Goal: Task Accomplishment & Management: Manage account settings

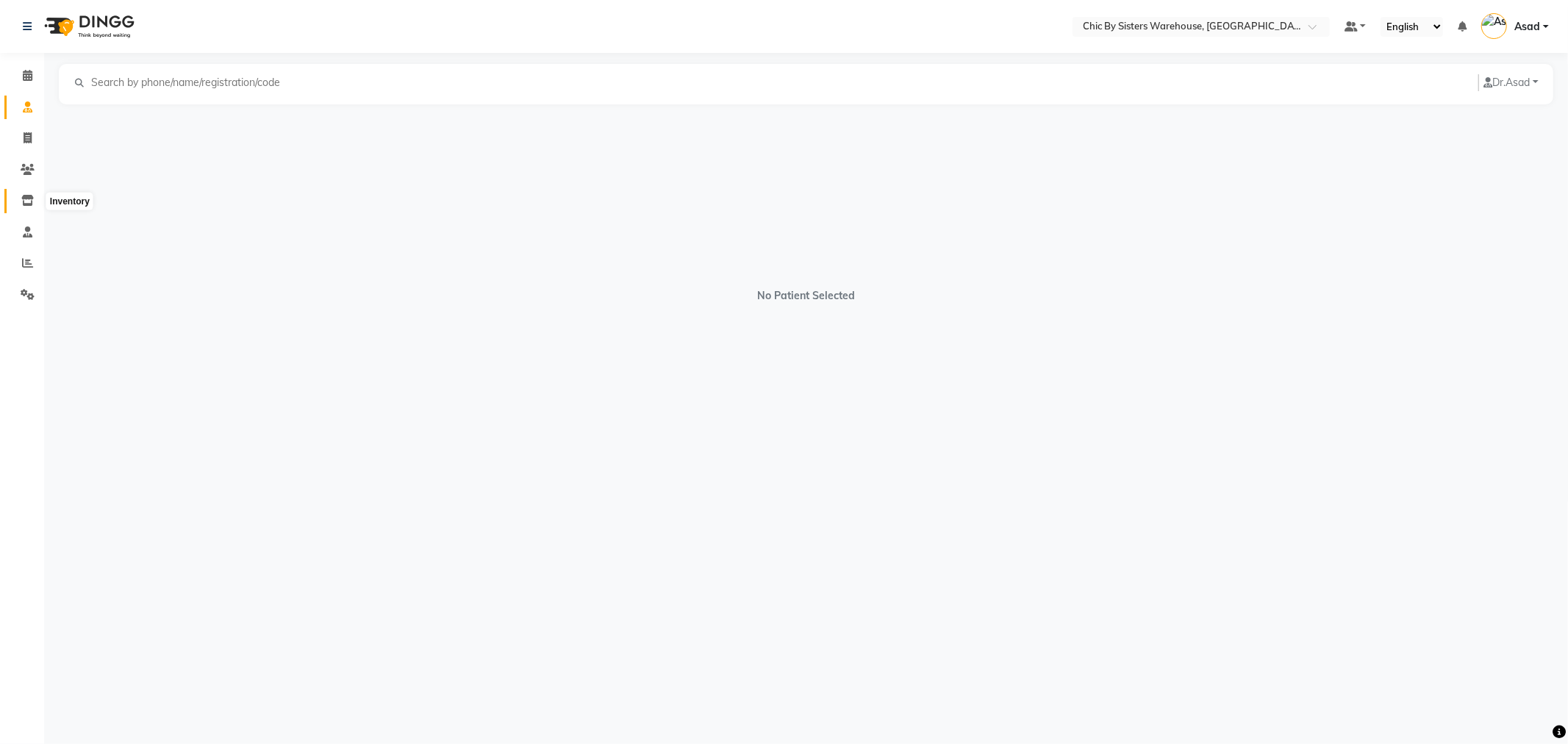
click at [29, 195] on icon at bounding box center [28, 200] width 12 height 11
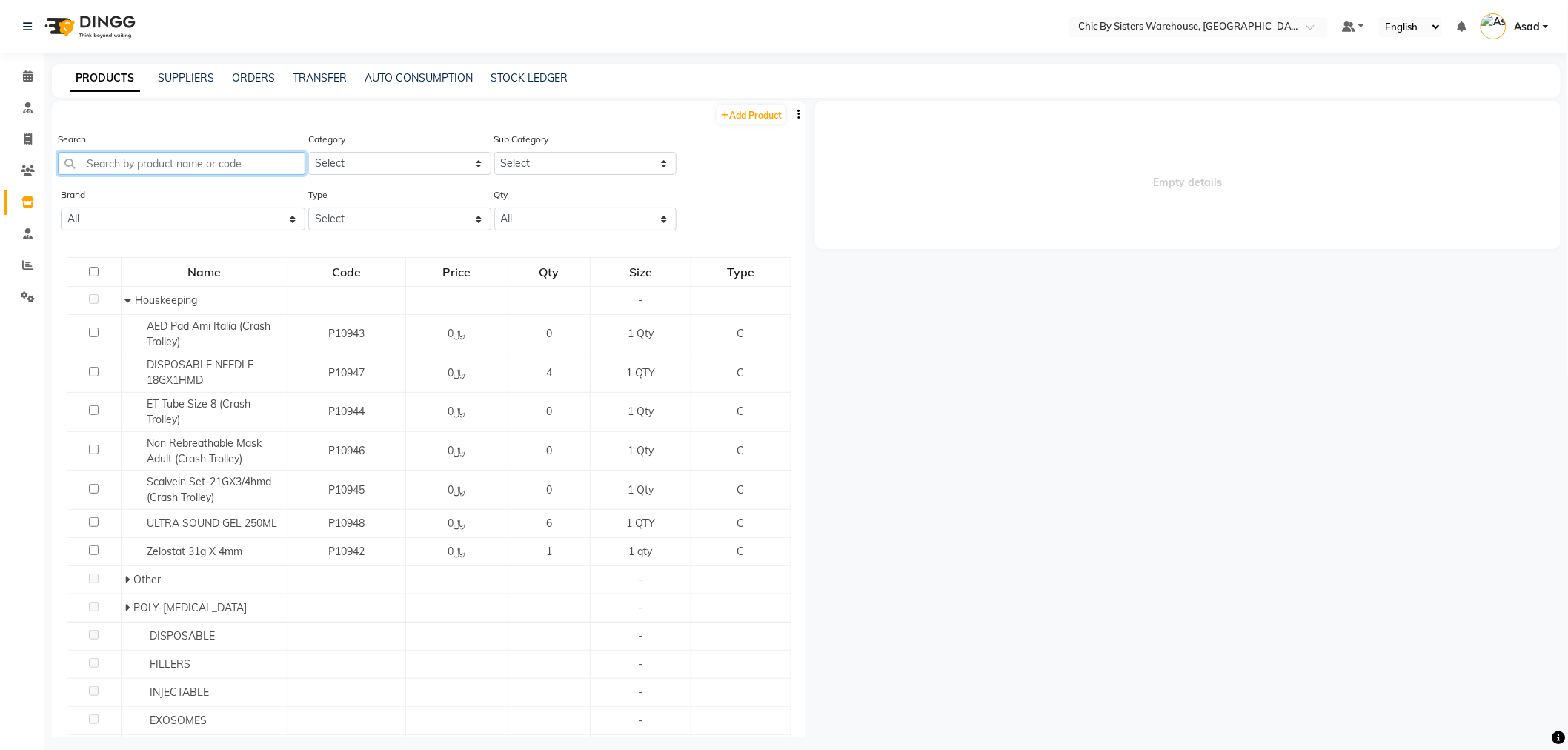
click at [180, 154] on input "text" at bounding box center [182, 164] width 248 height 23
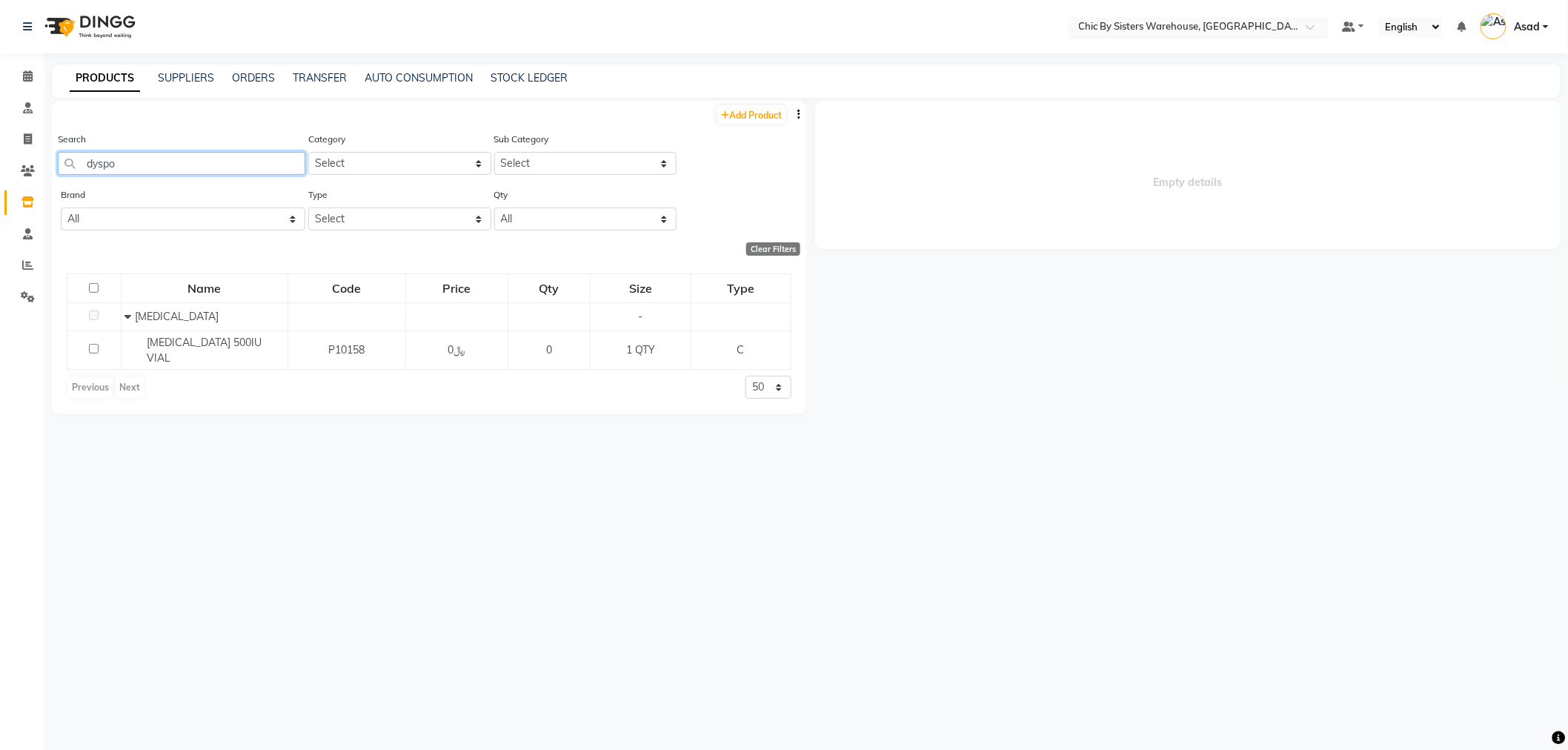
type input "dyspo"
click at [1156, 28] on input "text" at bounding box center [1183, 28] width 215 height 15
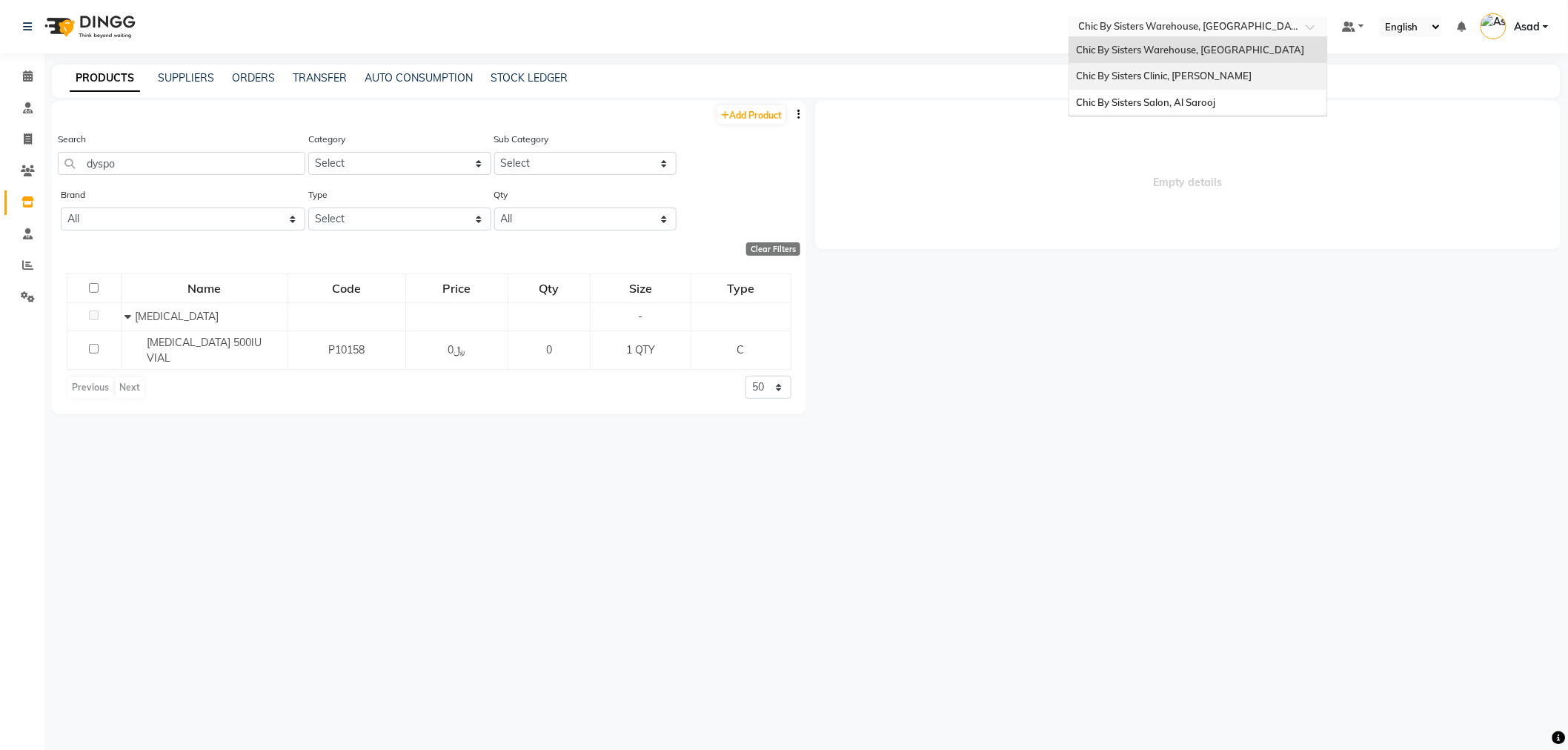
click at [1156, 77] on span "Chic By Sisters Clinic, [PERSON_NAME]" at bounding box center [1164, 75] width 175 height 12
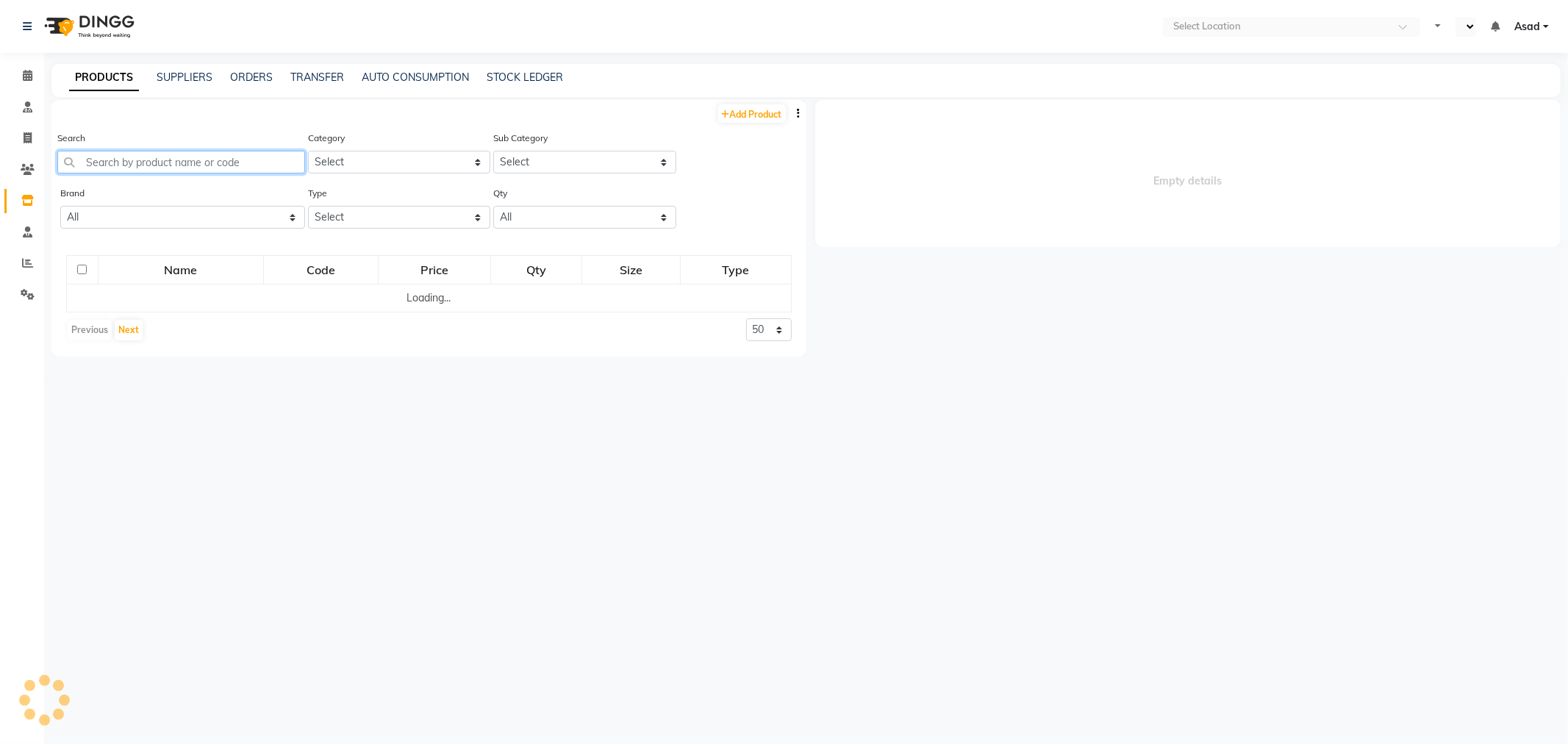
click at [157, 164] on input "text" at bounding box center [181, 162] width 248 height 23
select select "en"
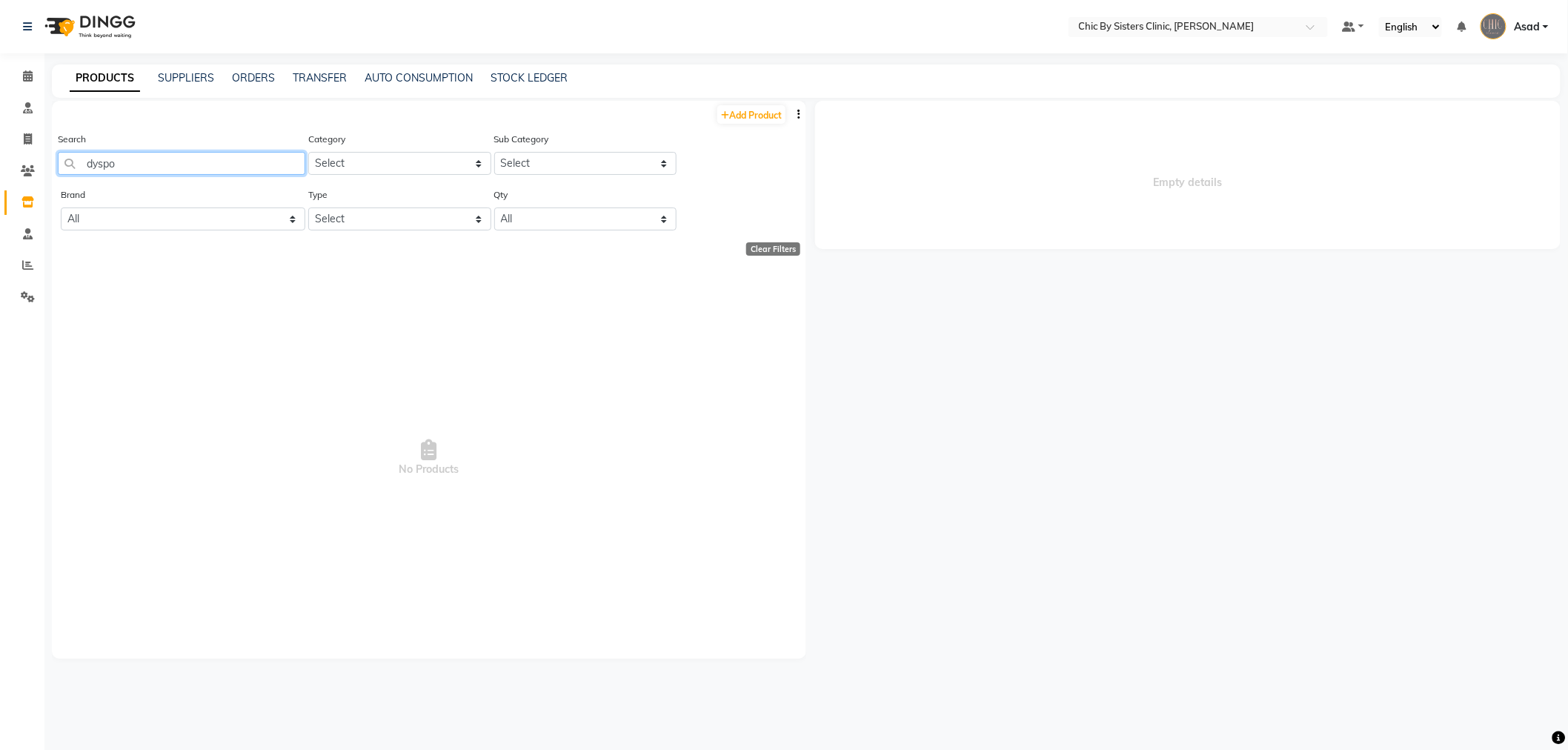
type input "dyspo"
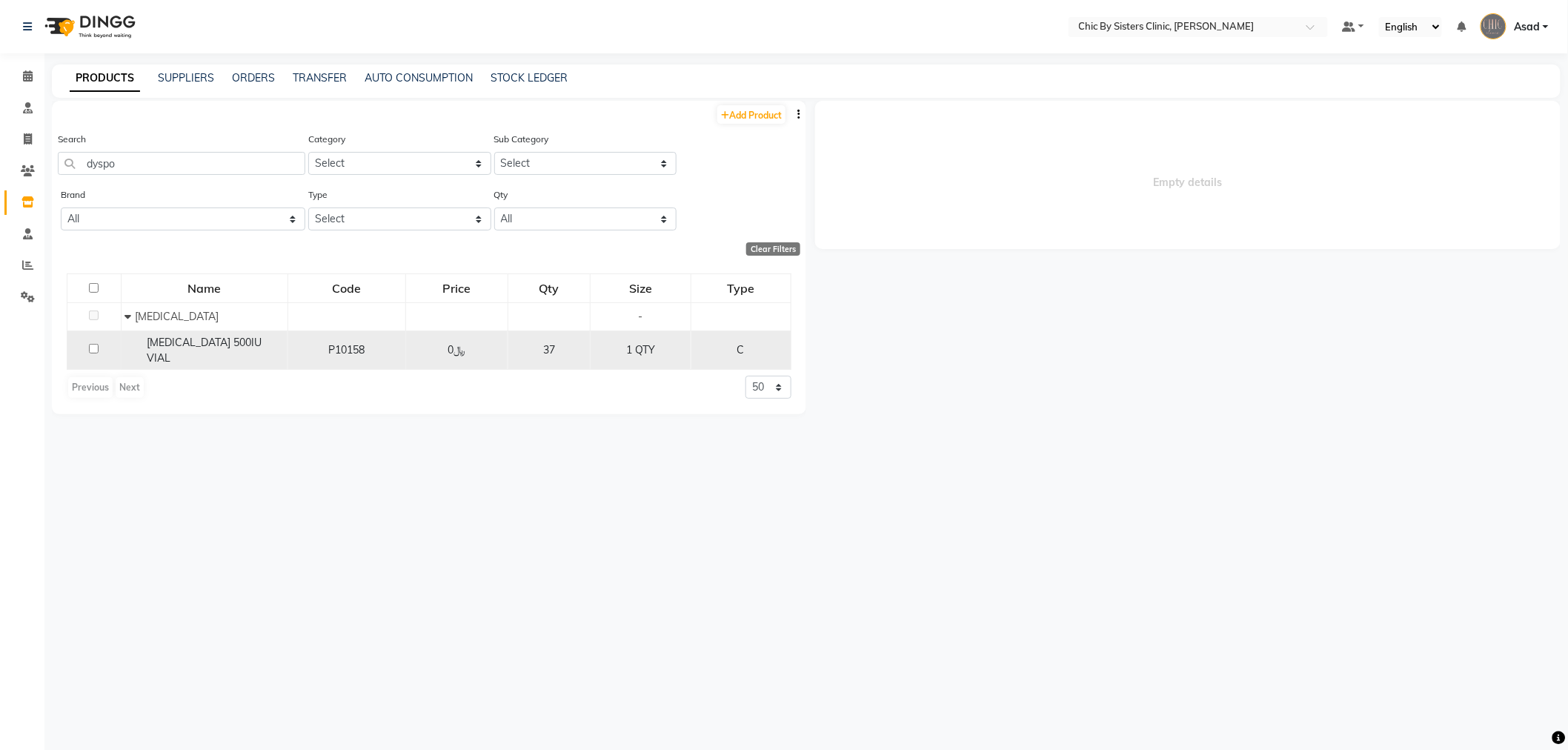
click at [220, 349] on span "[MEDICAL_DATA] 500IU VIAL" at bounding box center [204, 350] width 115 height 29
select select
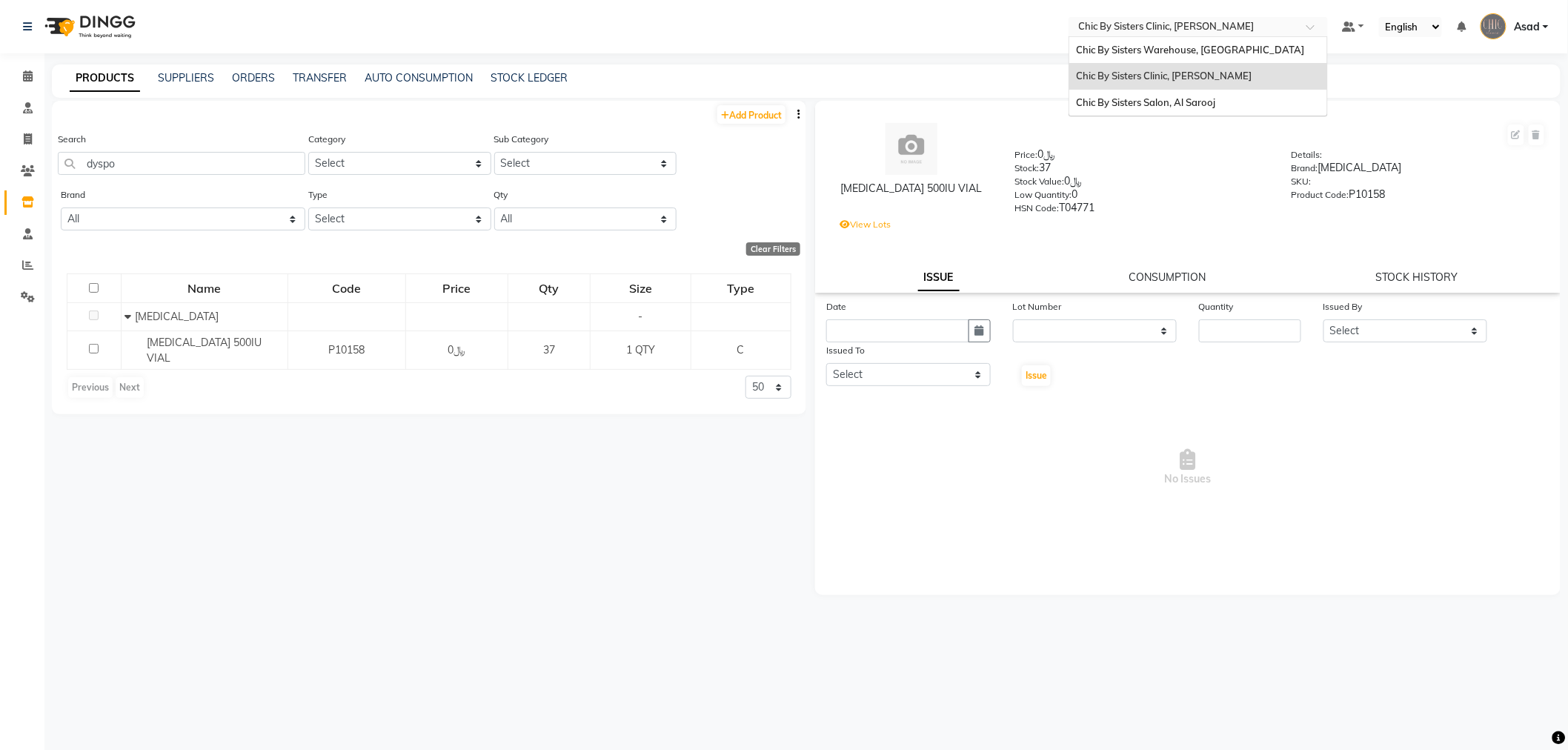
click at [1194, 21] on input "text" at bounding box center [1183, 28] width 215 height 15
click at [1195, 46] on span "Chic By Sisters Warehouse, [GEOGRAPHIC_DATA]" at bounding box center [1190, 49] width 228 height 12
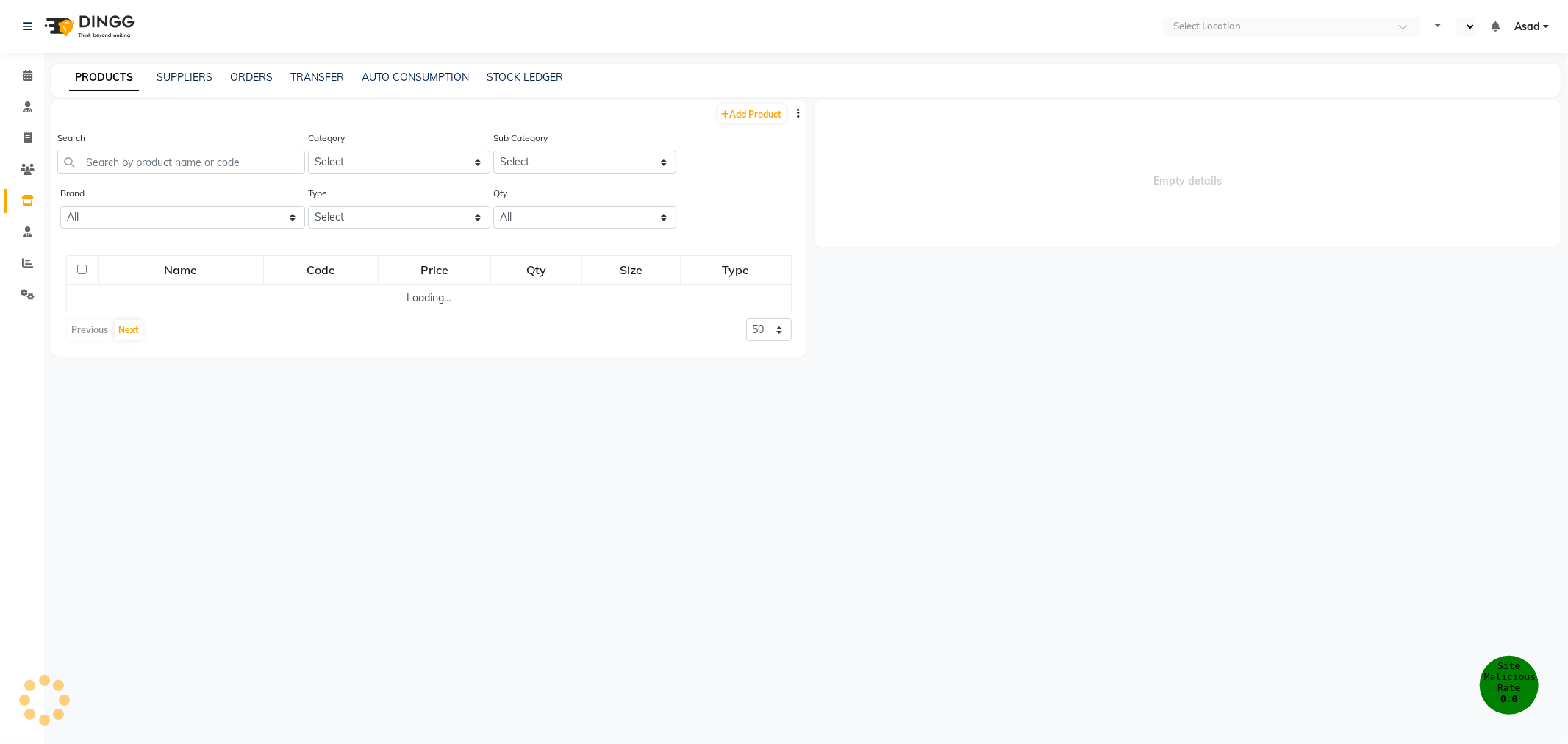
select select "en"
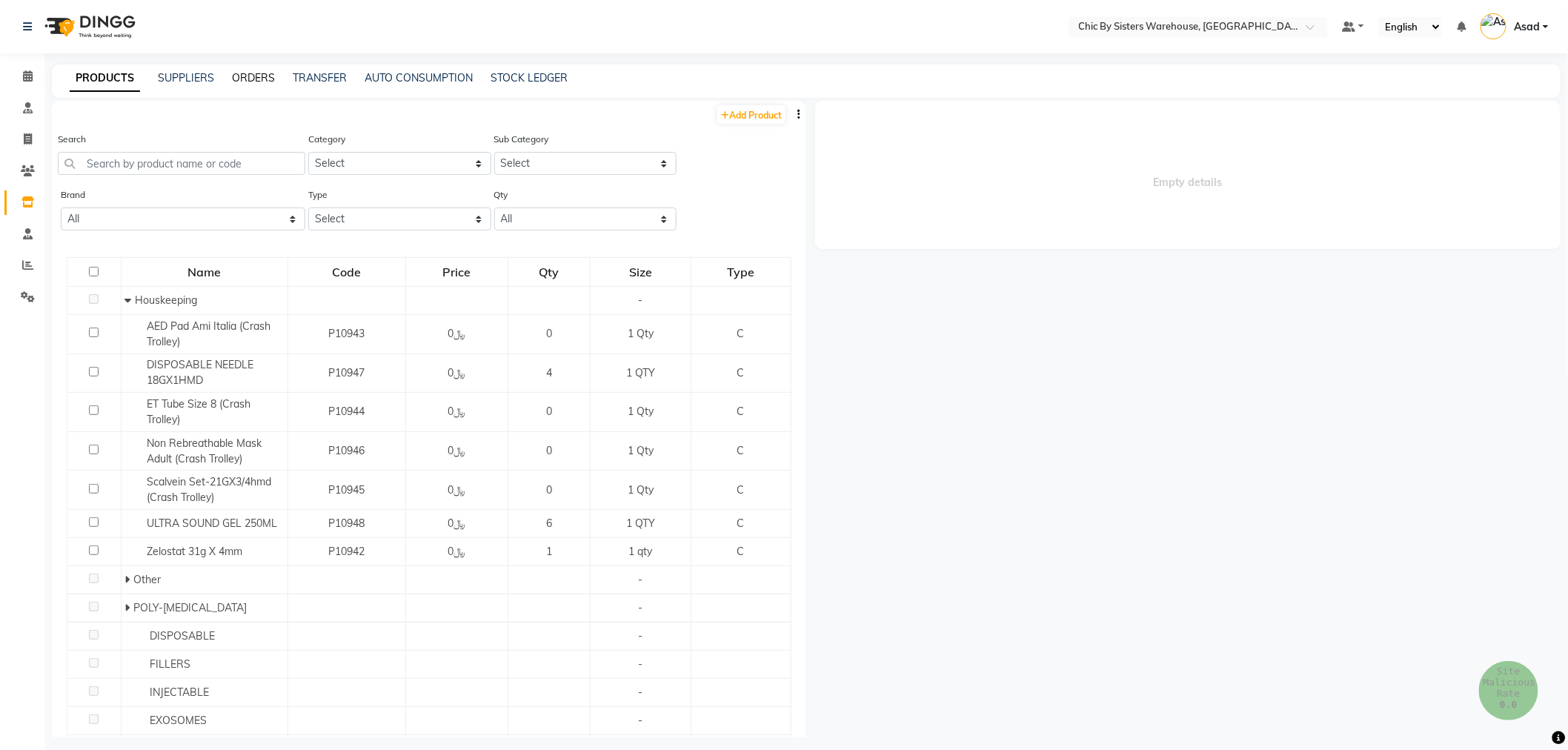
click at [253, 80] on link "ORDERS" at bounding box center [253, 77] width 43 height 13
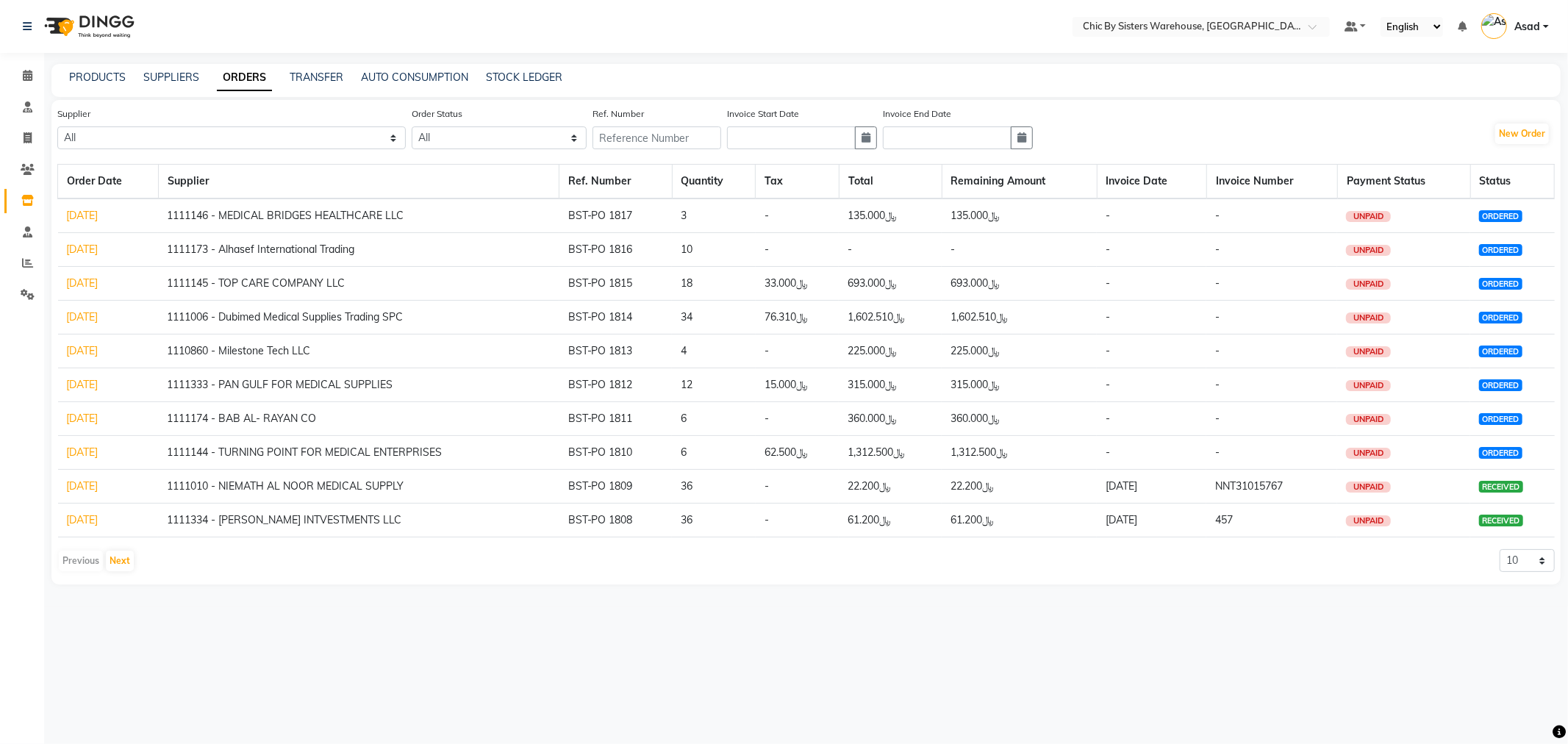
click at [99, 416] on link "01-09-2025" at bounding box center [83, 418] width 32 height 13
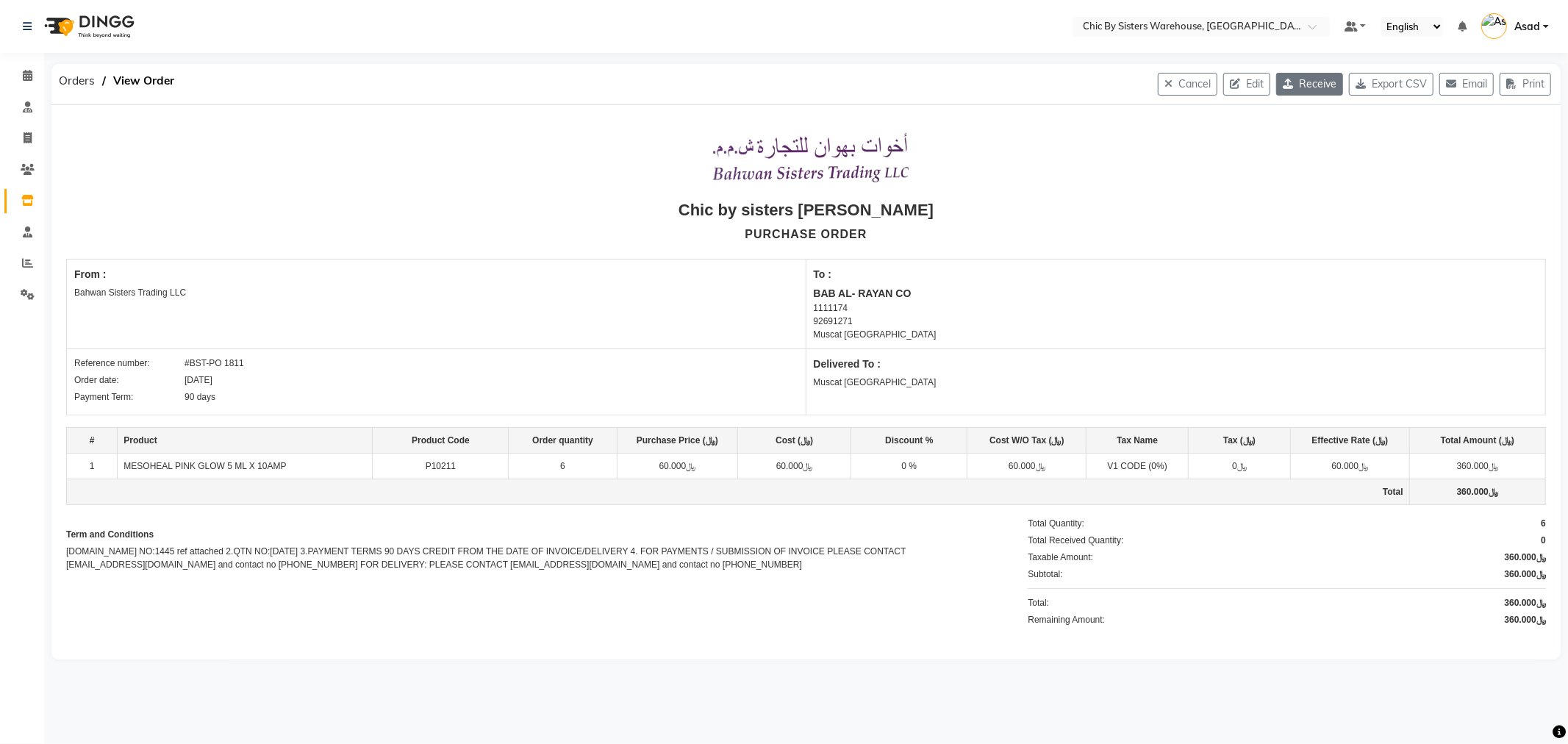
click at [1297, 84] on button "Receive" at bounding box center [1309, 84] width 67 height 23
select select "1087"
select select "1088"
select select "4541"
select select "false"
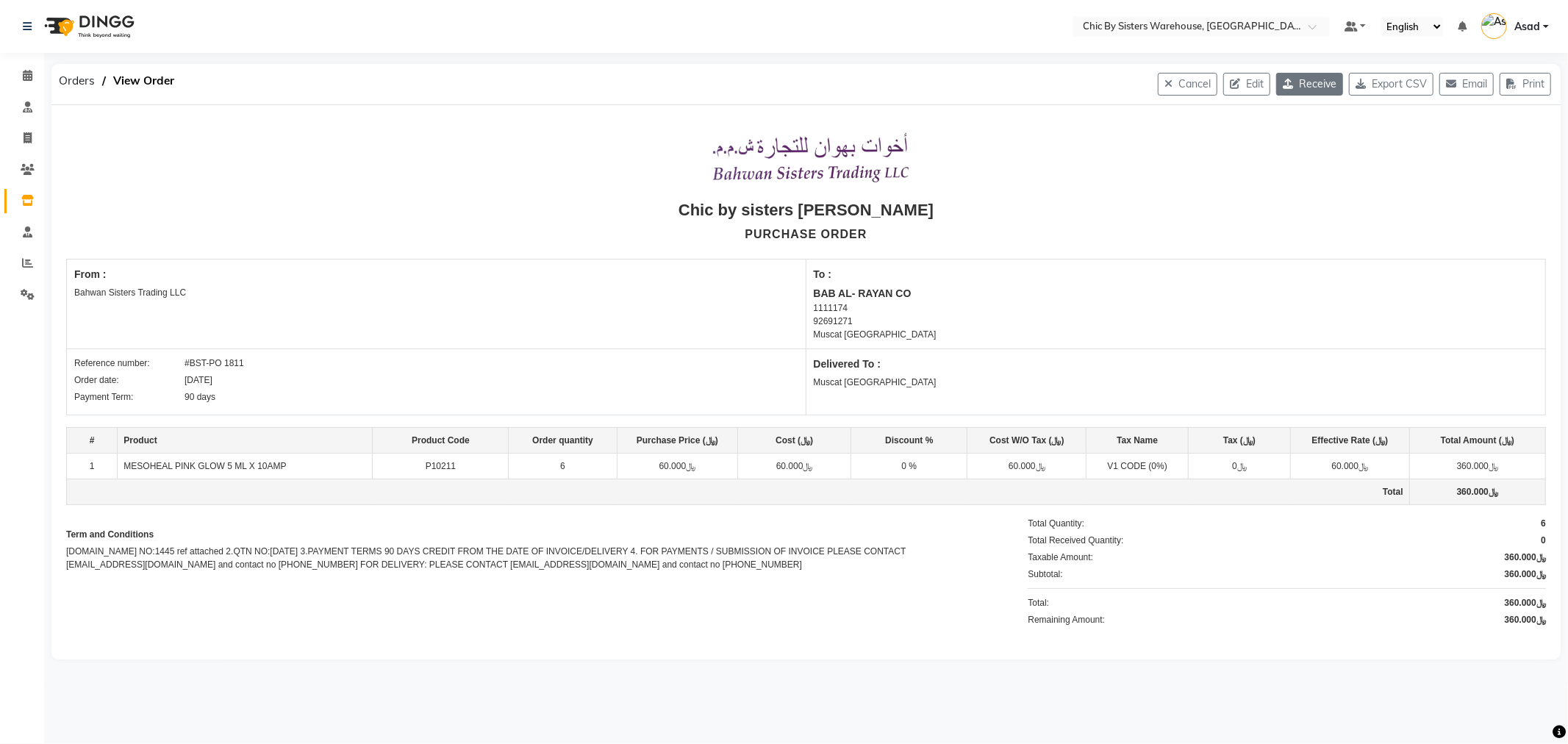
select select "3840"
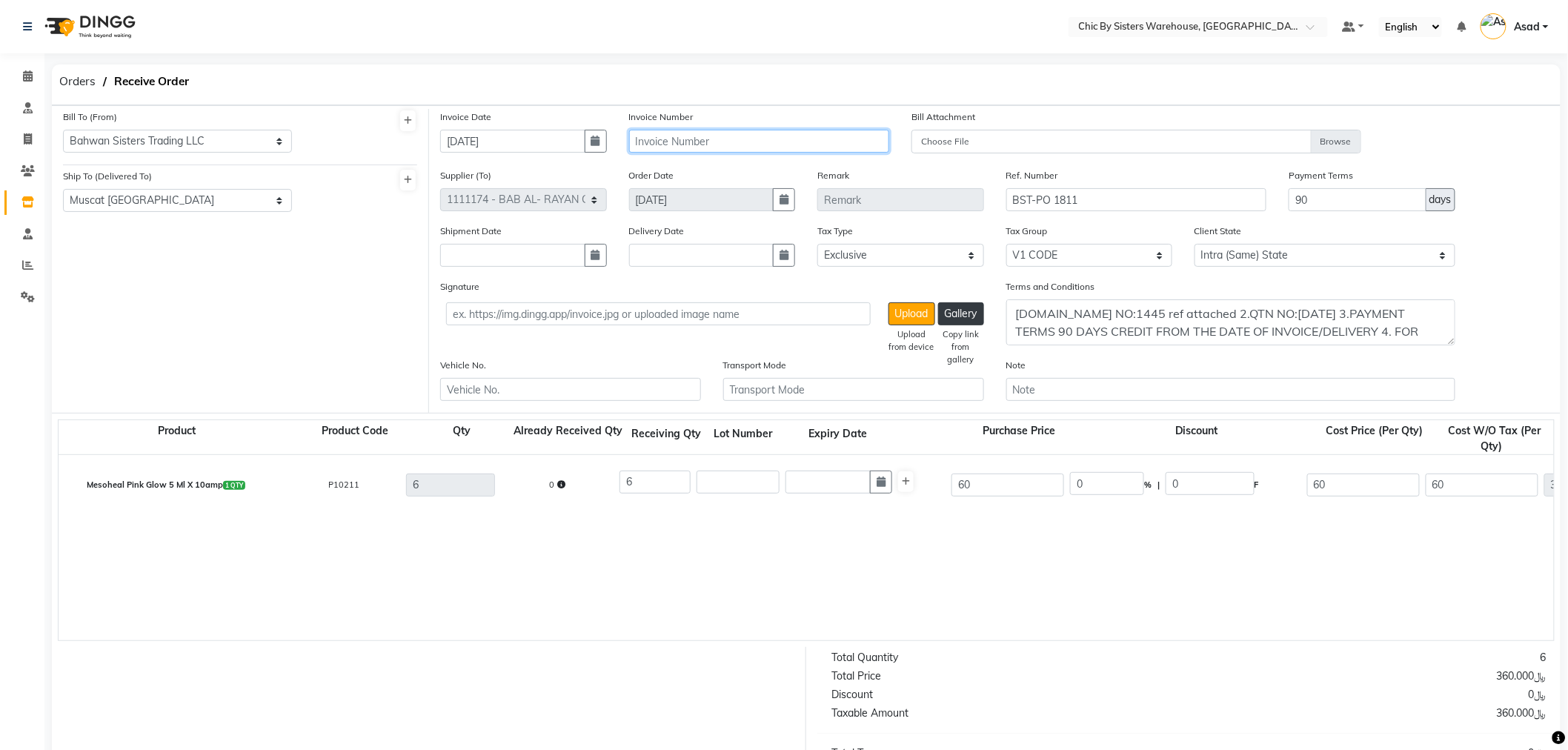
click at [736, 138] on input "text" at bounding box center [759, 141] width 260 height 23
type input "360"
click at [741, 472] on input "text" at bounding box center [737, 482] width 83 height 23
type input "24H03"
click at [885, 475] on button "button" at bounding box center [881, 482] width 22 height 23
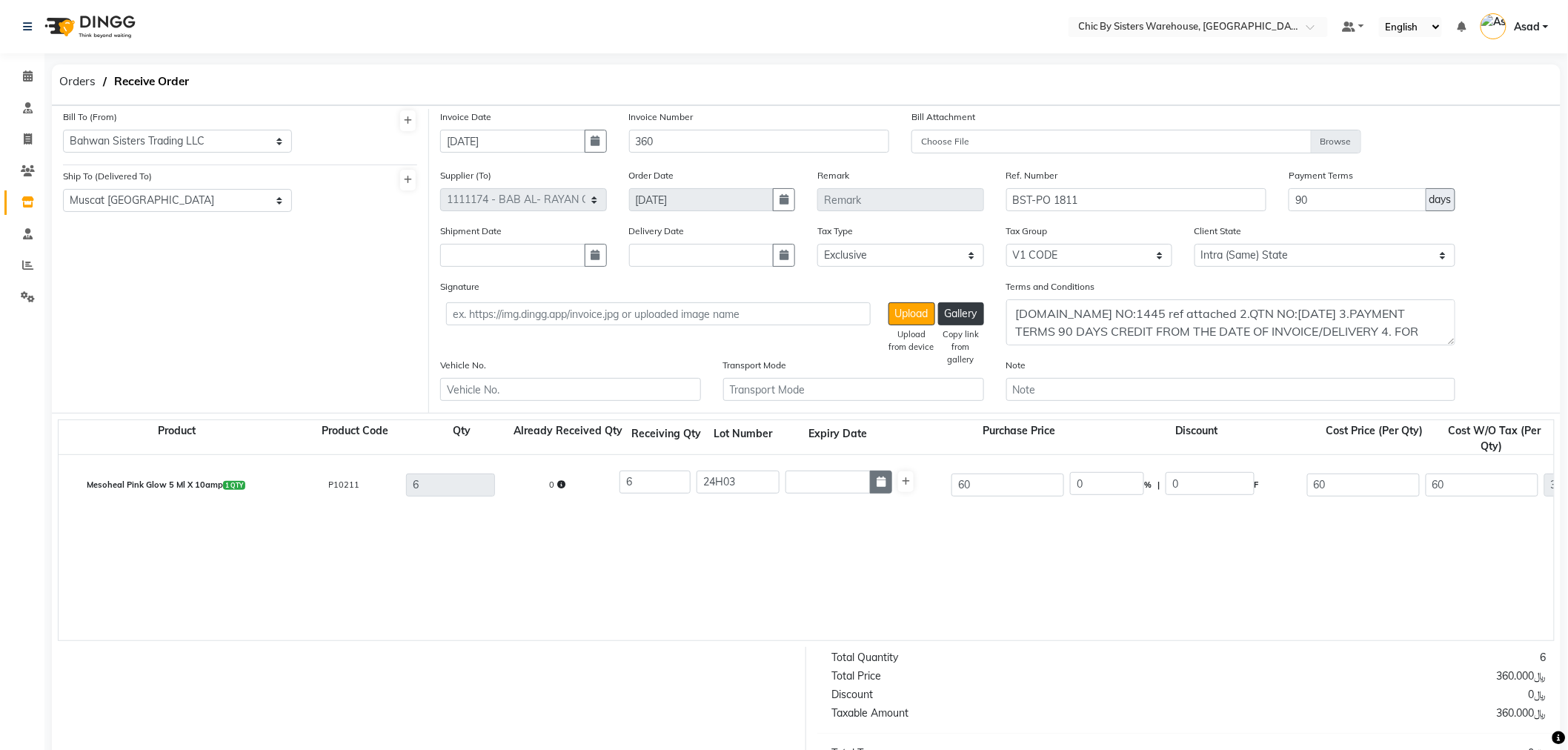
select select "9"
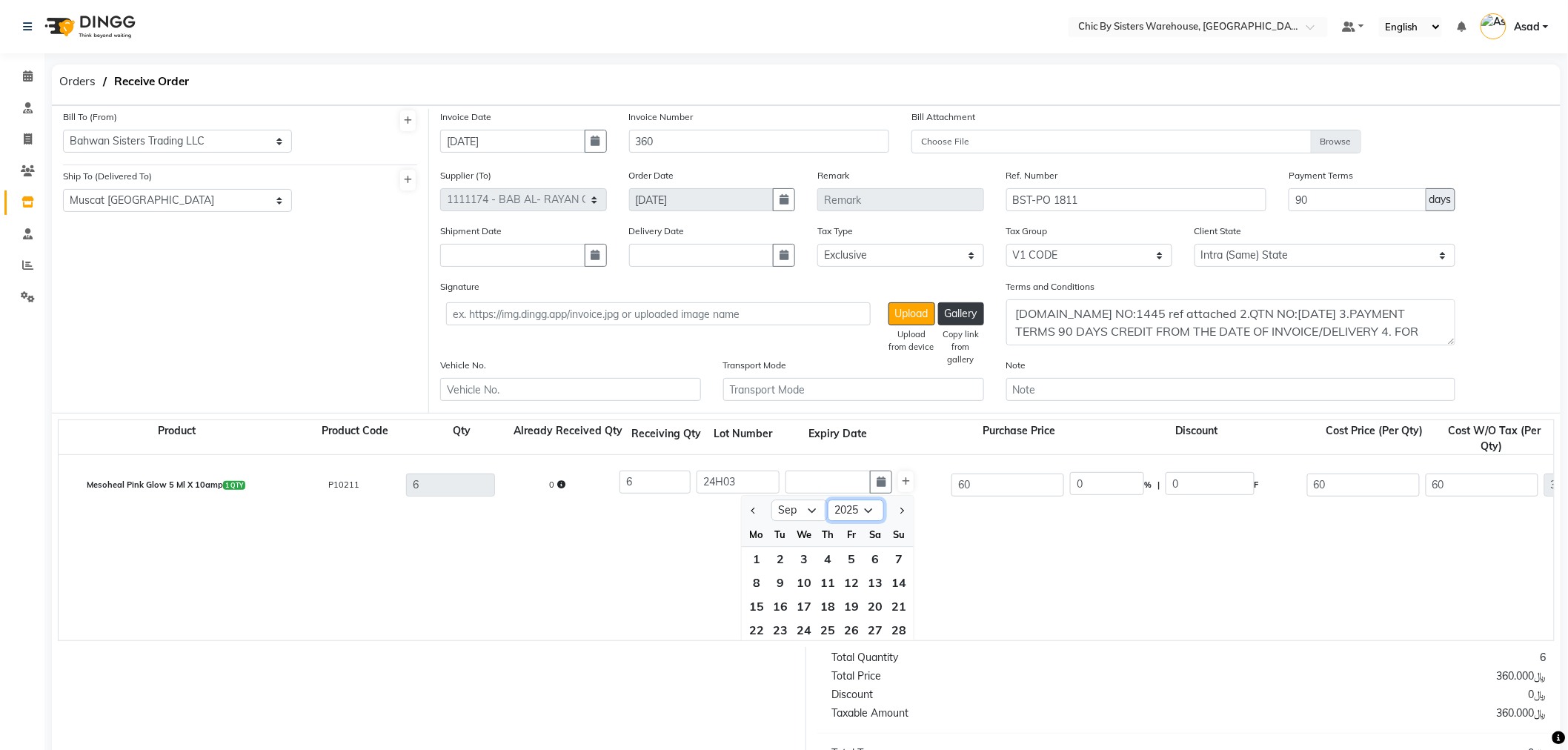
click at [867, 511] on select "2015 2016 2017 2018 2019 2020 2021 2022 2023 2024 2025 2026 2027 2028 2029 2030…" at bounding box center [856, 510] width 56 height 22
select select "2027"
click at [828, 501] on select "2015 2016 2017 2018 2019 2020 2021 2022 2023 2024 2025 2026 2027 2028 2029 2030…" at bounding box center [856, 510] width 56 height 22
click at [806, 506] on select "Jan Feb Mar Apr May Jun Jul Aug Sep Oct Nov Dec" at bounding box center [799, 510] width 56 height 22
select select "8"
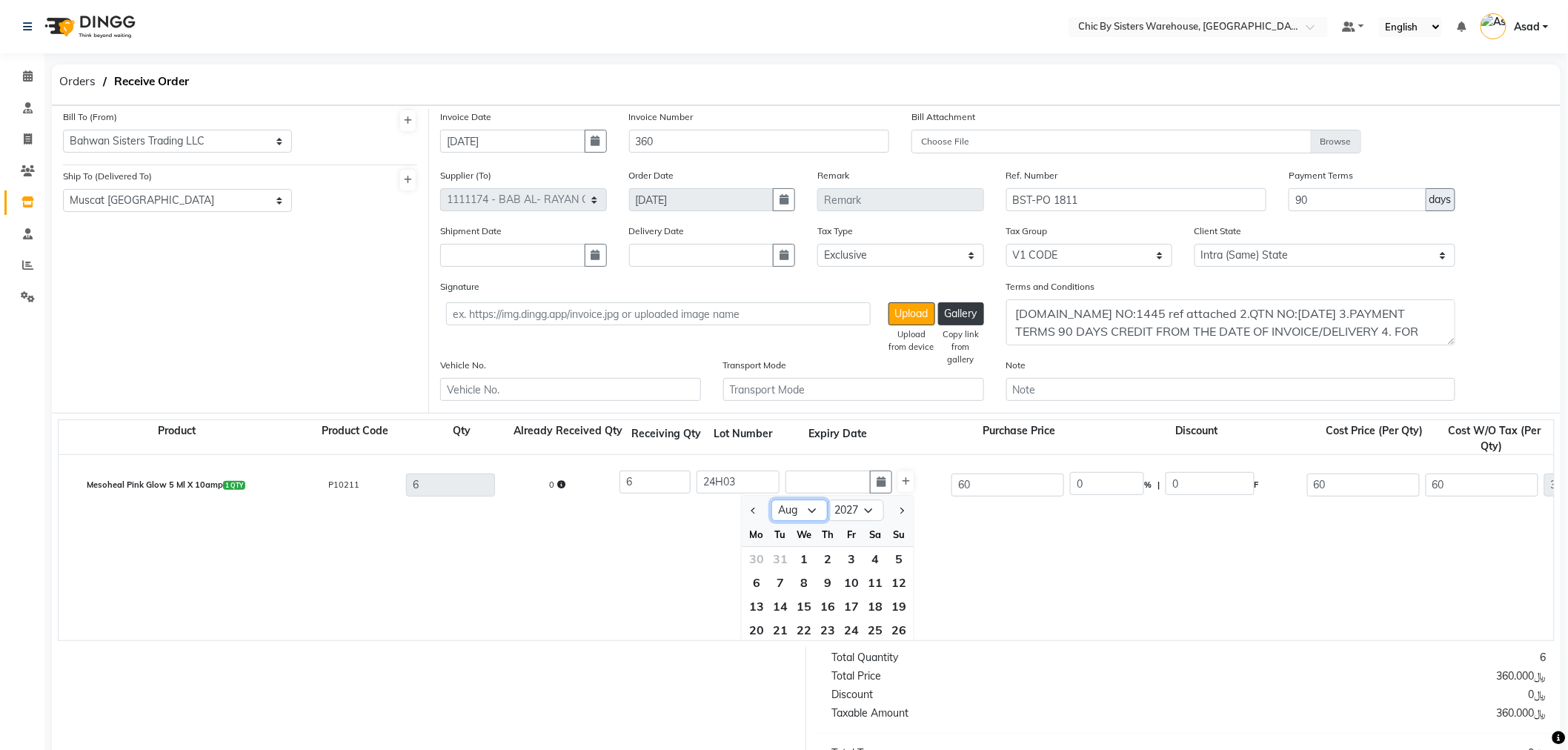
click at [771, 501] on select "Jan Feb Mar Apr May Jun Jul Aug Sep Oct Nov Dec" at bounding box center [799, 510] width 56 height 22
click at [786, 628] on div "17" at bounding box center [780, 629] width 23 height 23
type input "17-08-2027"
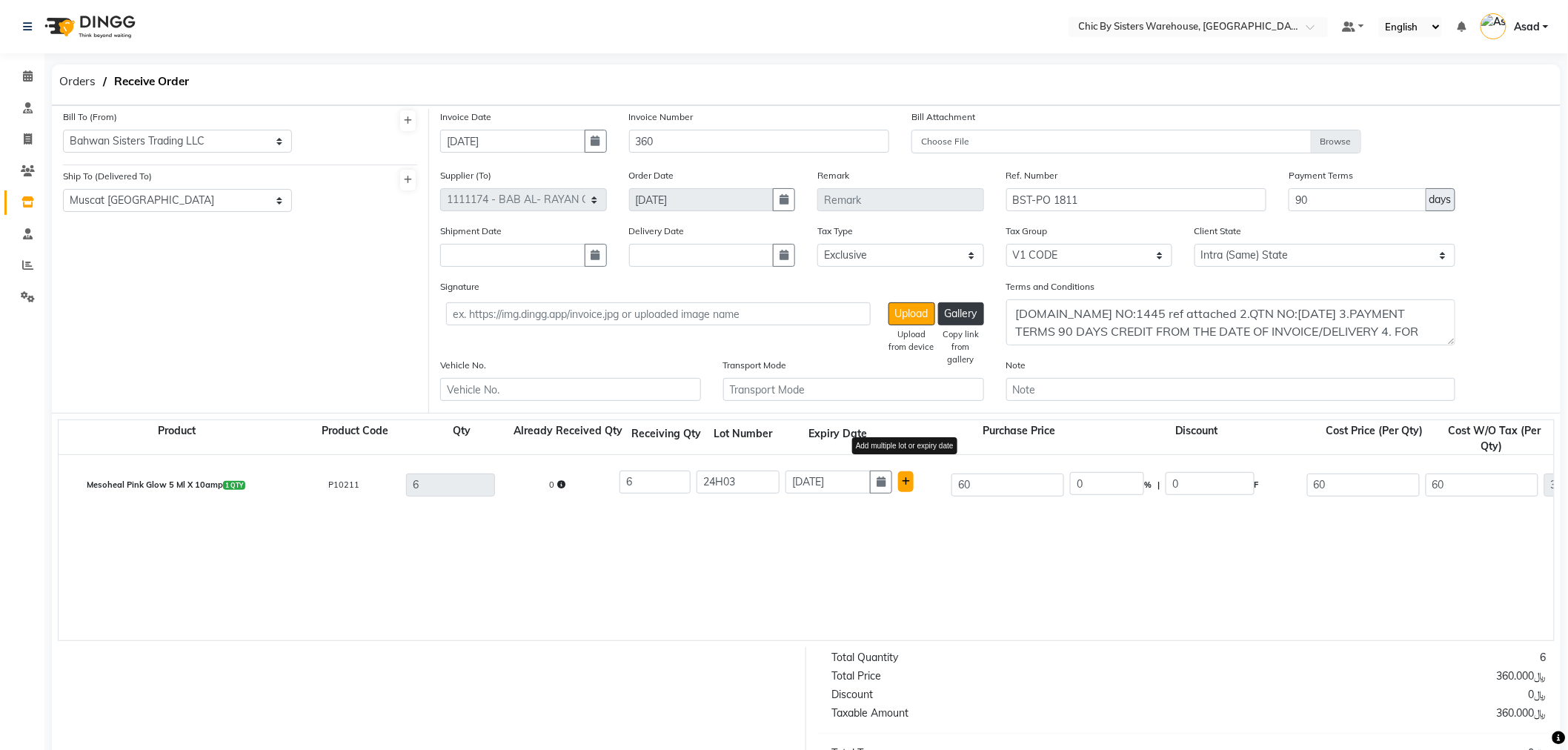
click at [902, 486] on icon at bounding box center [906, 482] width 8 height 9
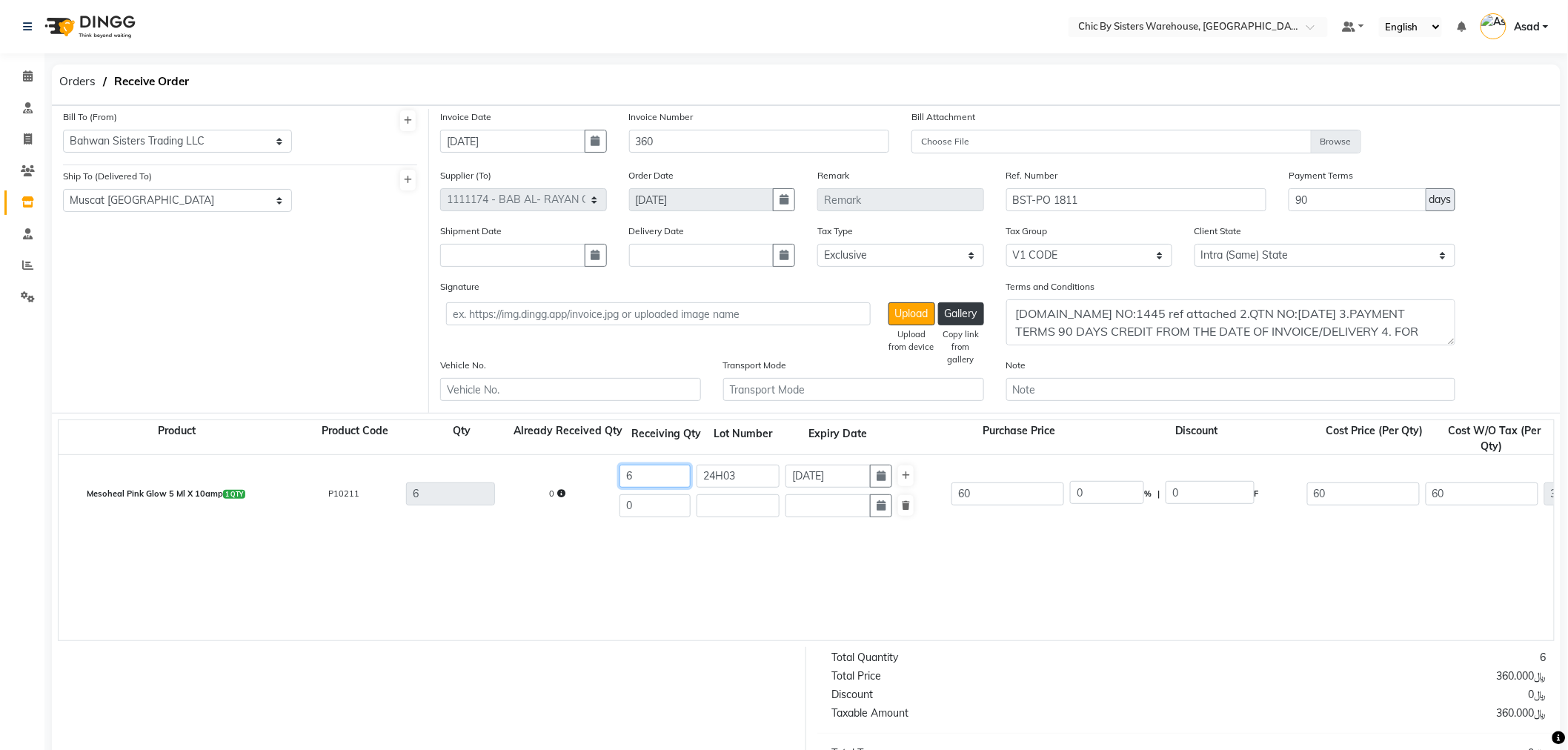
drag, startPoint x: 652, startPoint y: 477, endPoint x: 574, endPoint y: 475, distance: 78.0
click at [574, 475] on div "Mesoheal Pink Glow 5 Ml X 10amp 1 QTY P10211 6 0 6 24H03 17-08-2027 0 60 0 % | …" at bounding box center [1554, 484] width 3012 height 59
type input "2"
type input "120"
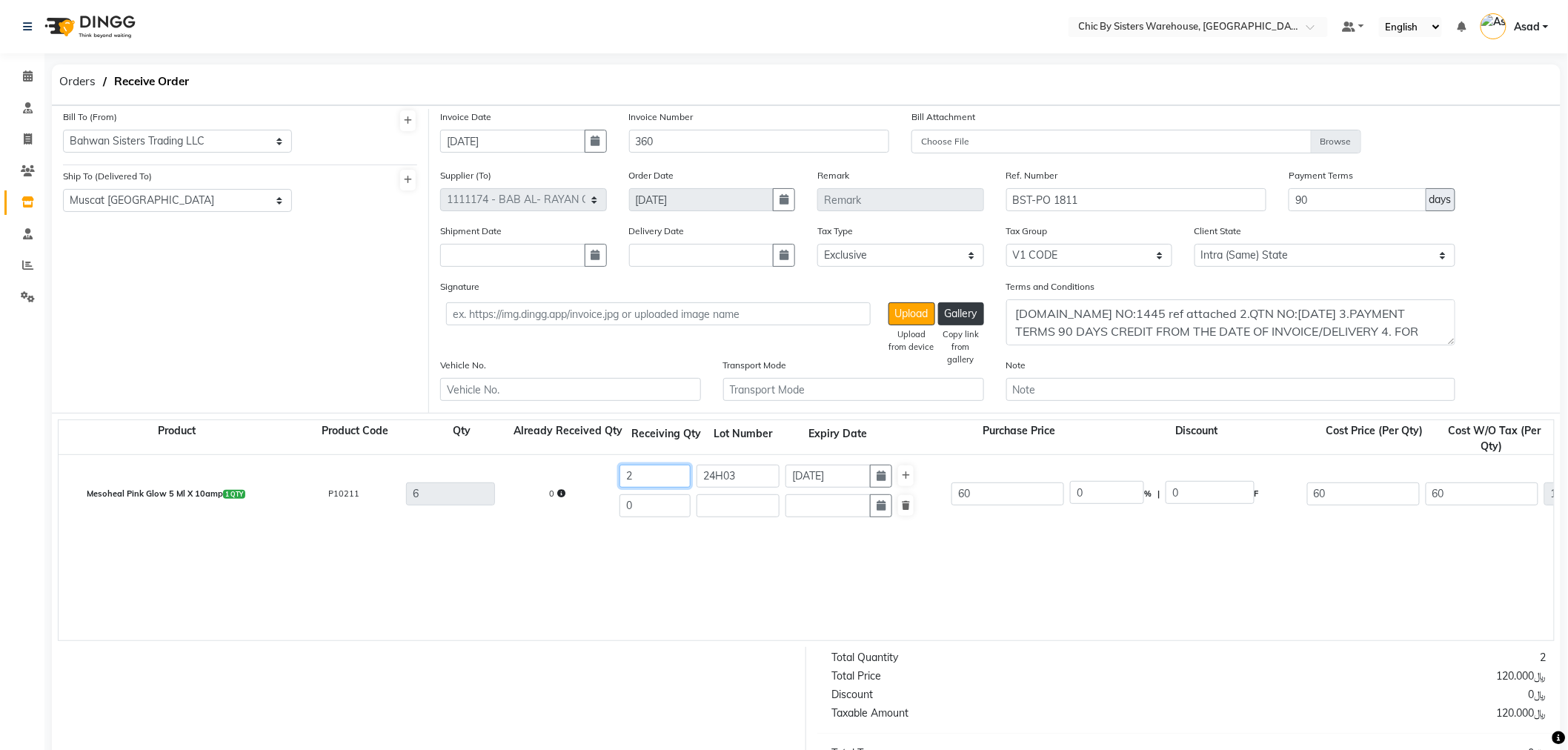
type input "2"
click at [651, 507] on input "0" at bounding box center [654, 506] width 71 height 23
type input "360"
type input "4"
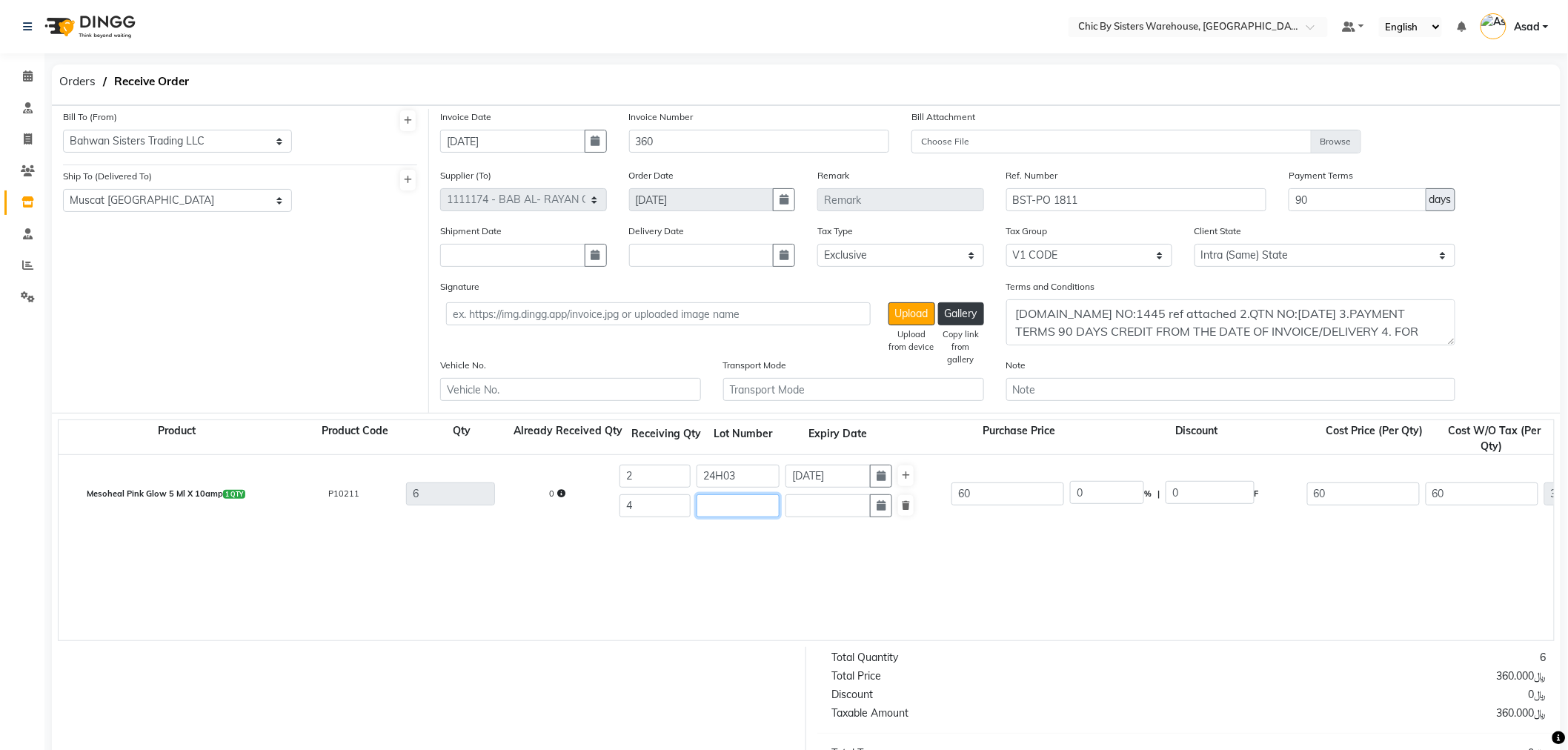
click at [745, 504] on input "text" at bounding box center [737, 506] width 83 height 23
type input "24K05"
click at [881, 515] on button "button" at bounding box center [881, 506] width 22 height 23
select select "9"
select select "2025"
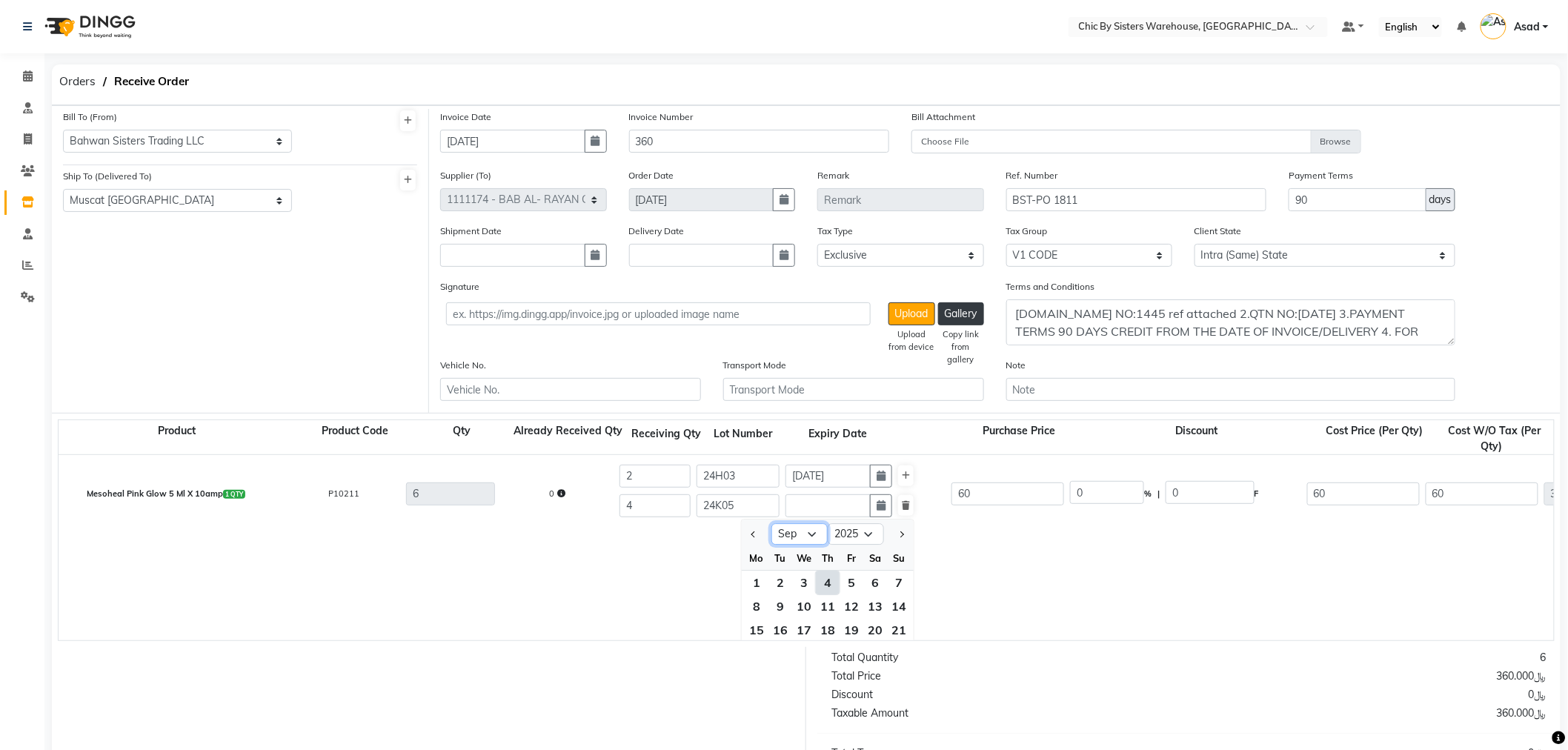
click at [814, 541] on select "Jan Feb Mar Apr May Jun Jul Aug Sep Oct Nov Dec" at bounding box center [799, 533] width 56 height 22
select select "11"
click at [771, 524] on select "Jan Feb Mar Apr May Jun Jul Aug Sep Oct Nov Dec" at bounding box center [799, 533] width 56 height 22
click at [786, 605] on div "4" at bounding box center [780, 606] width 23 height 23
type input "04-11-2025"
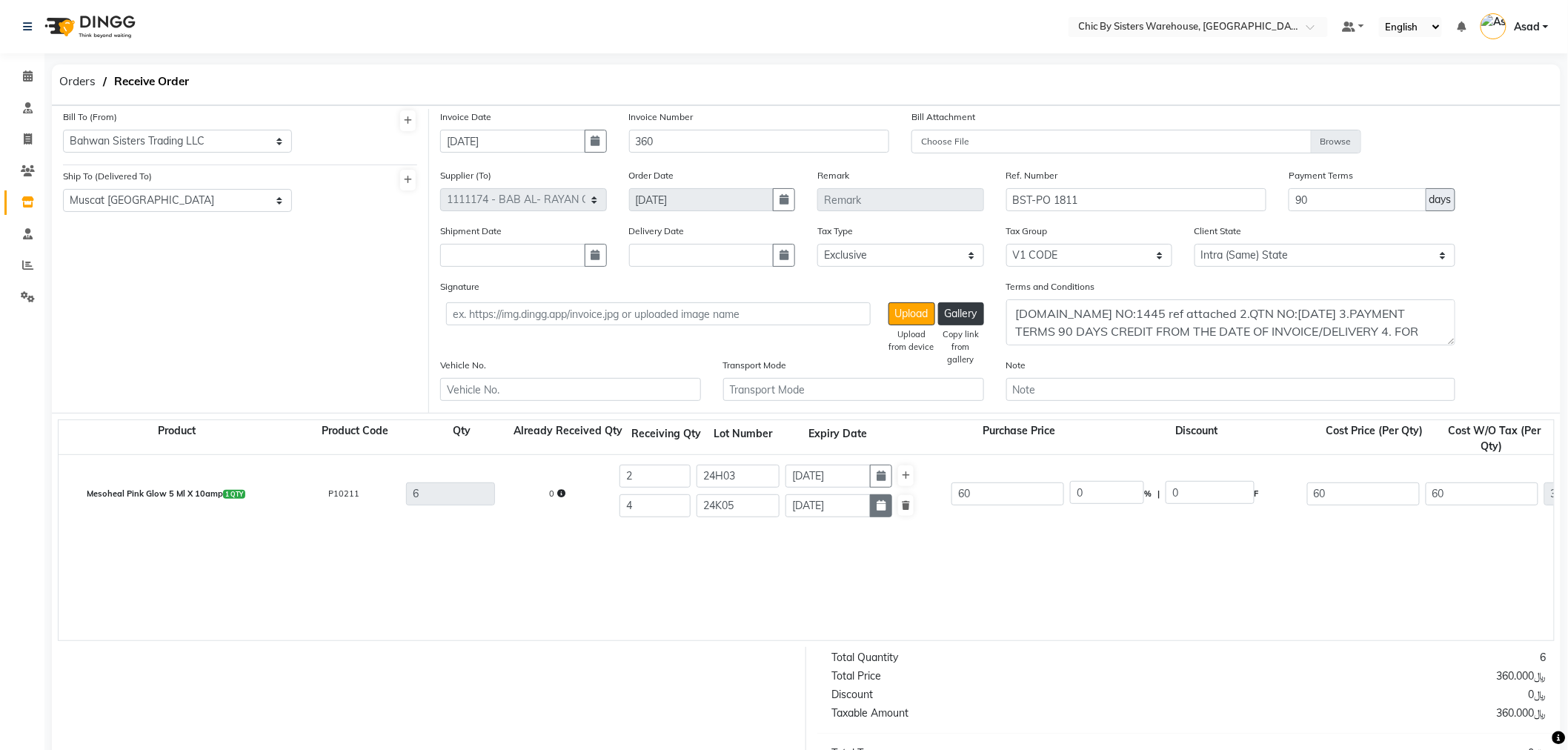
click at [875, 511] on button "button" at bounding box center [881, 506] width 22 height 23
select select "11"
click at [870, 536] on select "2015 2016 2017 2018 2019 2020 2021 2022 2023 2024 2025 2026 2027 2028 2029 2030…" at bounding box center [856, 533] width 56 height 22
select select "2027"
click at [828, 524] on select "2015 2016 2017 2018 2019 2020 2021 2022 2023 2024 2025 2026 2027 2028 2029 2030…" at bounding box center [856, 533] width 56 height 22
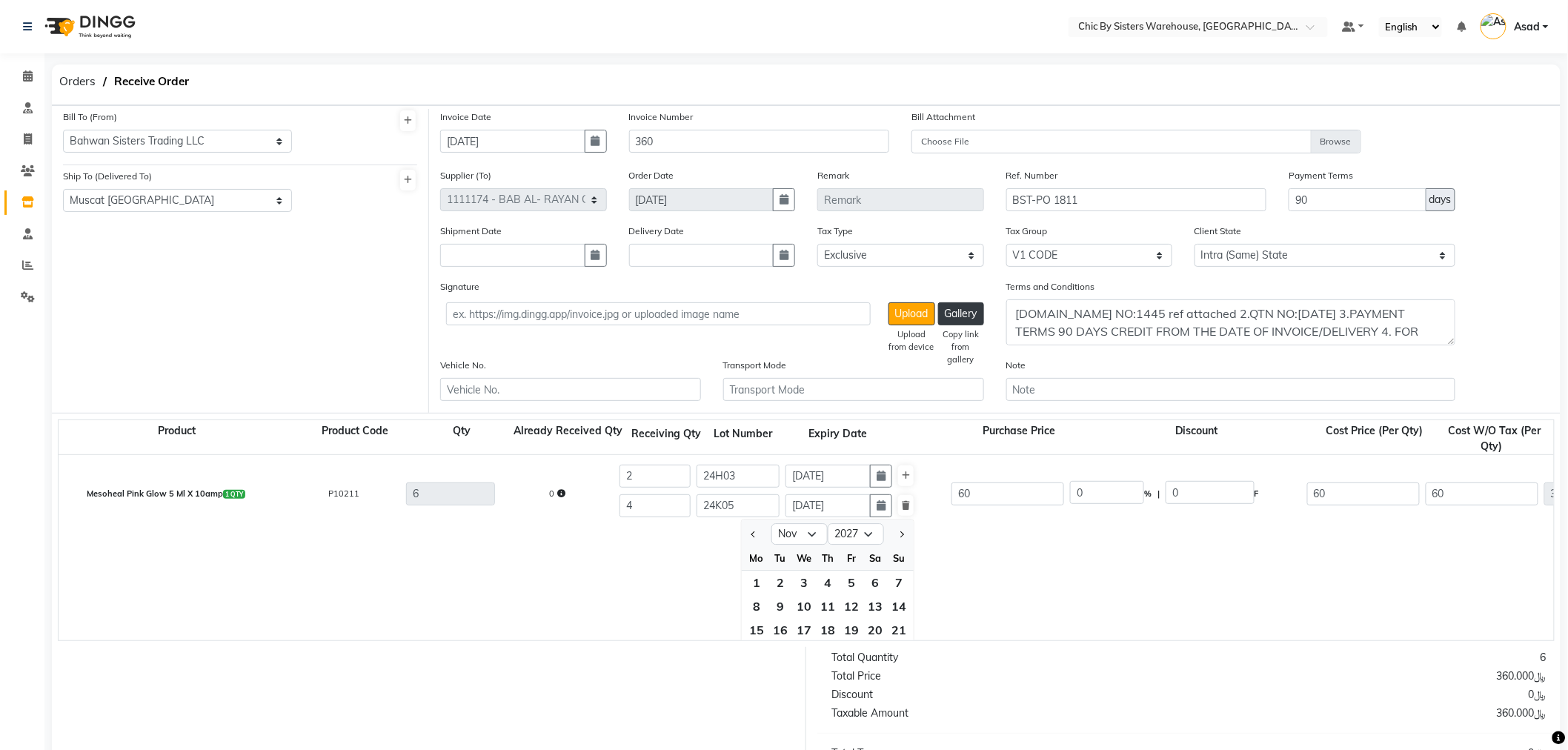
click at [942, 550] on div "Mesoheal Pink Glow 5 Ml X 10amp 1 QTY P10211 6 0 2 24H03 17-08-2027 4 24K05 04-…" at bounding box center [1553, 547] width 2990 height 185
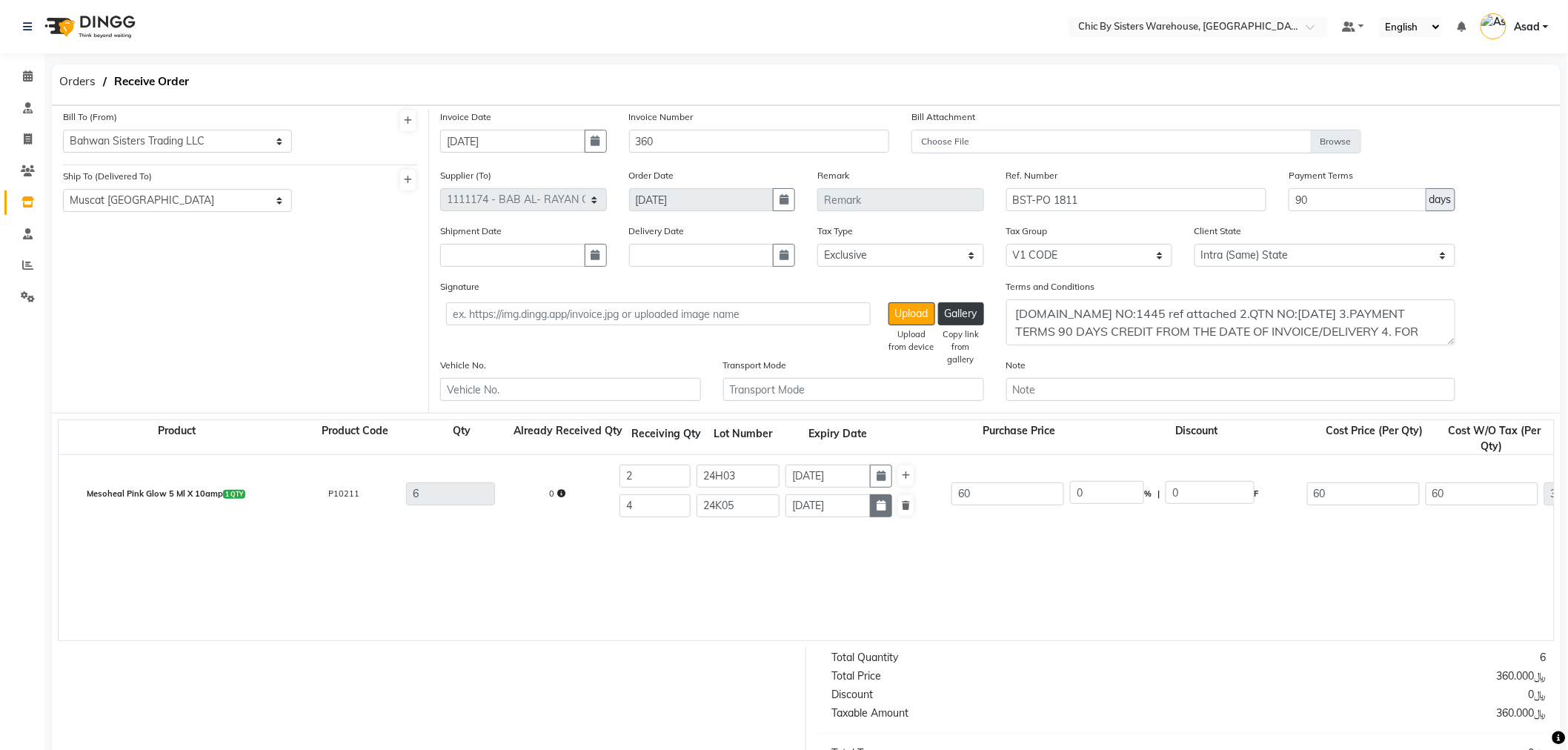
click at [872, 506] on button "button" at bounding box center [881, 506] width 22 height 23
select select "11"
click at [864, 538] on select "2015 2016 2017 2018 2019 2020 2021 2022 2023 2024 2025 2026 2027 2028 2029 2030…" at bounding box center [856, 533] width 56 height 22
select select "2027"
click at [828, 524] on select "2015 2016 2017 2018 2019 2020 2021 2022 2023 2024 2025 2026 2027 2028 2029 2030…" at bounding box center [856, 533] width 56 height 22
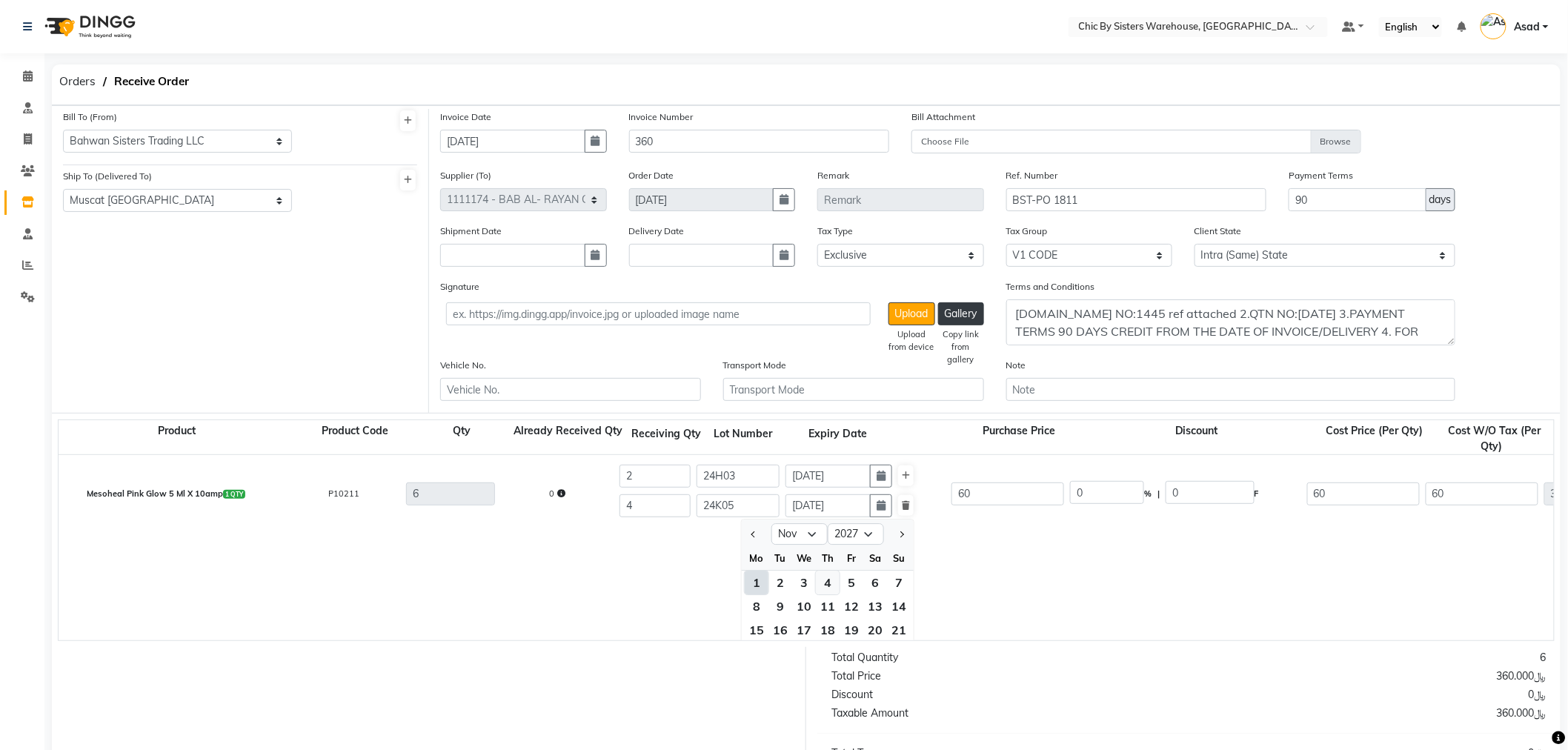
click at [831, 589] on div "4" at bounding box center [828, 582] width 23 height 23
type input "04-11-2027"
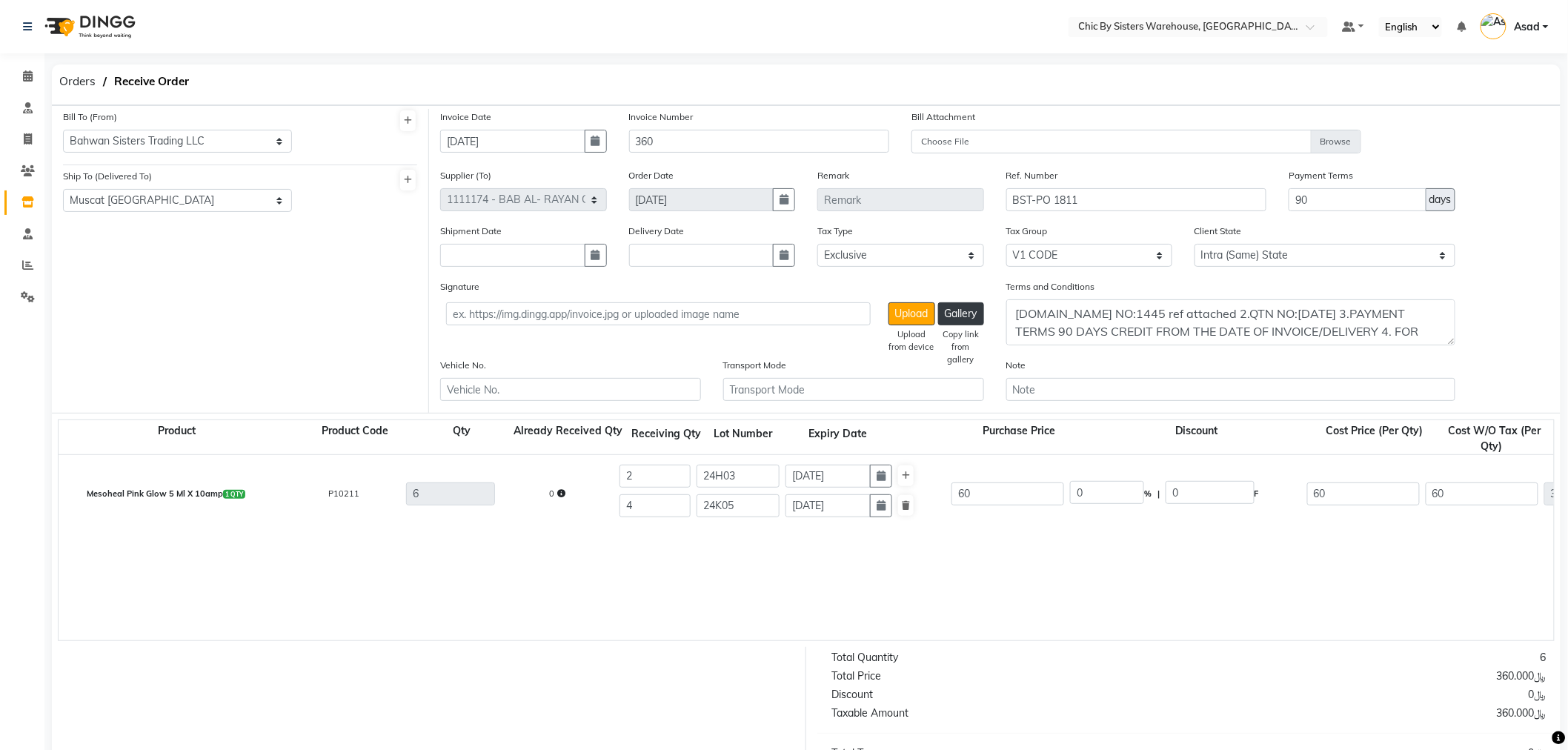
click at [882, 571] on div "Mesoheal Pink Glow 5 Ml X 10amp 1 QTY P10211 6 0 2 24H03 17-08-2027 4 24K05 04-…" at bounding box center [1553, 547] width 2990 height 185
click at [1327, 139] on input "Choose File" at bounding box center [1136, 142] width 449 height 26
click at [1351, 144] on input "Choose File" at bounding box center [1136, 142] width 449 height 26
type input "C:\fakepath\1811.pdf"
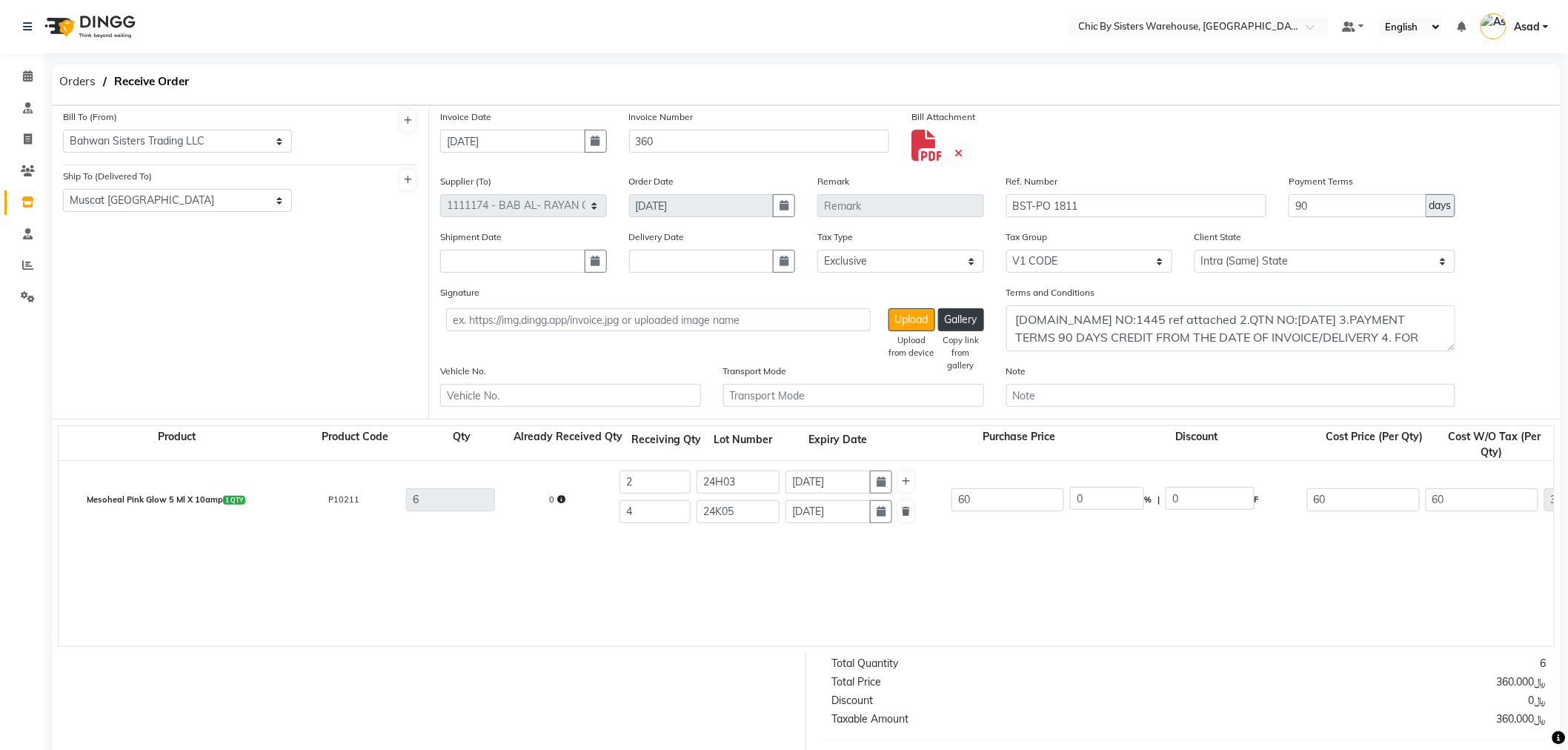
scroll to position [255, 0]
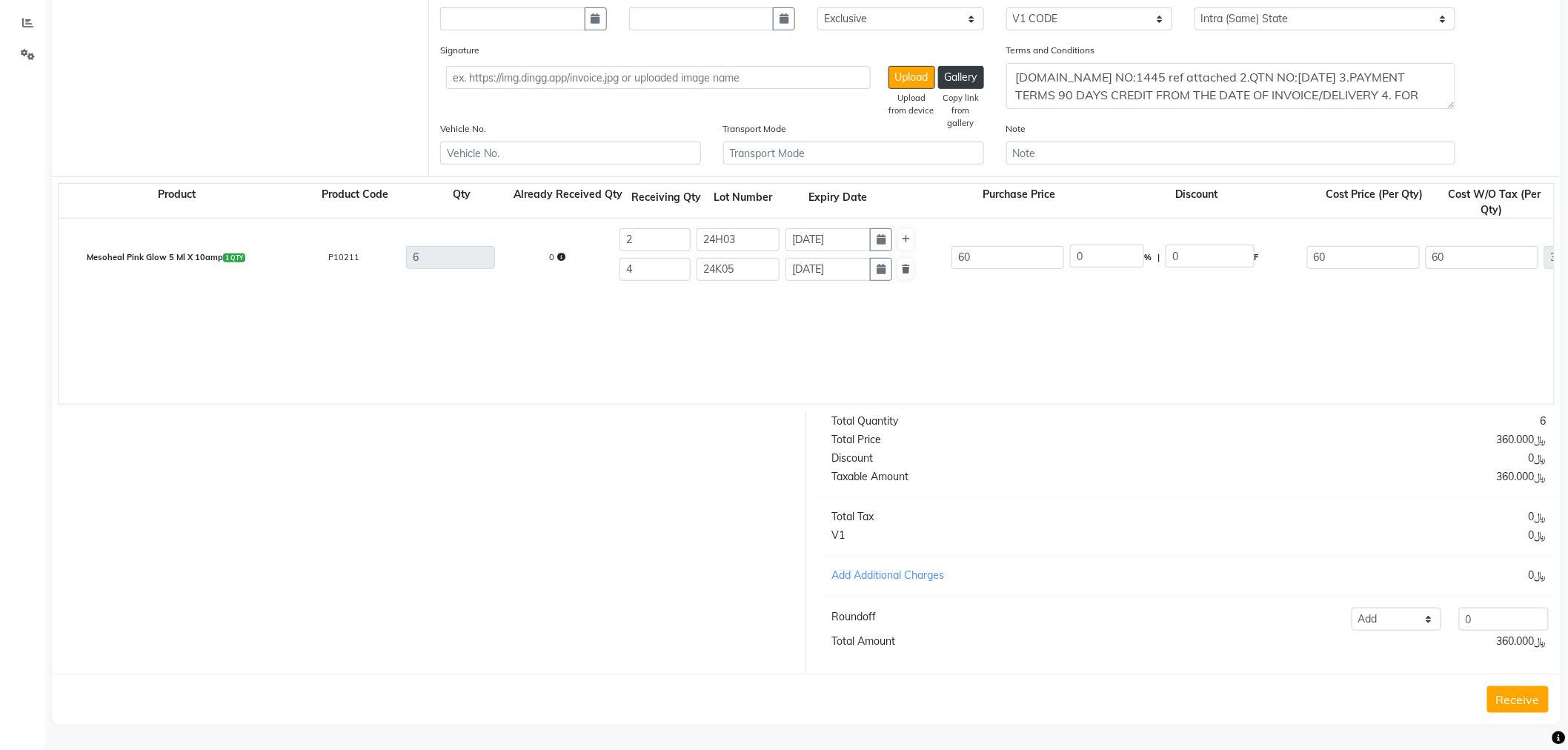
click at [1544, 700] on button "Receive" at bounding box center [1518, 700] width 62 height 27
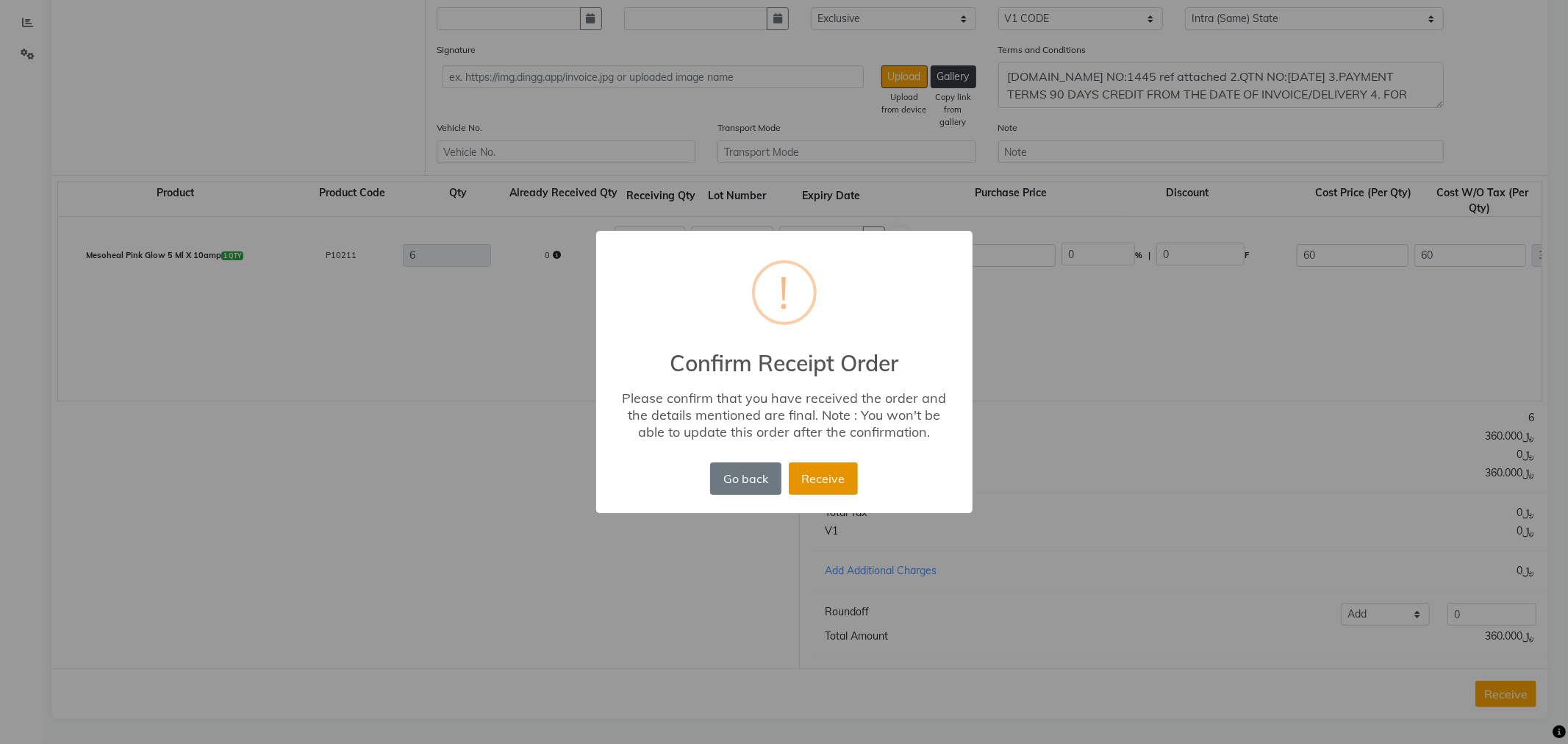
click at [843, 479] on button "Receive" at bounding box center [823, 479] width 69 height 32
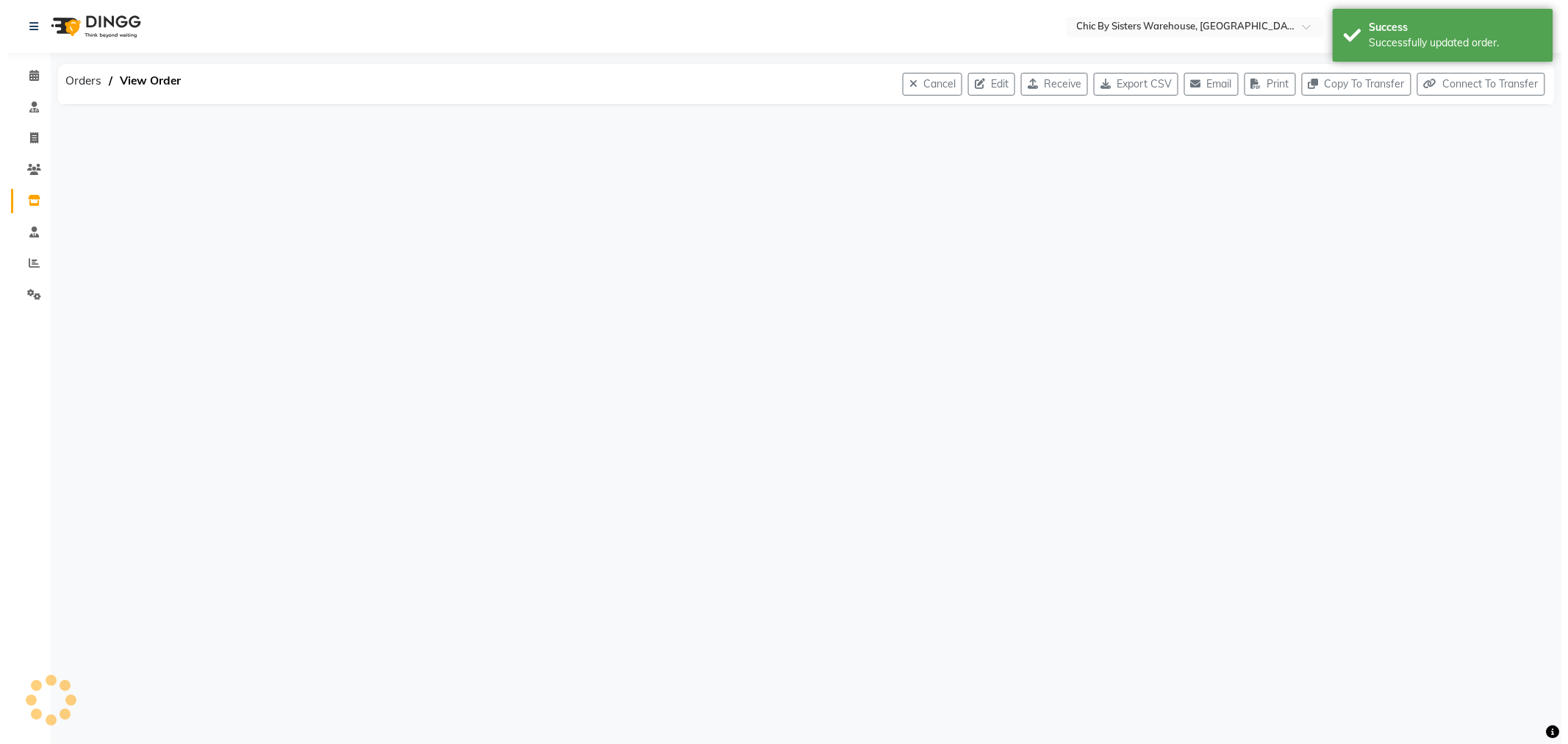
scroll to position [0, 0]
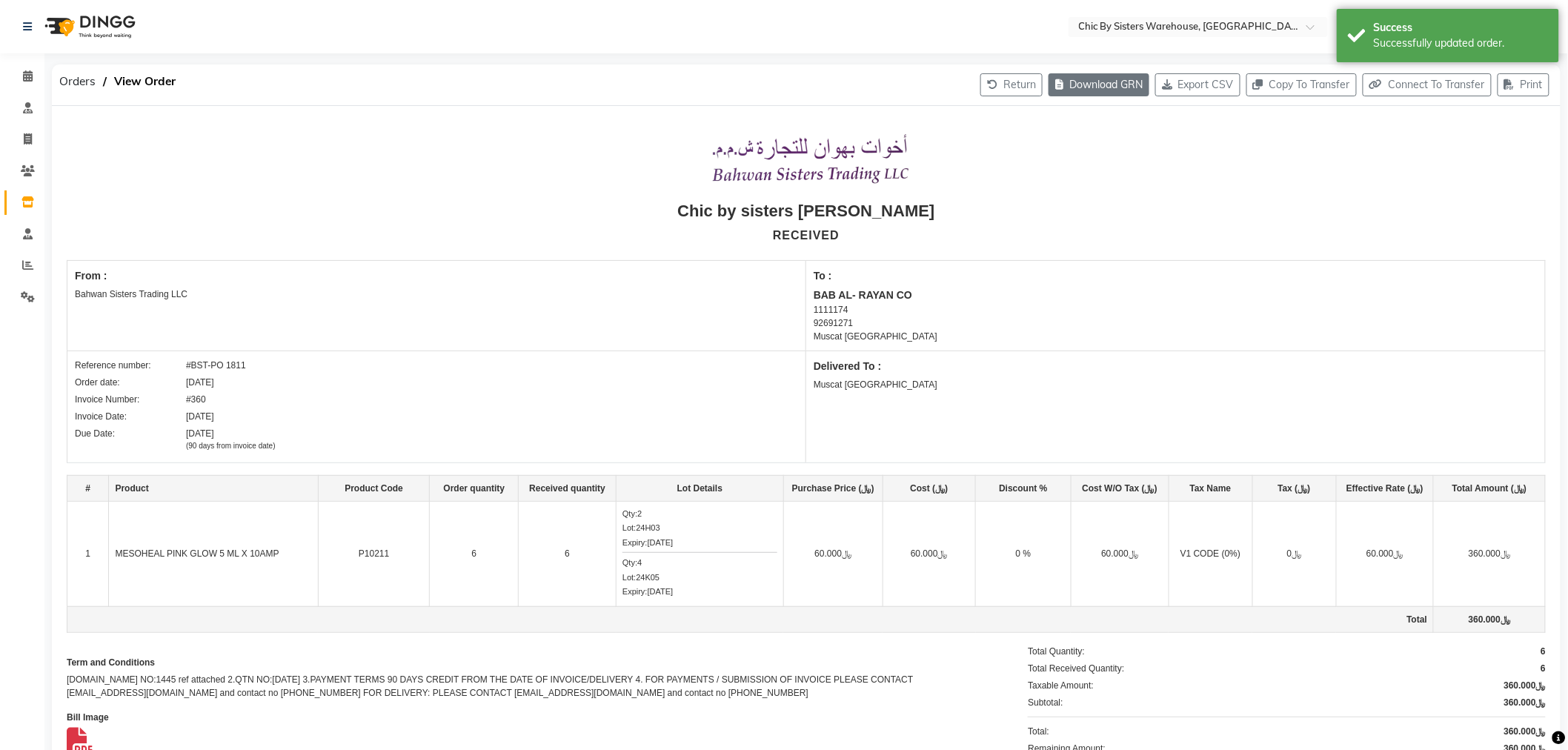
click at [1057, 90] on button "Download GRN" at bounding box center [1098, 85] width 101 height 23
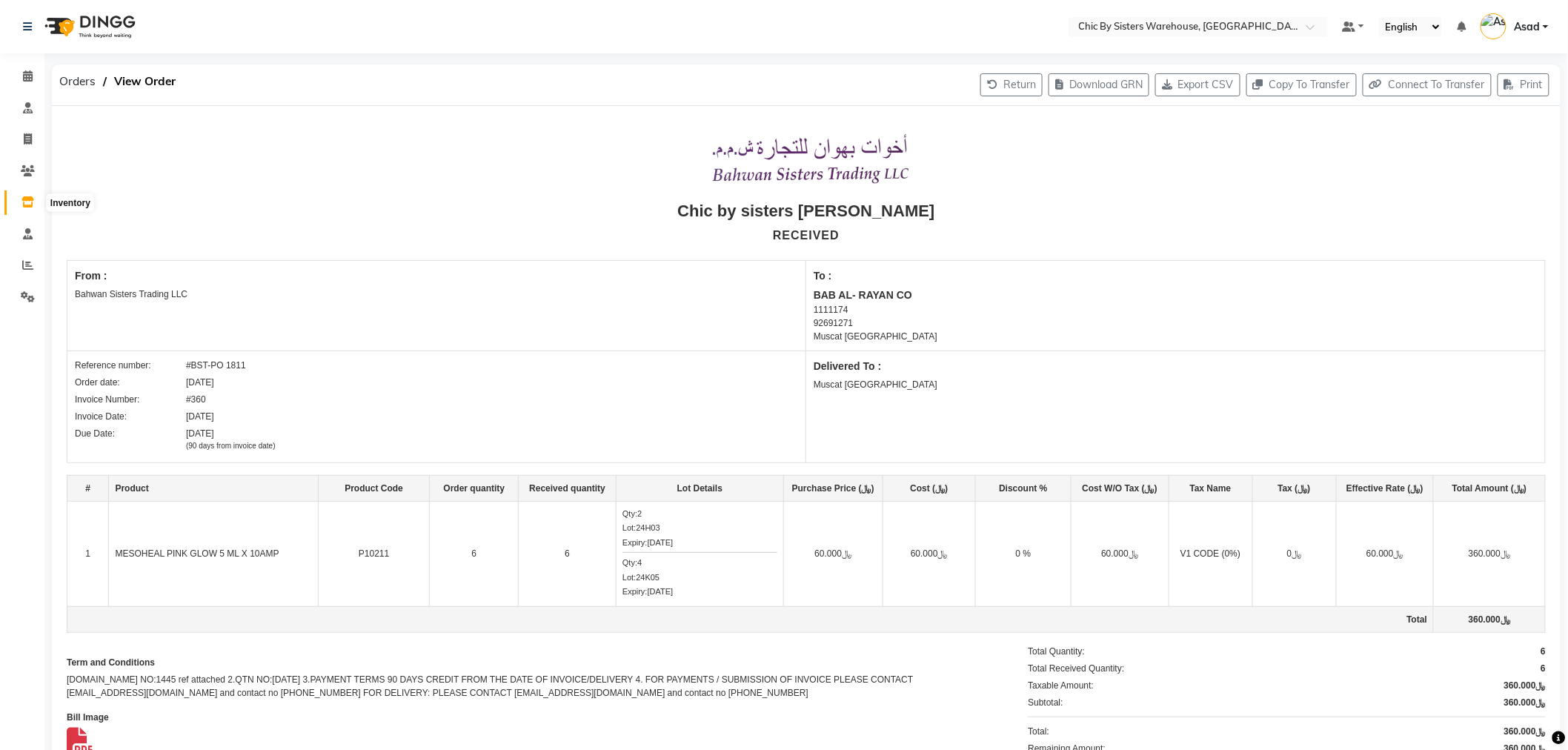
click at [22, 201] on icon at bounding box center [28, 201] width 13 height 11
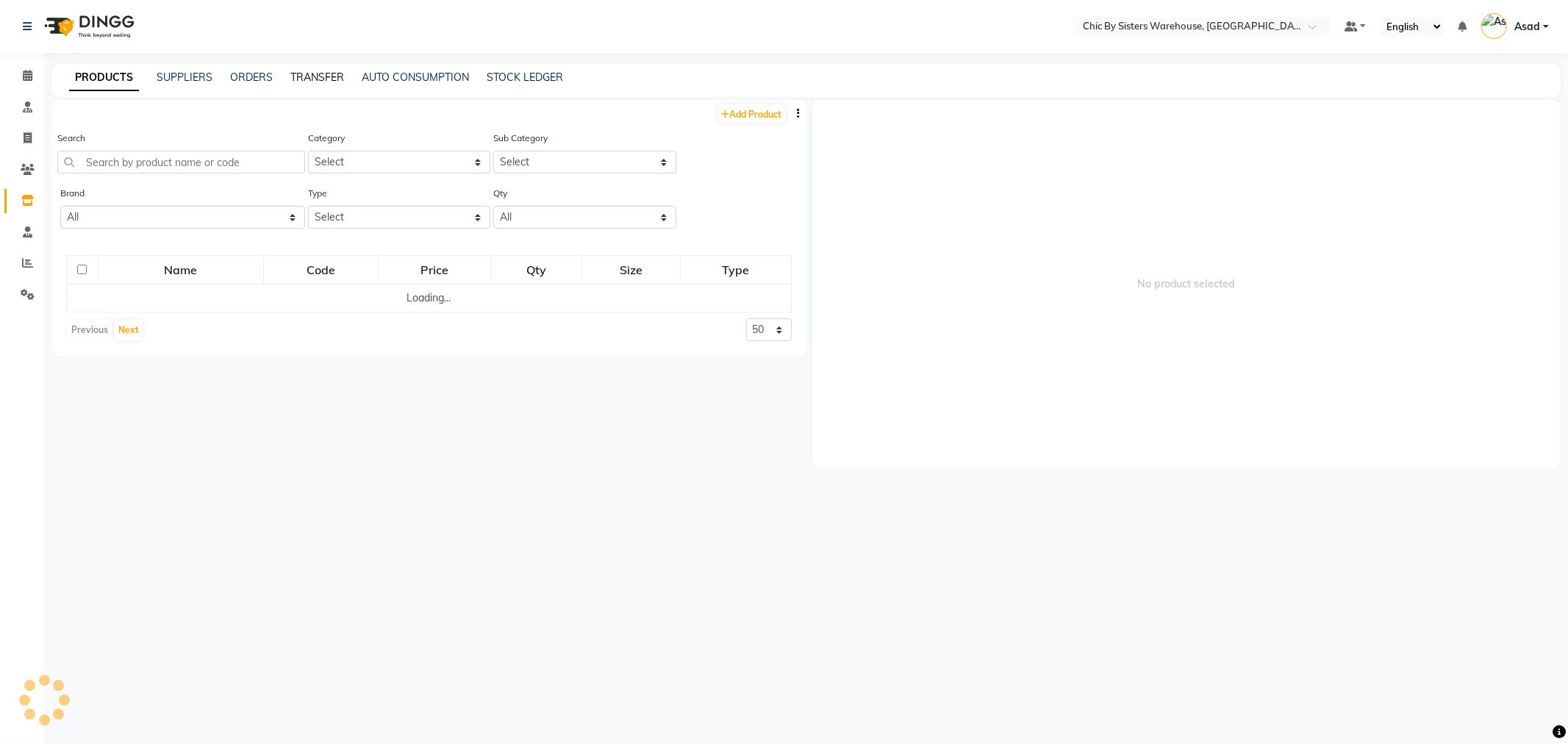
click at [314, 78] on link "TRANSFER" at bounding box center [317, 76] width 53 height 13
select select "sender"
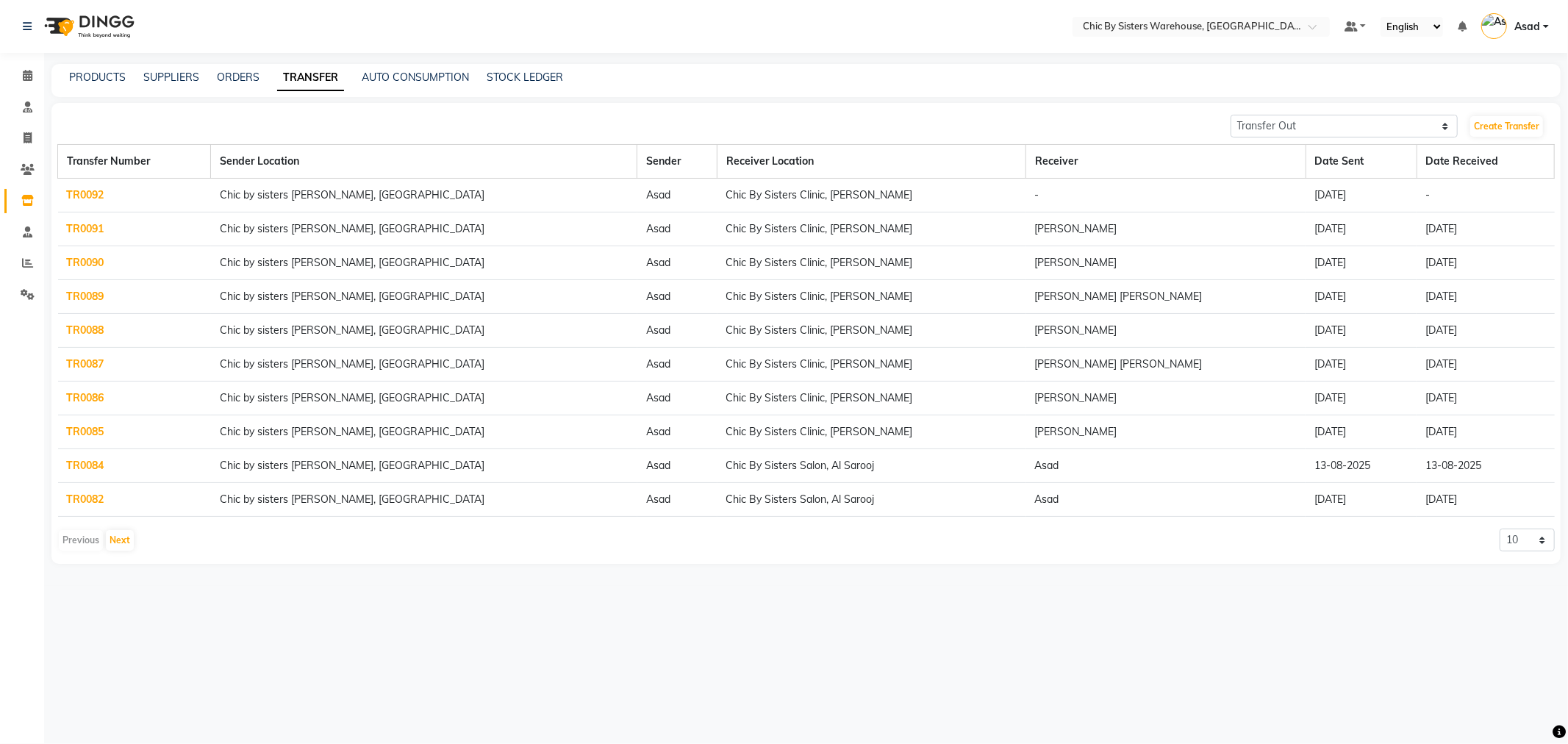
click at [83, 197] on link "TR0092" at bounding box center [85, 194] width 37 height 13
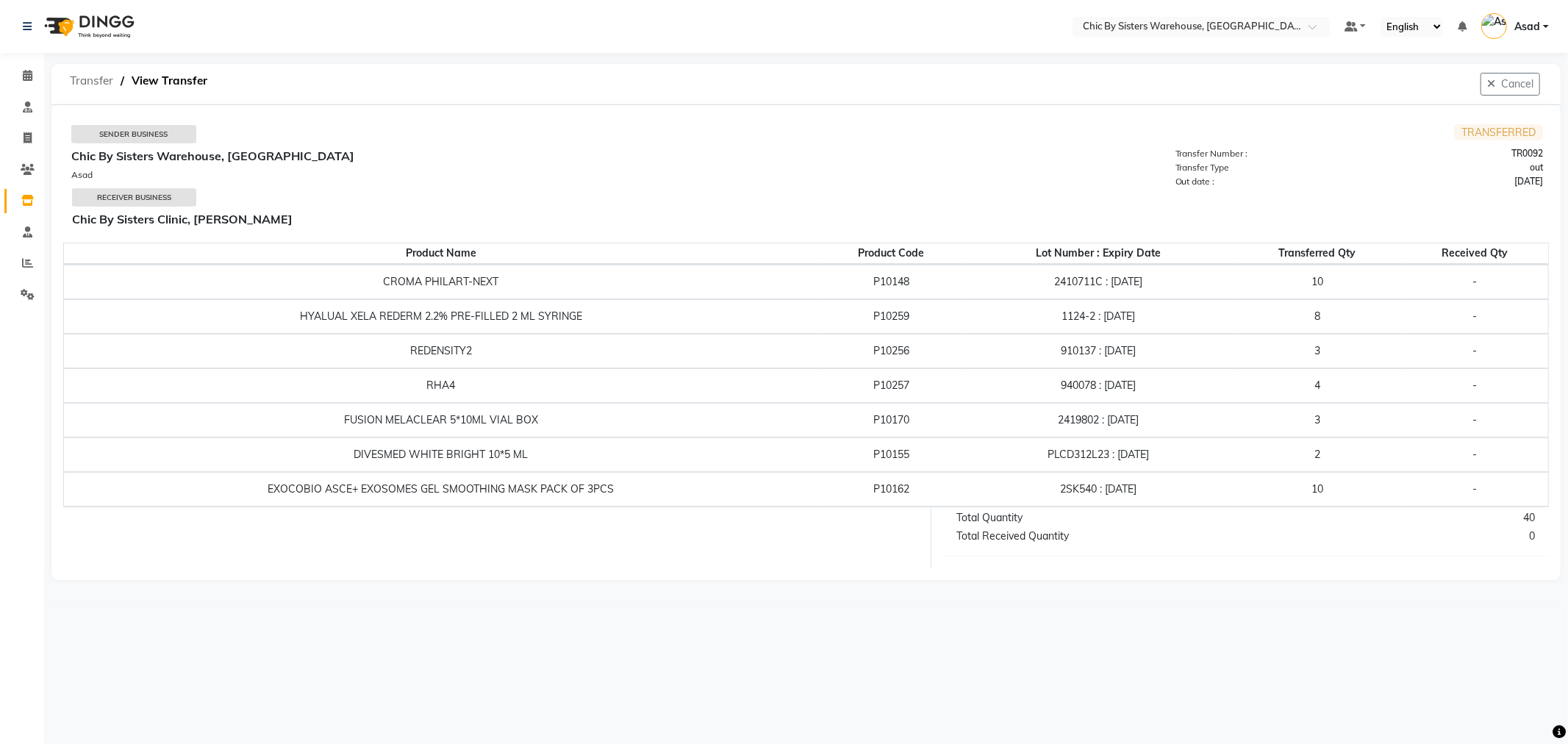
click at [91, 81] on span "Transfer" at bounding box center [91, 81] width 58 height 27
select select "sender"
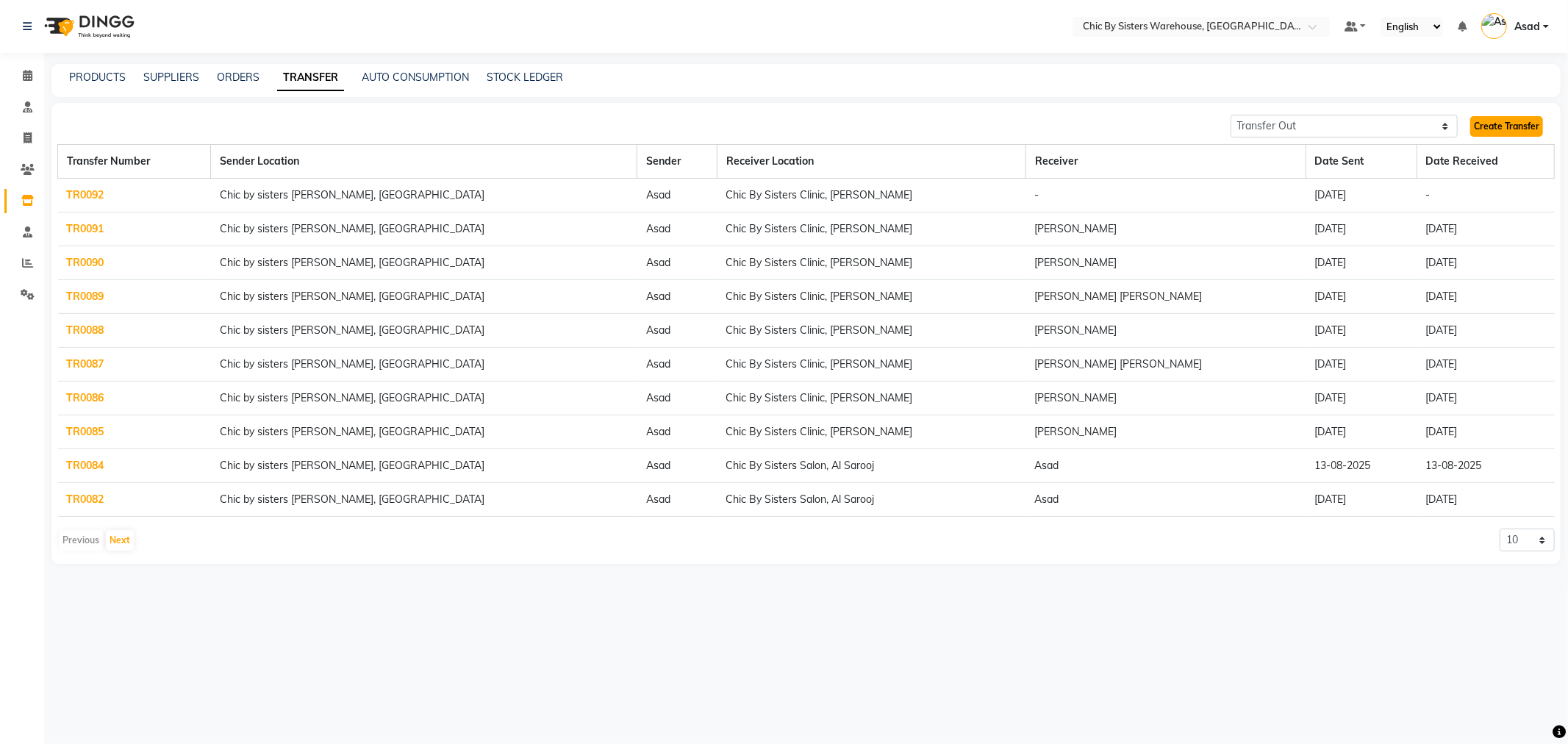
click at [1505, 127] on link "Create Transfer" at bounding box center [1507, 126] width 73 height 20
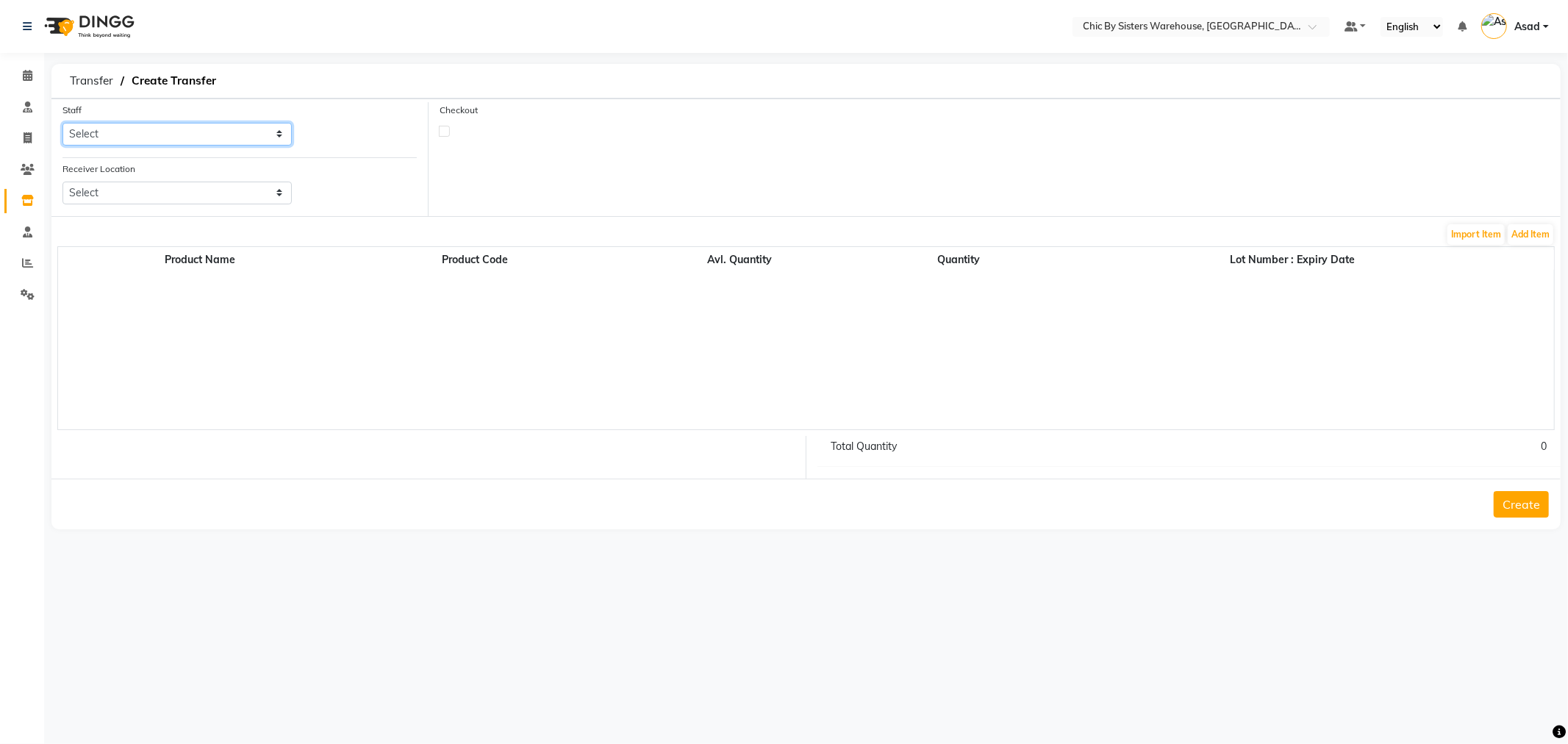
click at [163, 135] on select "Select Asad FIFIT ADE KUTARI [PERSON_NAME] [PERSON_NAME] K [PERSON_NAME] [PERSO…" at bounding box center [177, 134] width 229 height 23
select select "65360"
click at [62, 123] on select "Select Asad FIFIT ADE KUTARI [PERSON_NAME] [PERSON_NAME] K [PERSON_NAME] [PERSO…" at bounding box center [177, 134] width 229 height 23
click at [143, 178] on div "Receiver Location Select Chic By Sisters Clinic, Al Sarooj Chic By Sisters Salo…" at bounding box center [177, 182] width 229 height 44
click at [142, 186] on select "Select Chic By Sisters Clinic, Al Sarooj Chic By Sisters Salon, Al Sarooj" at bounding box center [177, 193] width 229 height 23
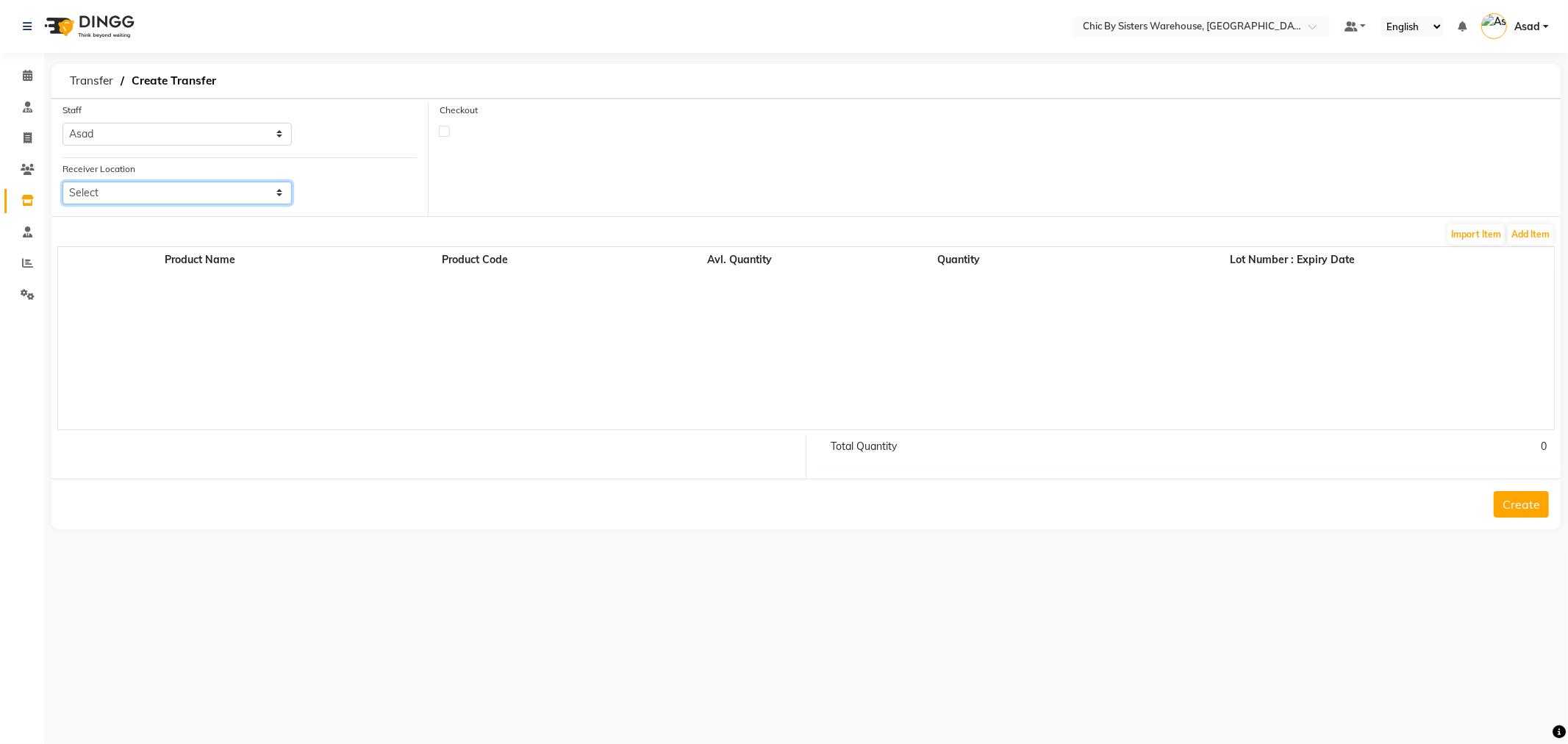
select select "2758"
click at [62, 181] on select "Select Chic By Sisters Clinic, Al Sarooj Chic By Sisters Salon, Al Sarooj" at bounding box center [177, 193] width 229 height 23
click at [1525, 241] on button "Add Item" at bounding box center [1530, 234] width 45 height 20
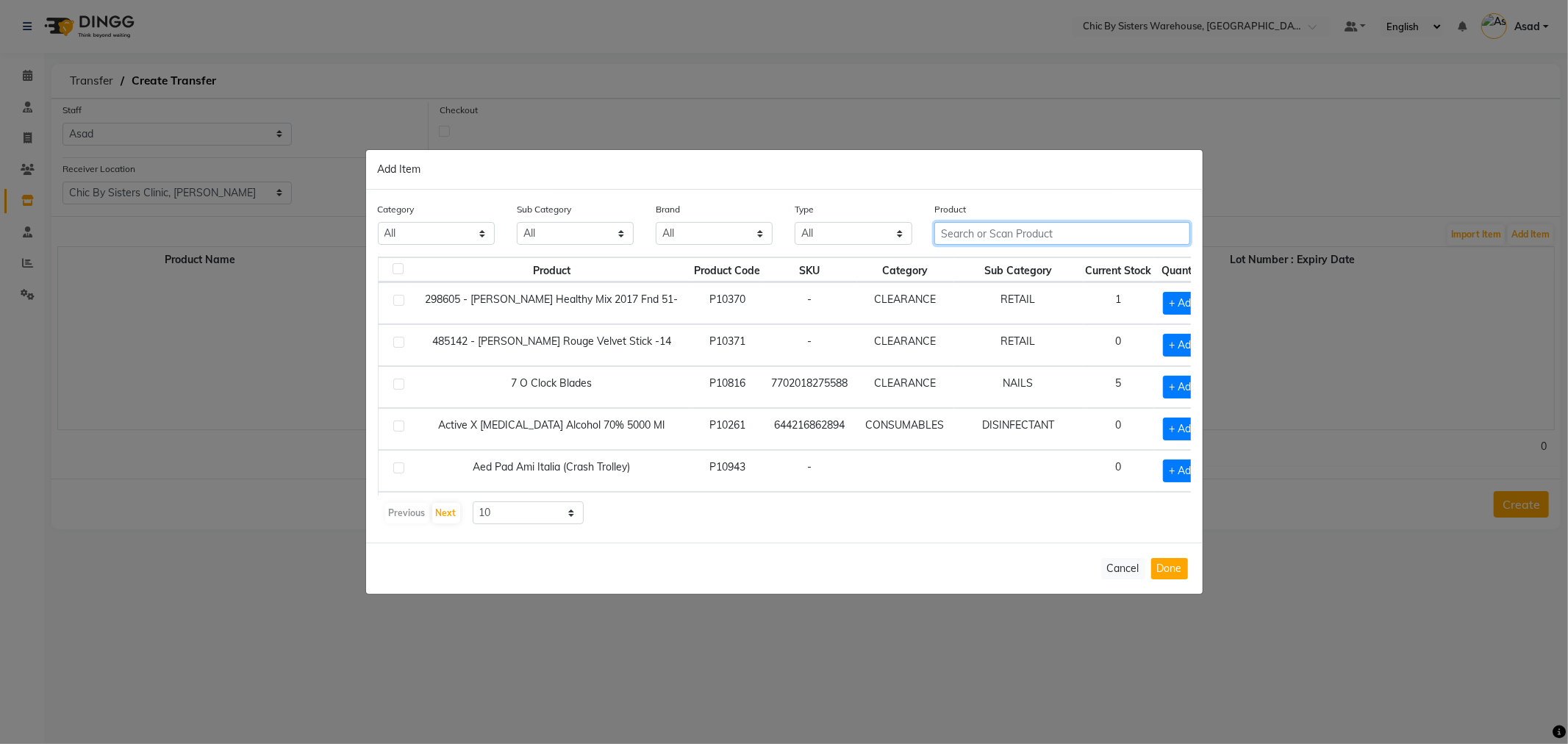
click at [1057, 237] on input "text" at bounding box center [1062, 233] width 257 height 23
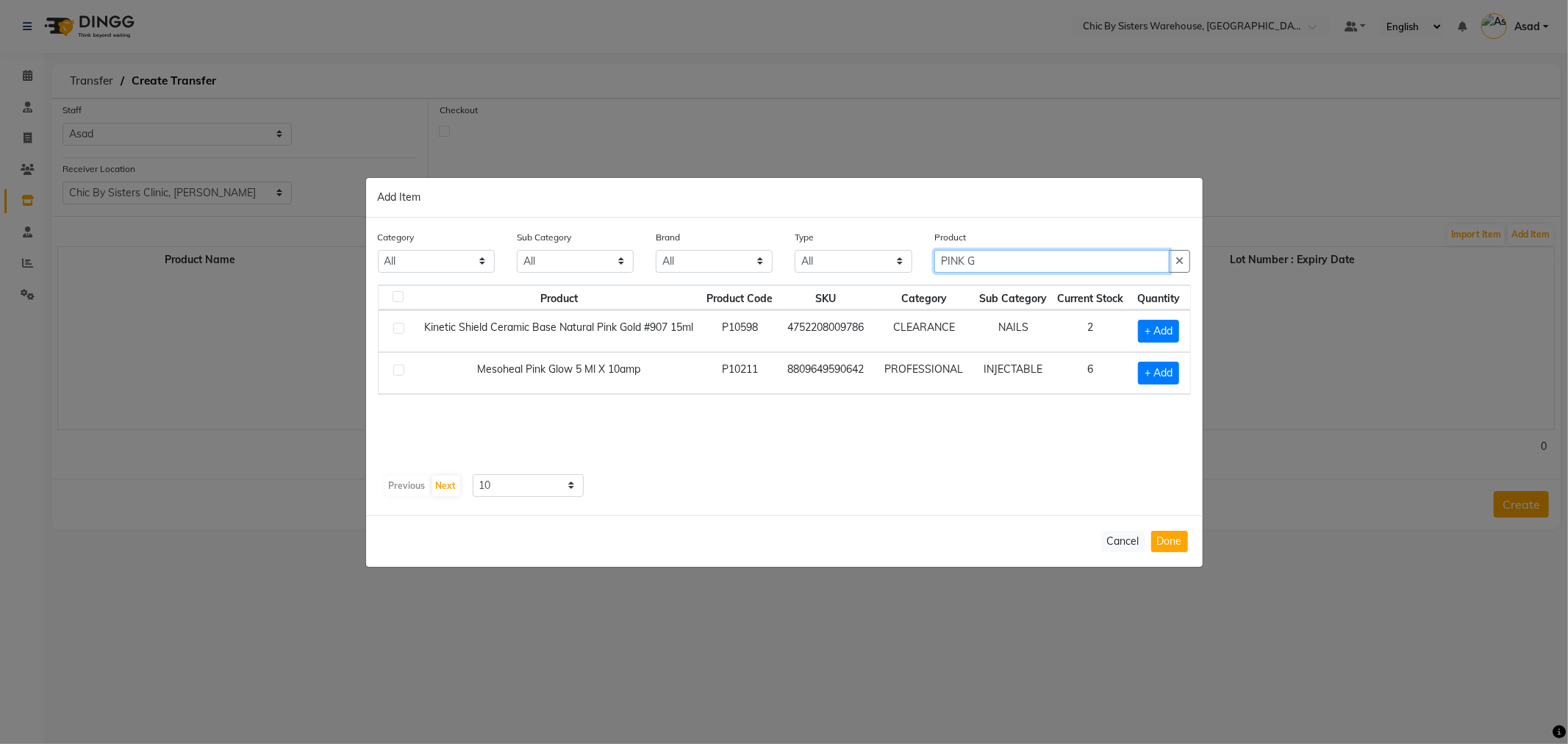
type input "PINK G"
click at [400, 373] on label at bounding box center [399, 370] width 11 height 11
click at [400, 373] on input "checkbox" at bounding box center [398, 370] width 10 height 10
checkbox input "true"
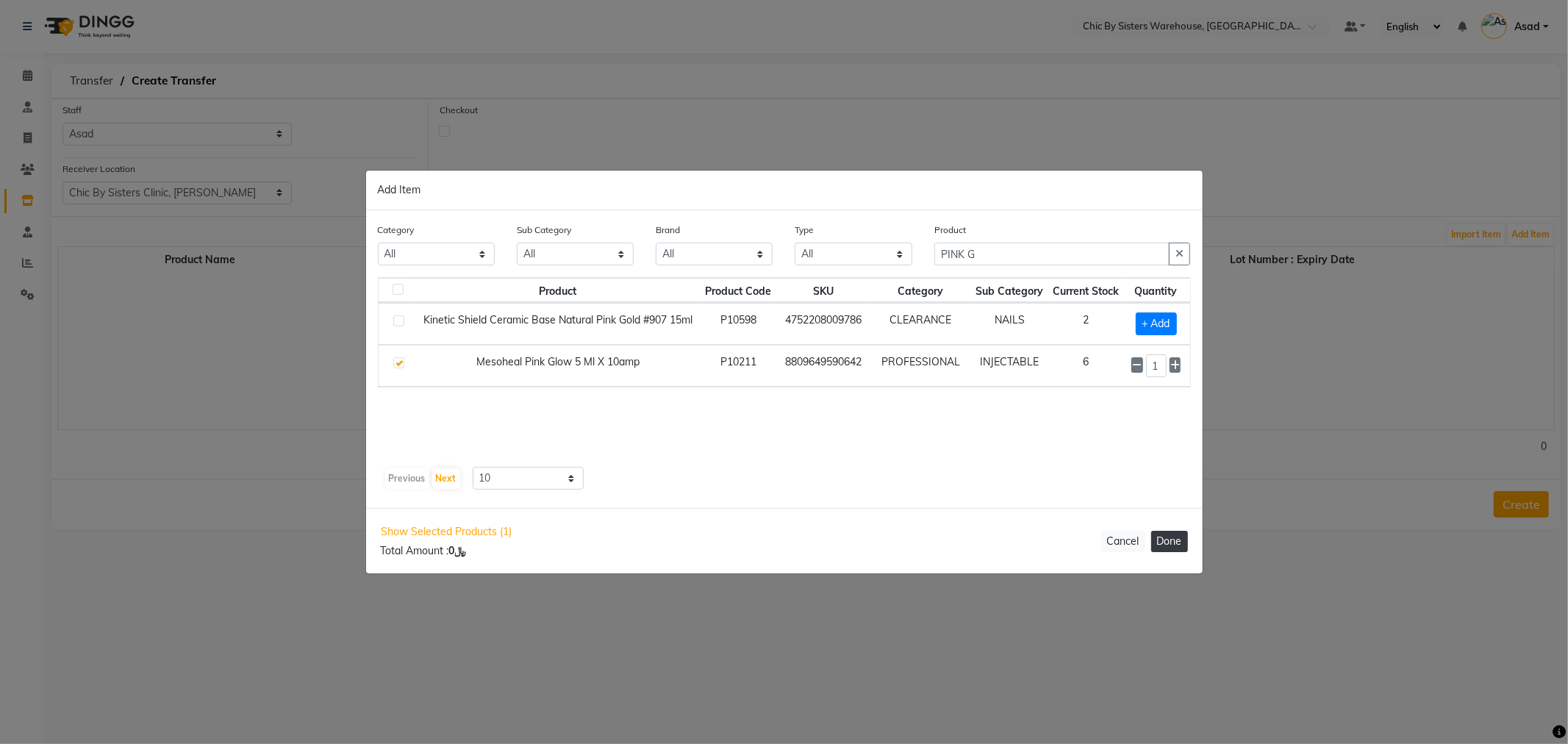
click at [1166, 534] on button "Done" at bounding box center [1168, 542] width 36 height 21
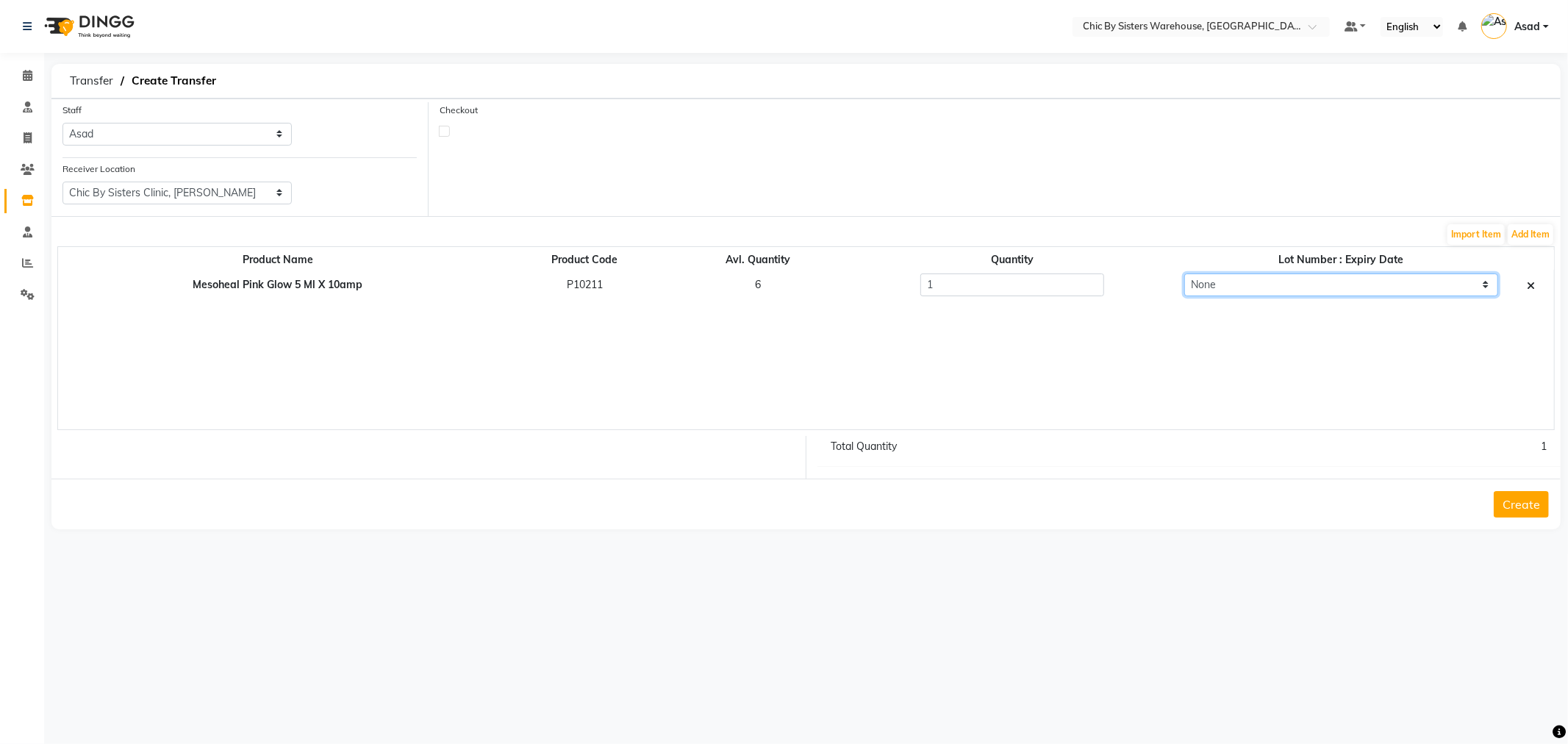
click at [1238, 290] on select "None 24H03 : 17-08-2027 24K05 : 04-11-2027" at bounding box center [1342, 285] width 314 height 23
select select "99488"
click at [1184, 273] on select "None 24H03 : 17-08-2027 24K05 : 04-11-2027" at bounding box center [1342, 285] width 314 height 23
drag, startPoint x: 978, startPoint y: 283, endPoint x: 873, endPoint y: 277, distance: 105.2
click at [875, 277] on div "1" at bounding box center [1012, 285] width 352 height 23
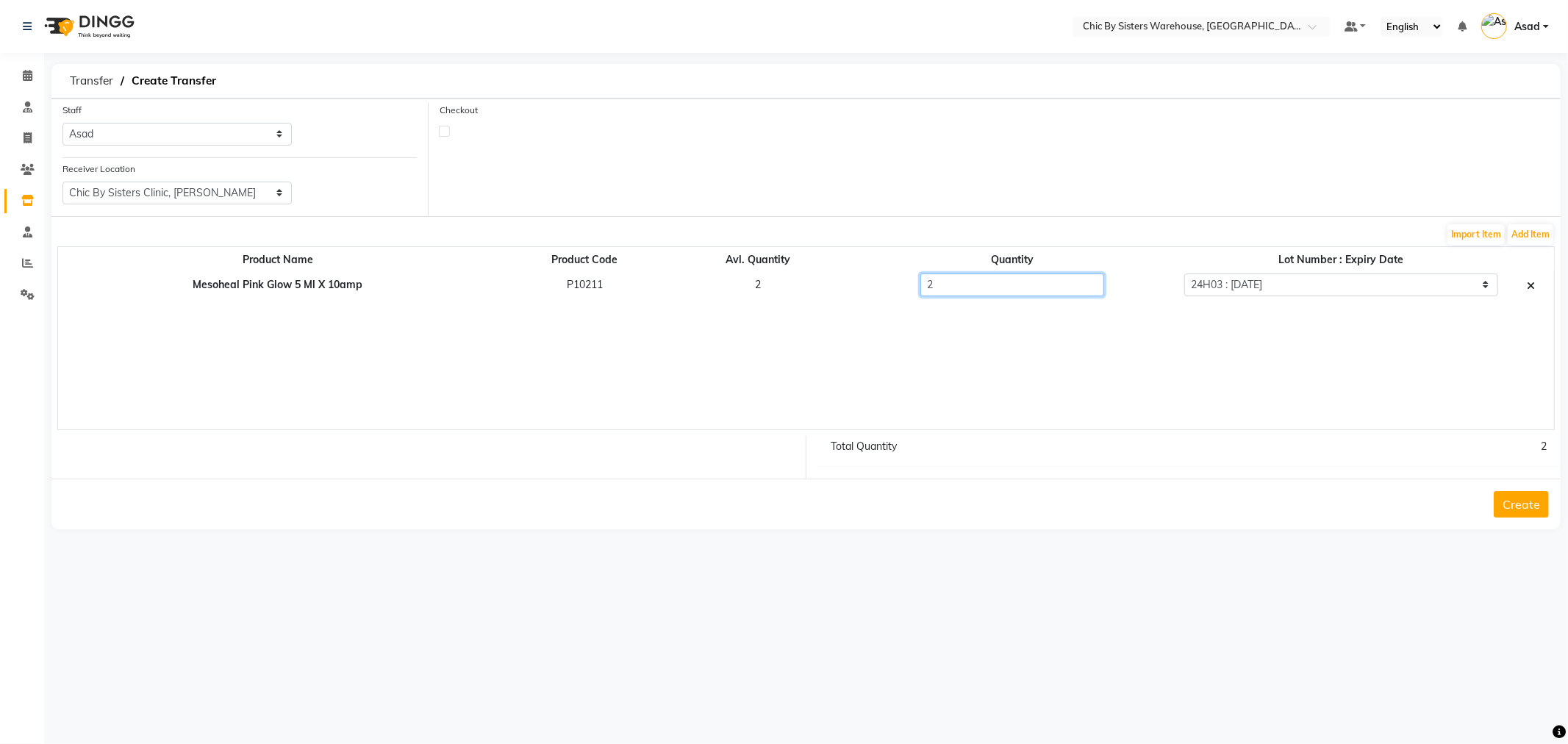
type input "2"
click at [1027, 360] on div "Product Name Product Code Avl. Quantity Quantity Lot Number : Expiry Date Mesoh…" at bounding box center [806, 337] width 1497 height 184
click at [1531, 506] on button "Create" at bounding box center [1521, 504] width 55 height 27
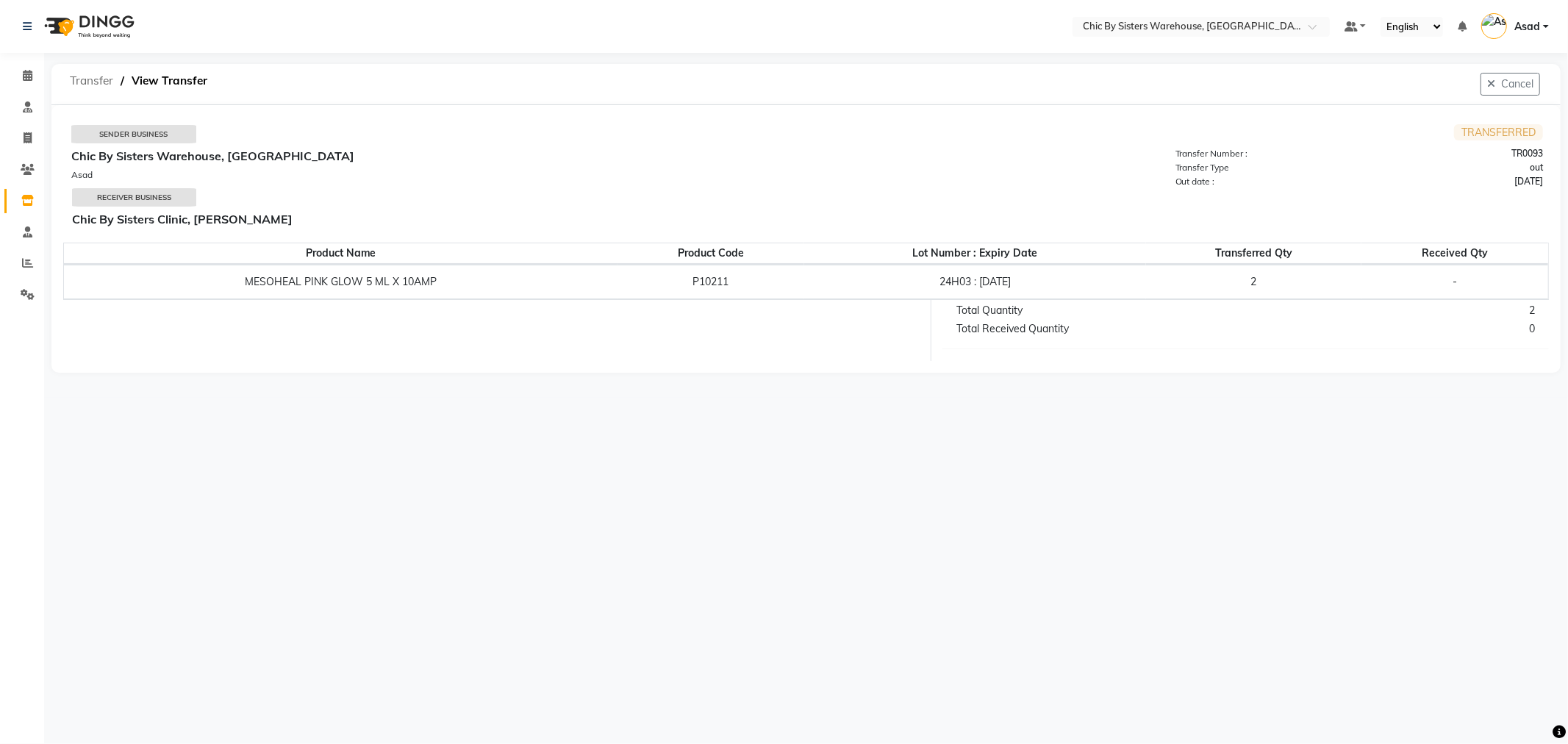
click at [101, 88] on span "Transfer" at bounding box center [91, 81] width 58 height 27
select select "sender"
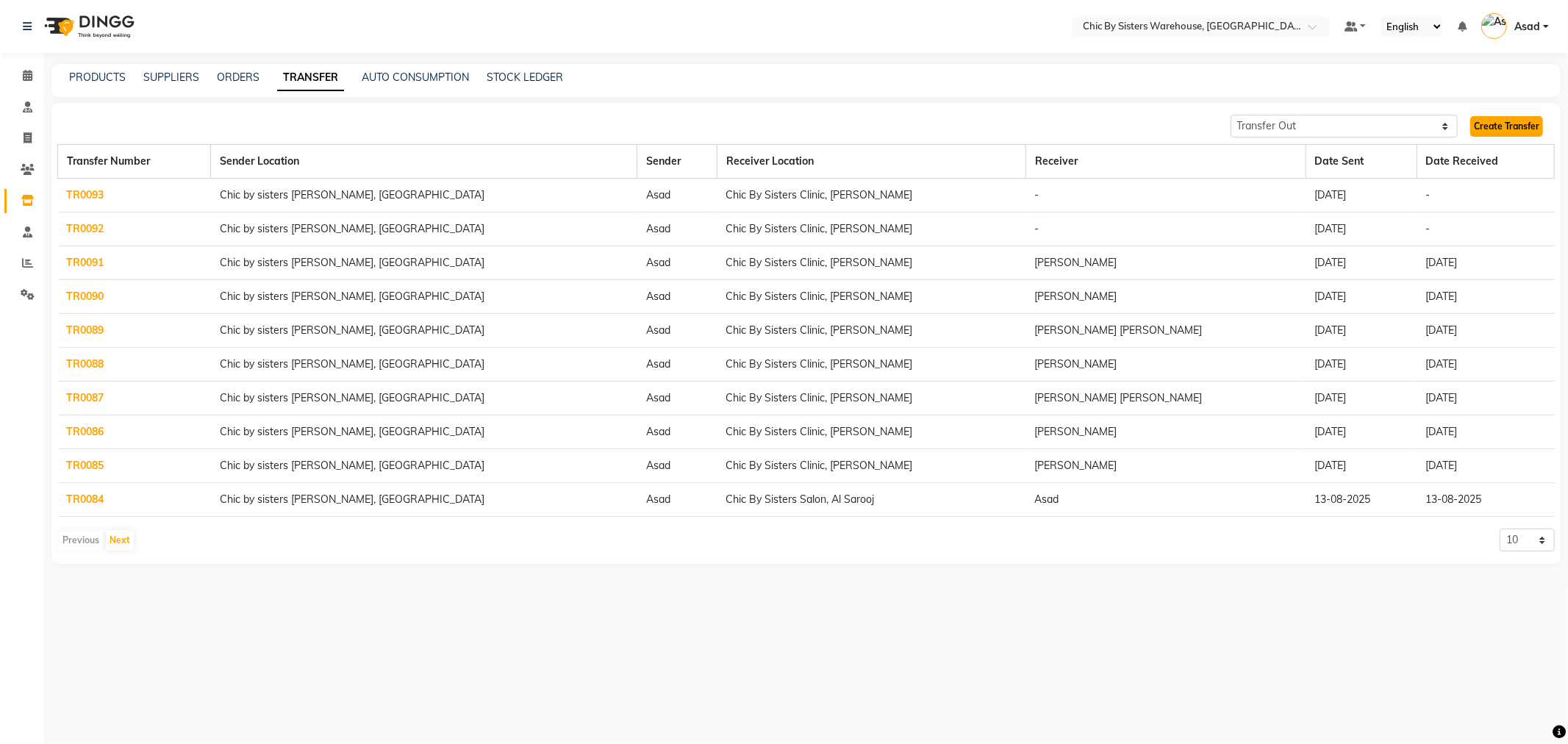
click at [1511, 130] on link "Create Transfer" at bounding box center [1507, 126] width 73 height 20
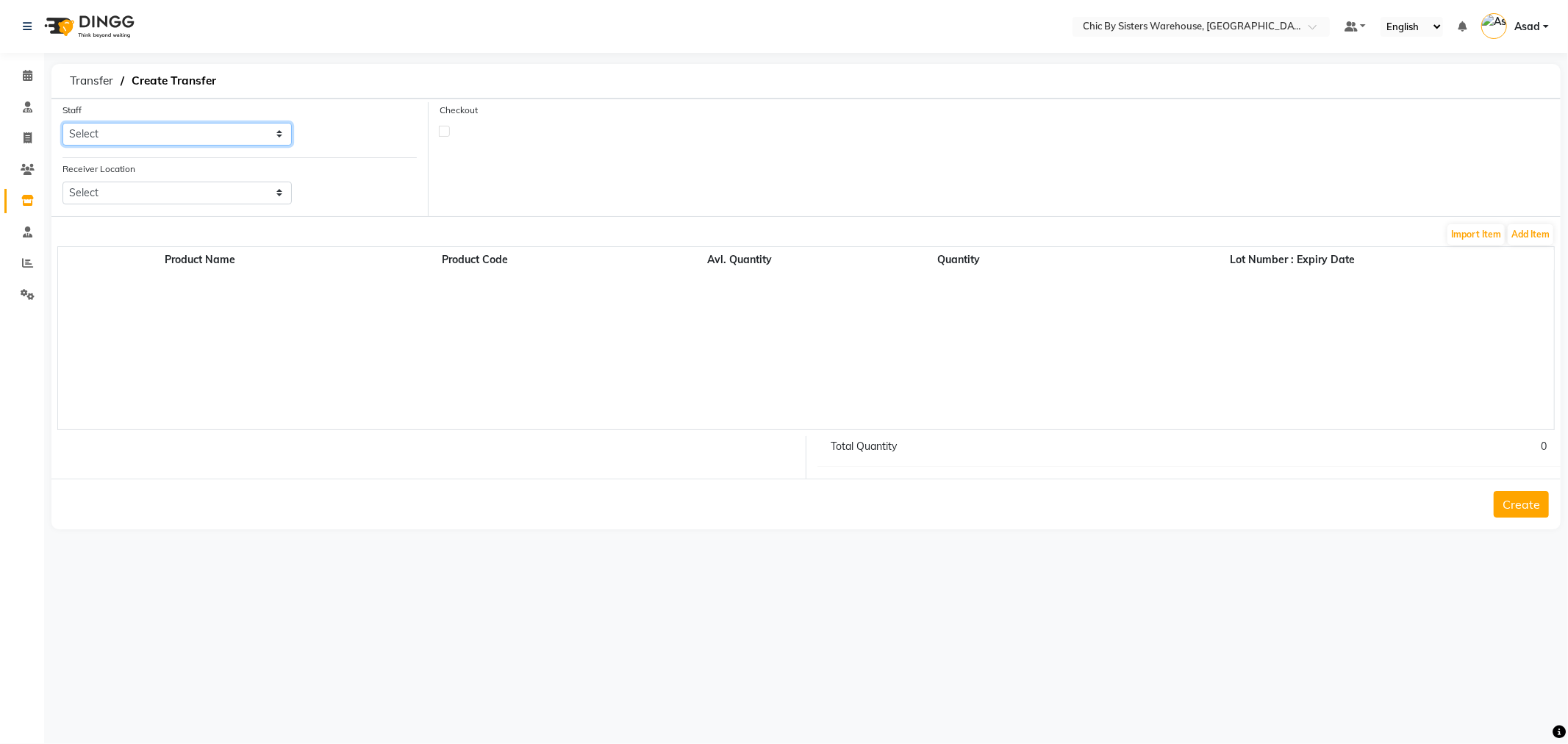
click at [158, 123] on select "Select Asad FIFIT ADE KUTARI [PERSON_NAME] [PERSON_NAME] K [PERSON_NAME] [PERSO…" at bounding box center [177, 134] width 229 height 23
select select "65360"
click at [62, 123] on select "Select Asad FIFIT ADE KUTARI [PERSON_NAME] [PERSON_NAME] K [PERSON_NAME] [PERSO…" at bounding box center [177, 134] width 229 height 23
click at [141, 195] on select "Select Chic By Sisters Clinic, Al Sarooj Chic By Sisters Salon, Al Sarooj" at bounding box center [177, 193] width 229 height 23
select select "2758"
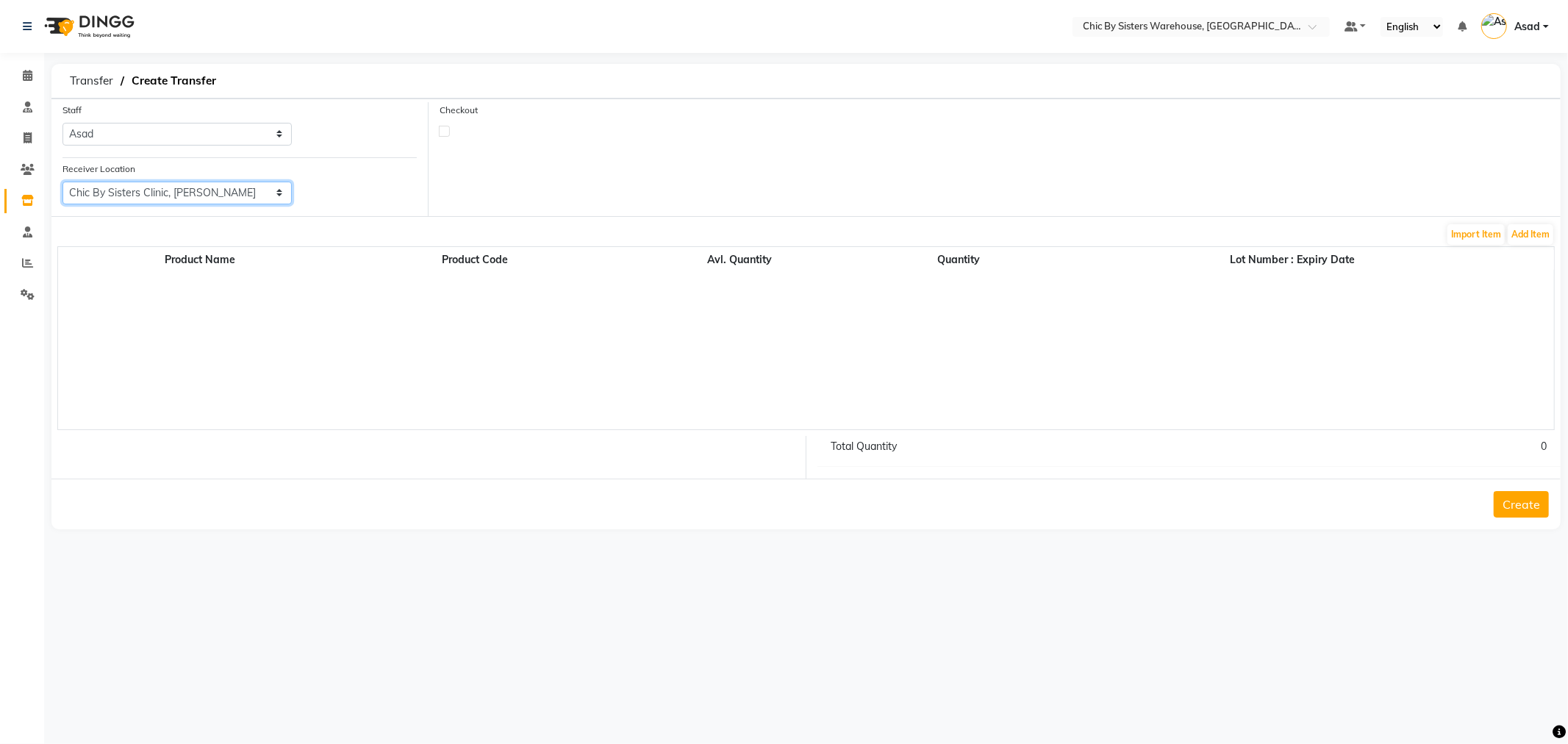
click at [62, 181] on select "Select Chic By Sisters Clinic, Al Sarooj Chic By Sisters Salon, Al Sarooj" at bounding box center [177, 193] width 229 height 23
click at [1523, 240] on button "Add Item" at bounding box center [1530, 234] width 45 height 20
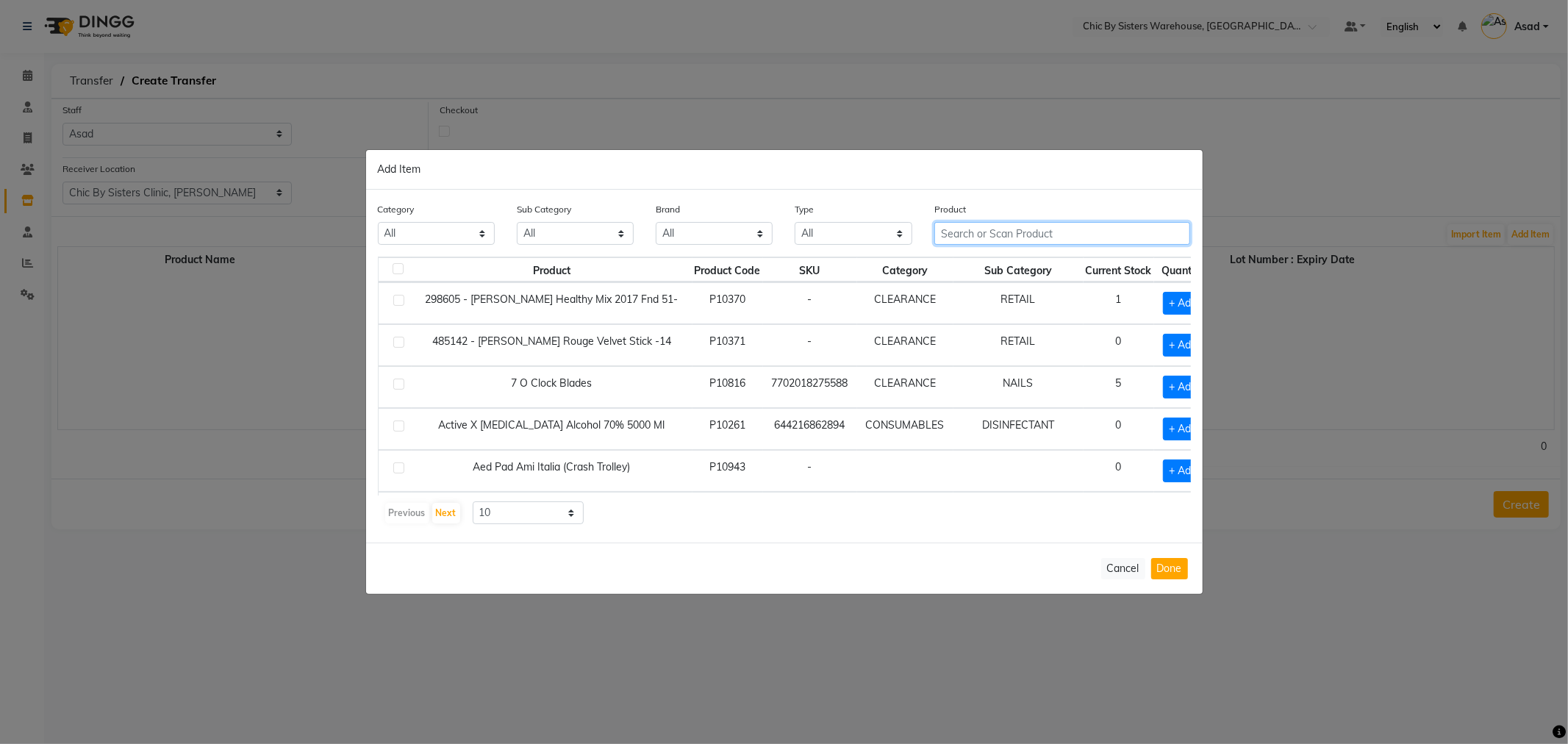
click at [973, 225] on input "text" at bounding box center [1062, 233] width 257 height 23
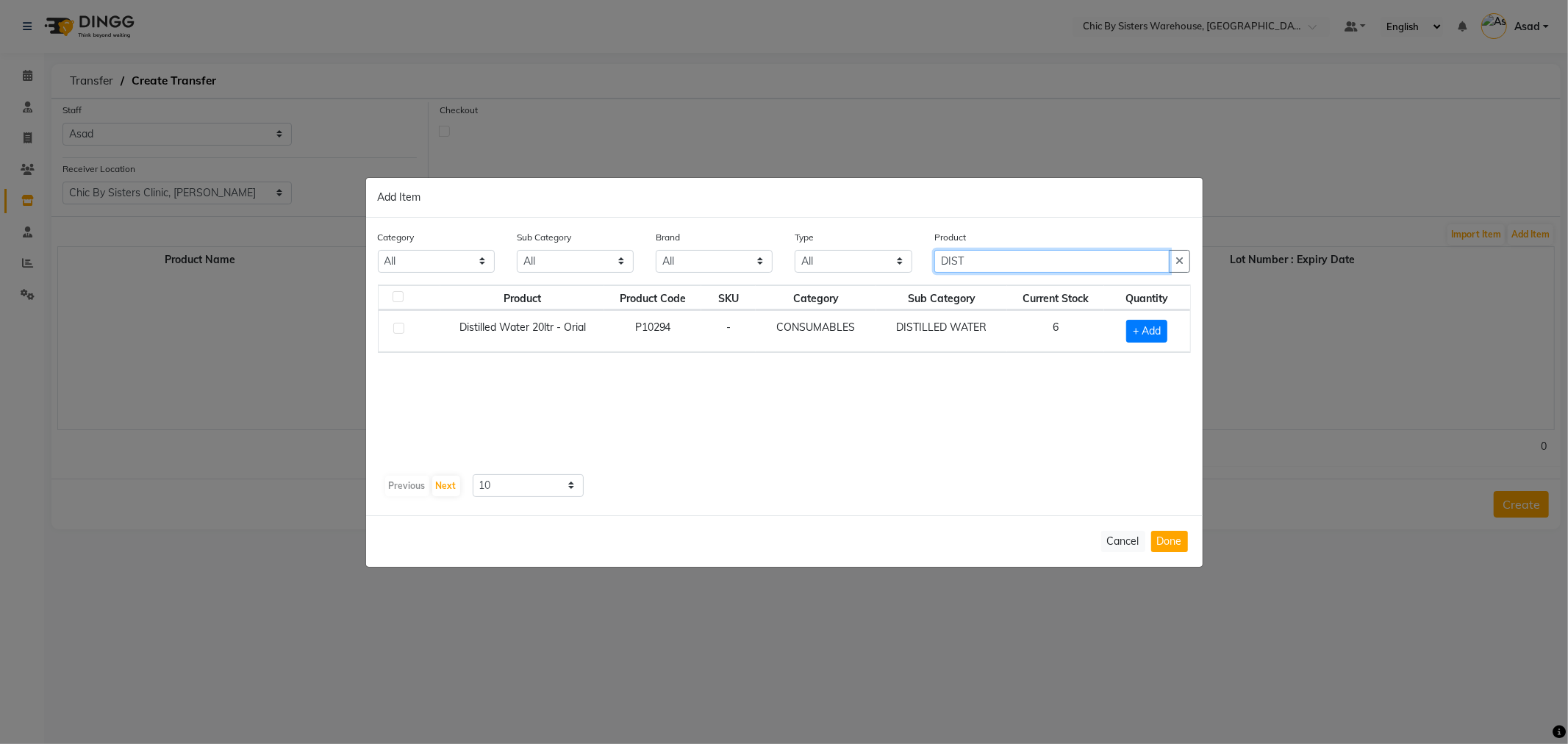
type input "DIST"
click at [400, 328] on label at bounding box center [399, 328] width 11 height 11
click at [400, 328] on input "checkbox" at bounding box center [398, 328] width 10 height 10
checkbox input "true"
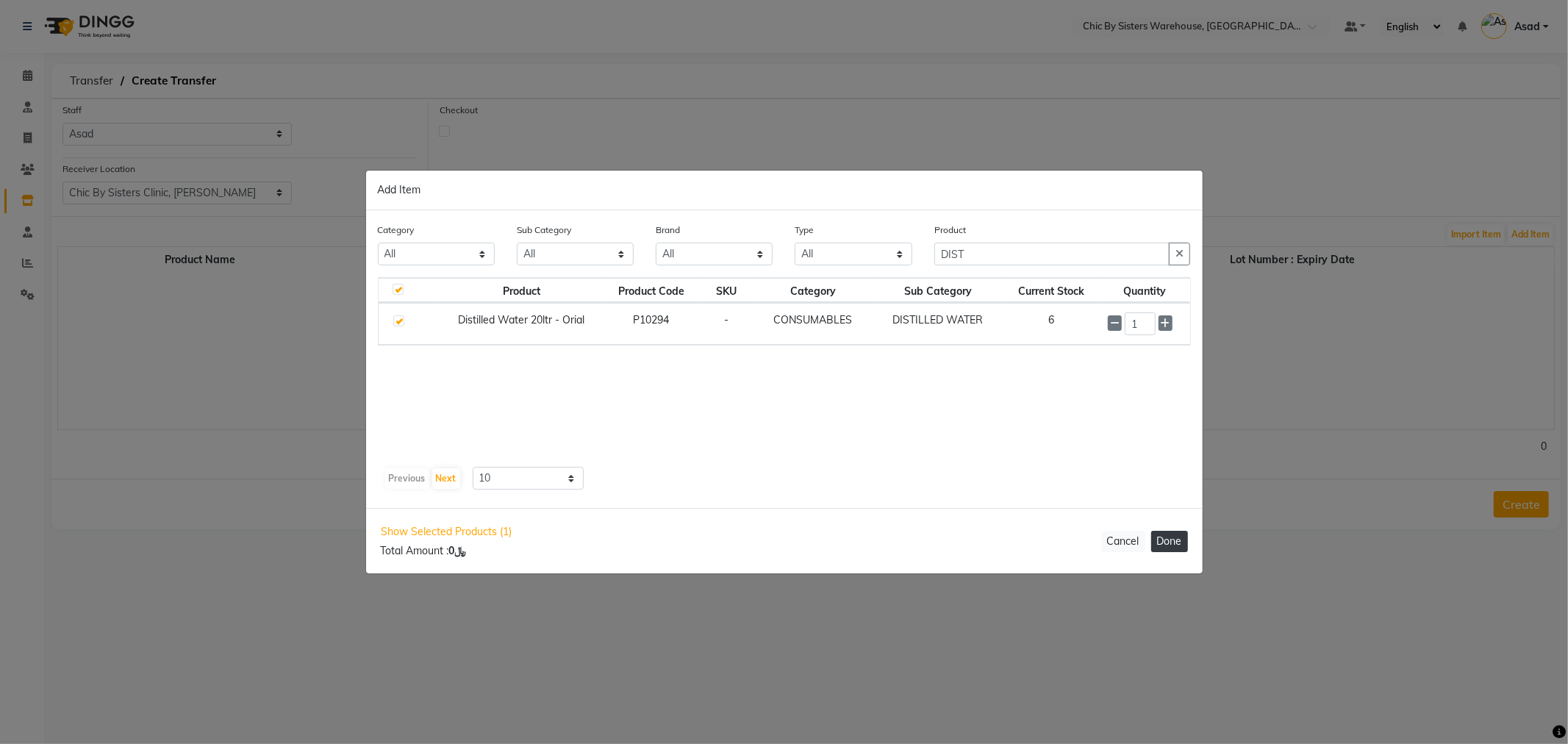
click at [1180, 547] on button "Done" at bounding box center [1168, 542] width 36 height 21
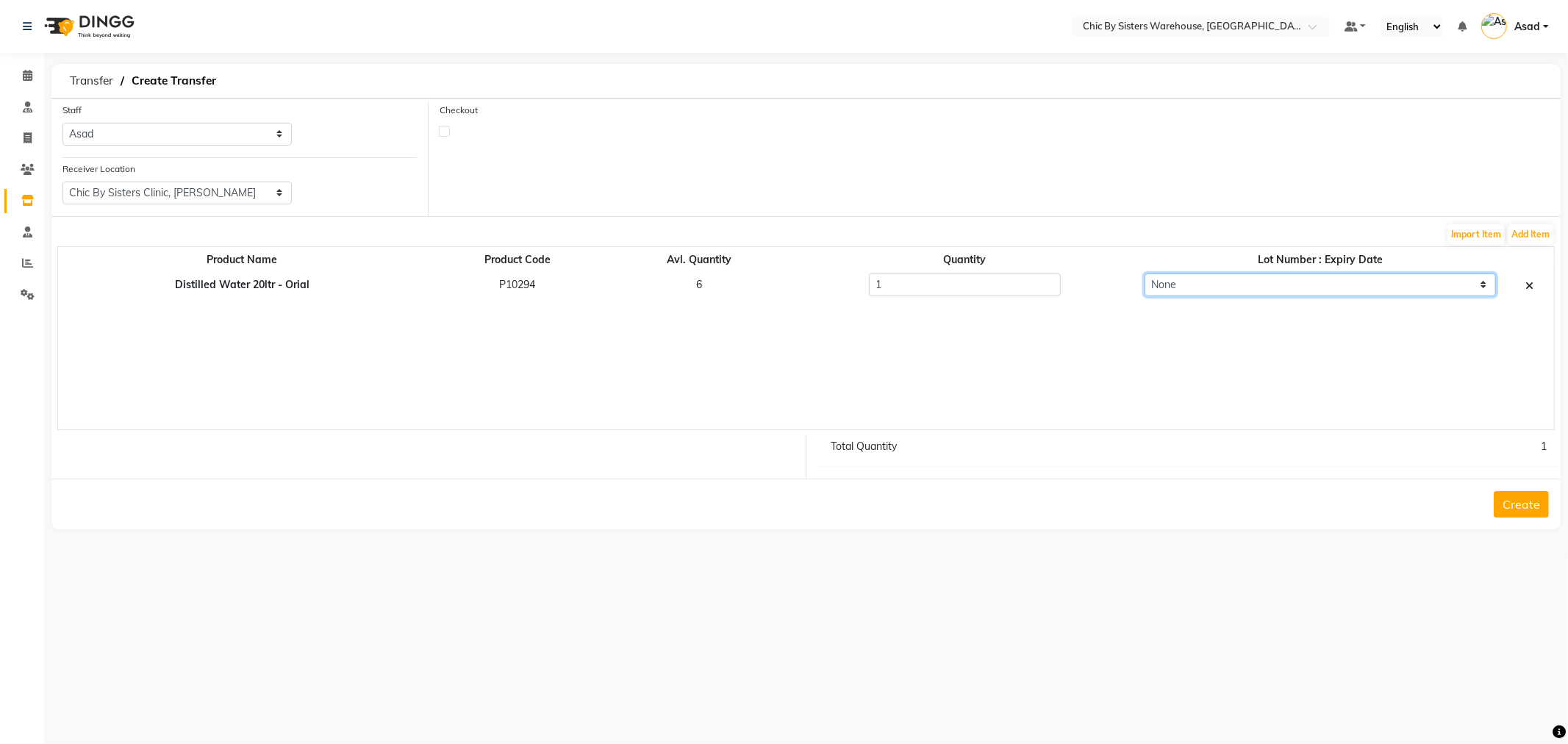
click at [1206, 283] on select "None 220525 RC-1 : 21-05-2027" at bounding box center [1320, 285] width 352 height 23
select select "97142"
click at [1144, 273] on select "None 220525 RC-1 : 21-05-2027" at bounding box center [1320, 285] width 352 height 23
click at [1529, 509] on button "Create" at bounding box center [1521, 504] width 55 height 27
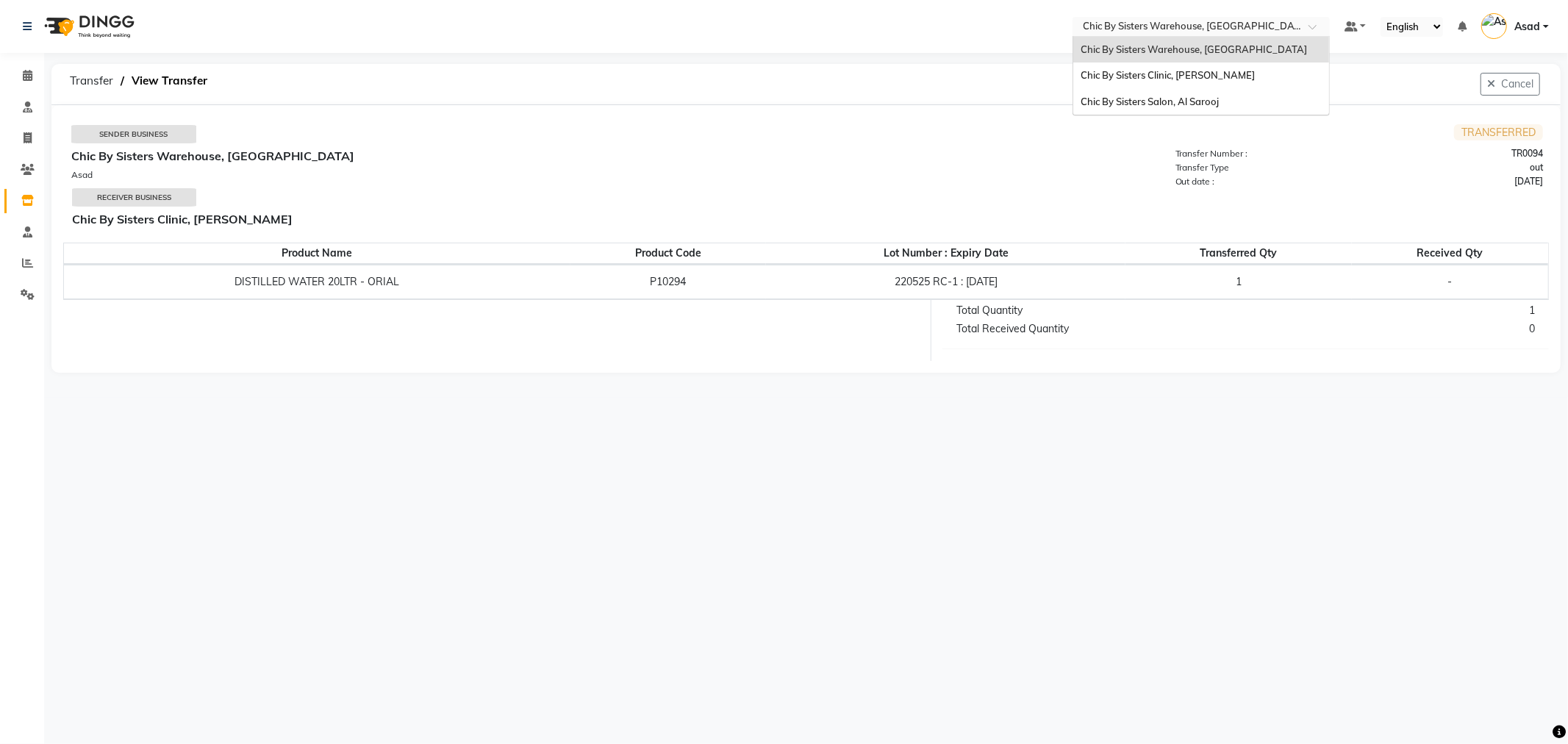
click at [1185, 30] on input "text" at bounding box center [1186, 28] width 213 height 15
click at [1194, 70] on span "Chic By Sisters Clinic, [PERSON_NAME]" at bounding box center [1168, 75] width 174 height 12
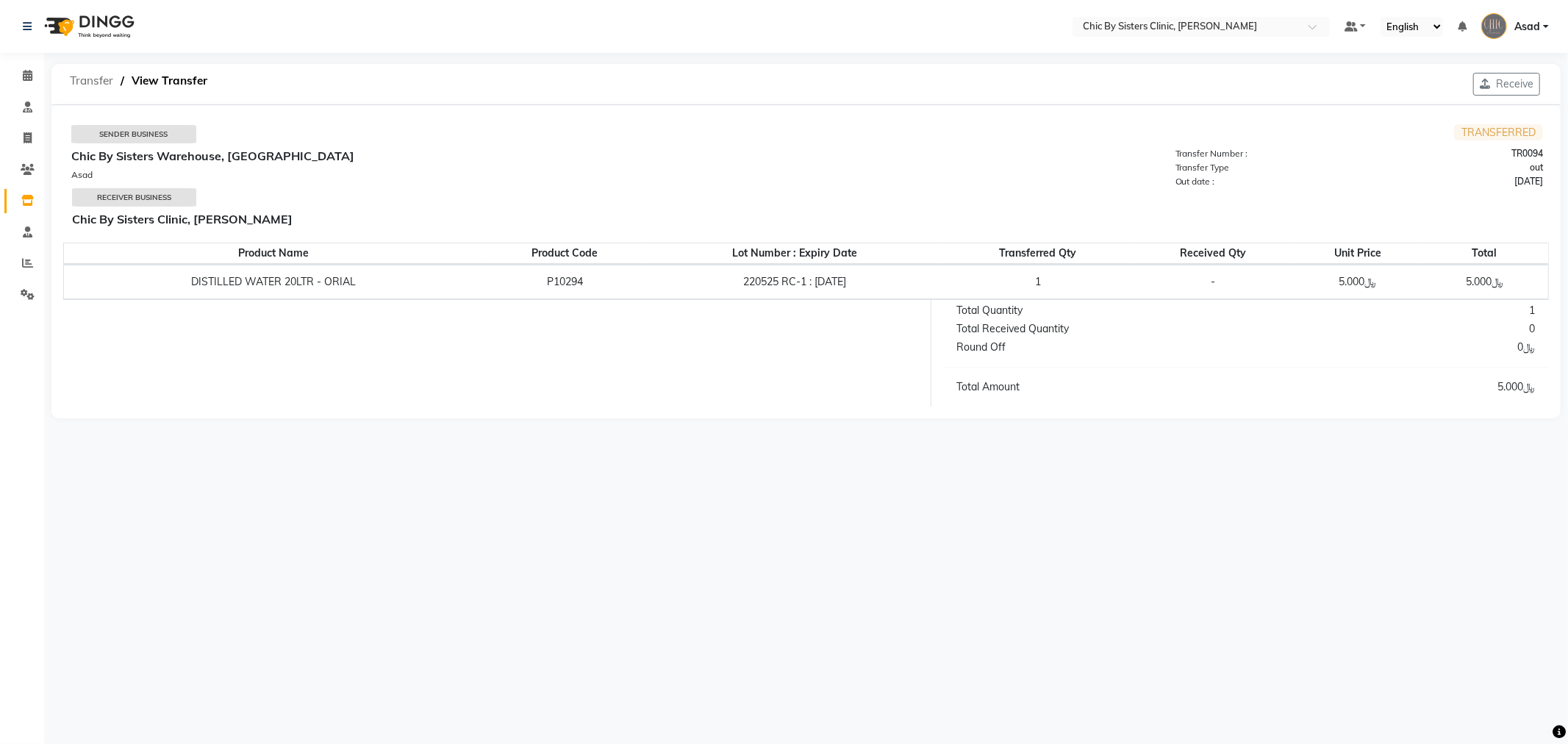
click at [84, 79] on span "Transfer" at bounding box center [91, 81] width 58 height 27
select select "sender"
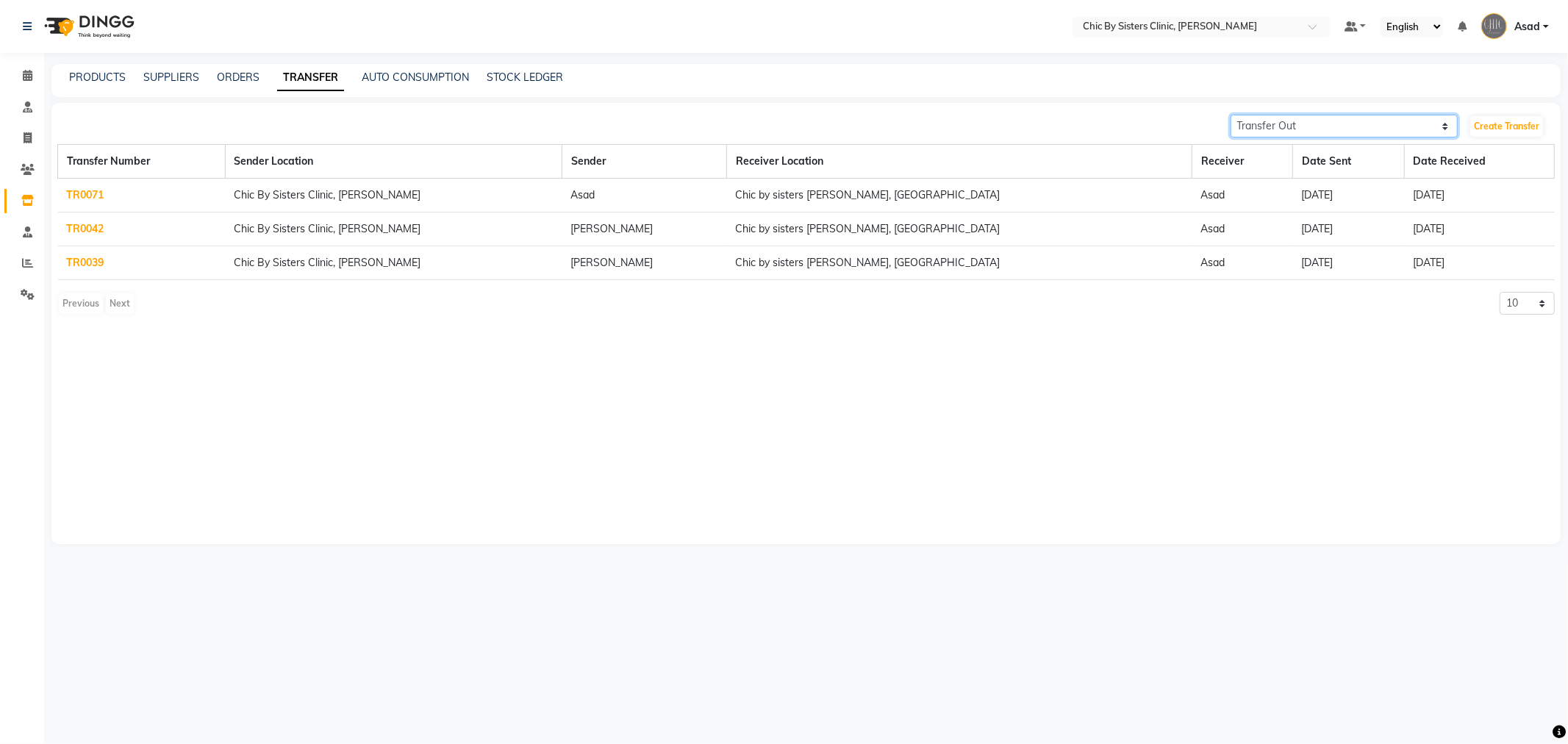
click at [1363, 123] on select "Transfer In Transfer Out" at bounding box center [1344, 126] width 228 height 23
click at [1513, 136] on link "Create Transfer" at bounding box center [1507, 126] width 73 height 20
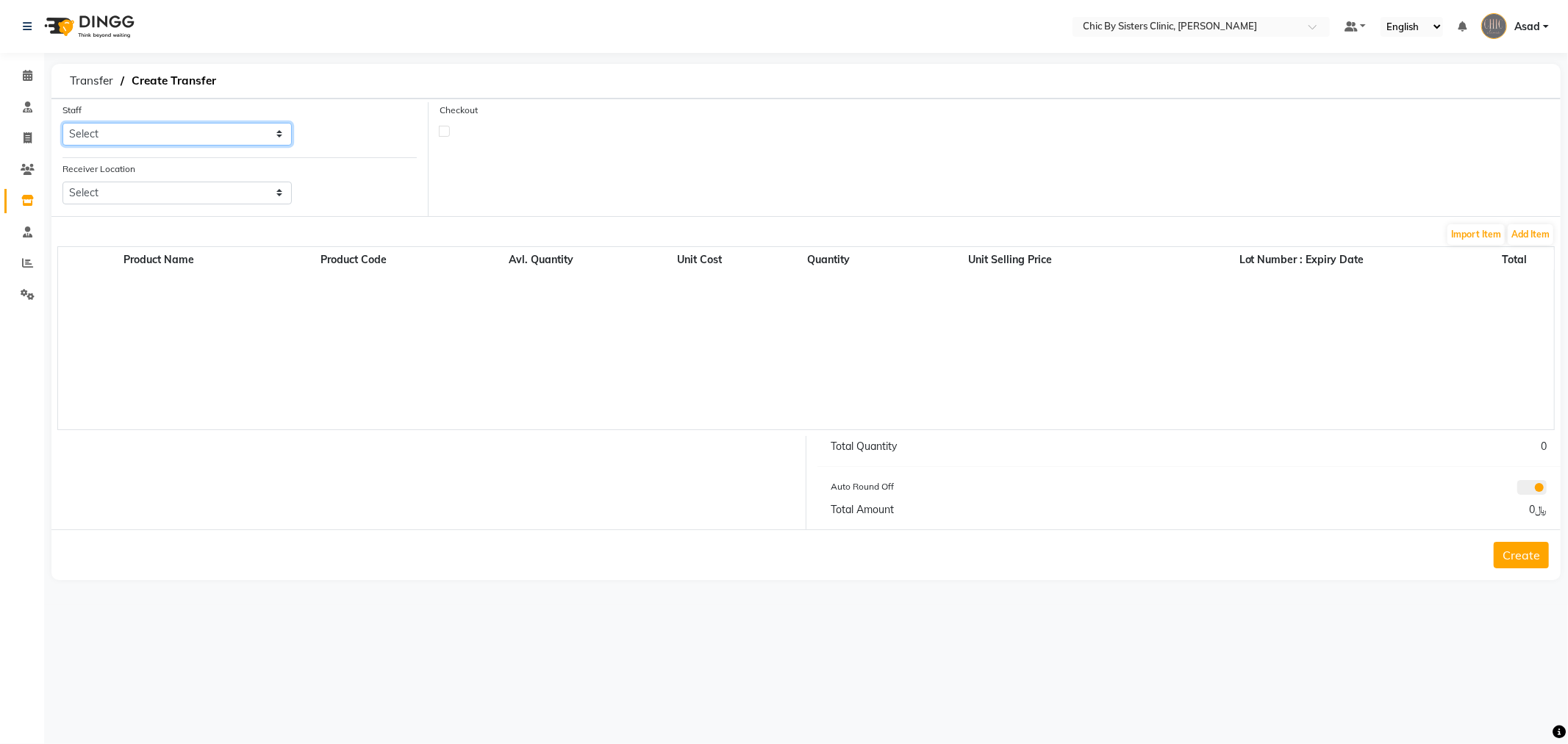
click at [190, 139] on select "Select ANU JOSE Ashish S DR. ASSEL SATVALDINOVA DR. AYMAN ELSAQA EILISH FOX FIF…" at bounding box center [177, 134] width 229 height 23
select select "49174"
click at [62, 123] on select "Select ANU JOSE Ashish S DR. ASSEL SATVALDINOVA DR. AYMAN ELSAQA EILISH FOX FIF…" at bounding box center [177, 134] width 229 height 23
click at [145, 196] on select "Select Chic By Sisters Warehouse, Oman Chic By Sisters Salon, Al Sarooj" at bounding box center [177, 193] width 229 height 23
select select "2880"
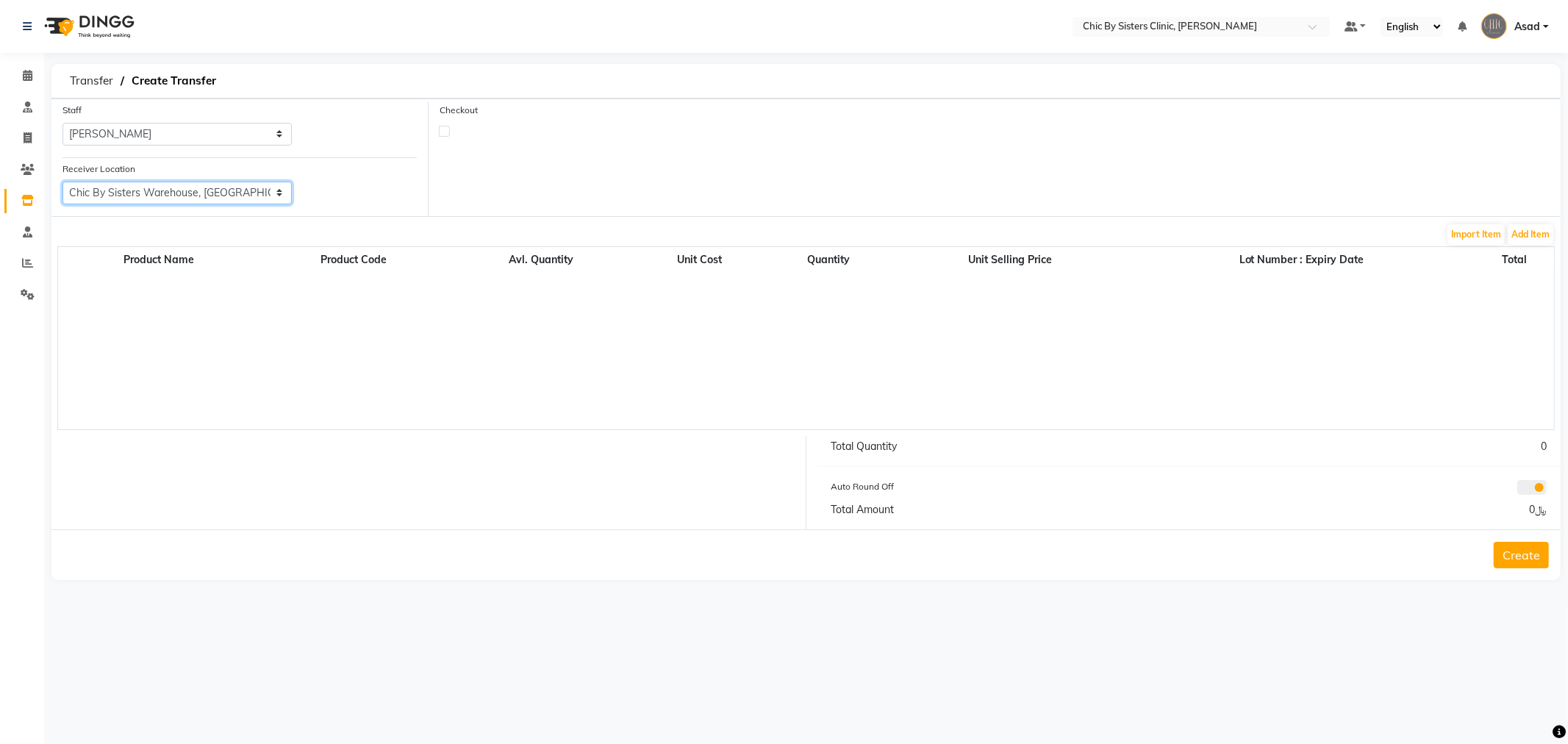
click at [62, 181] on select "Select Chic By Sisters Warehouse, Oman Chic By Sisters Salon, Al Sarooj" at bounding box center [177, 193] width 229 height 23
click at [1529, 233] on button "Add Item" at bounding box center [1530, 234] width 45 height 20
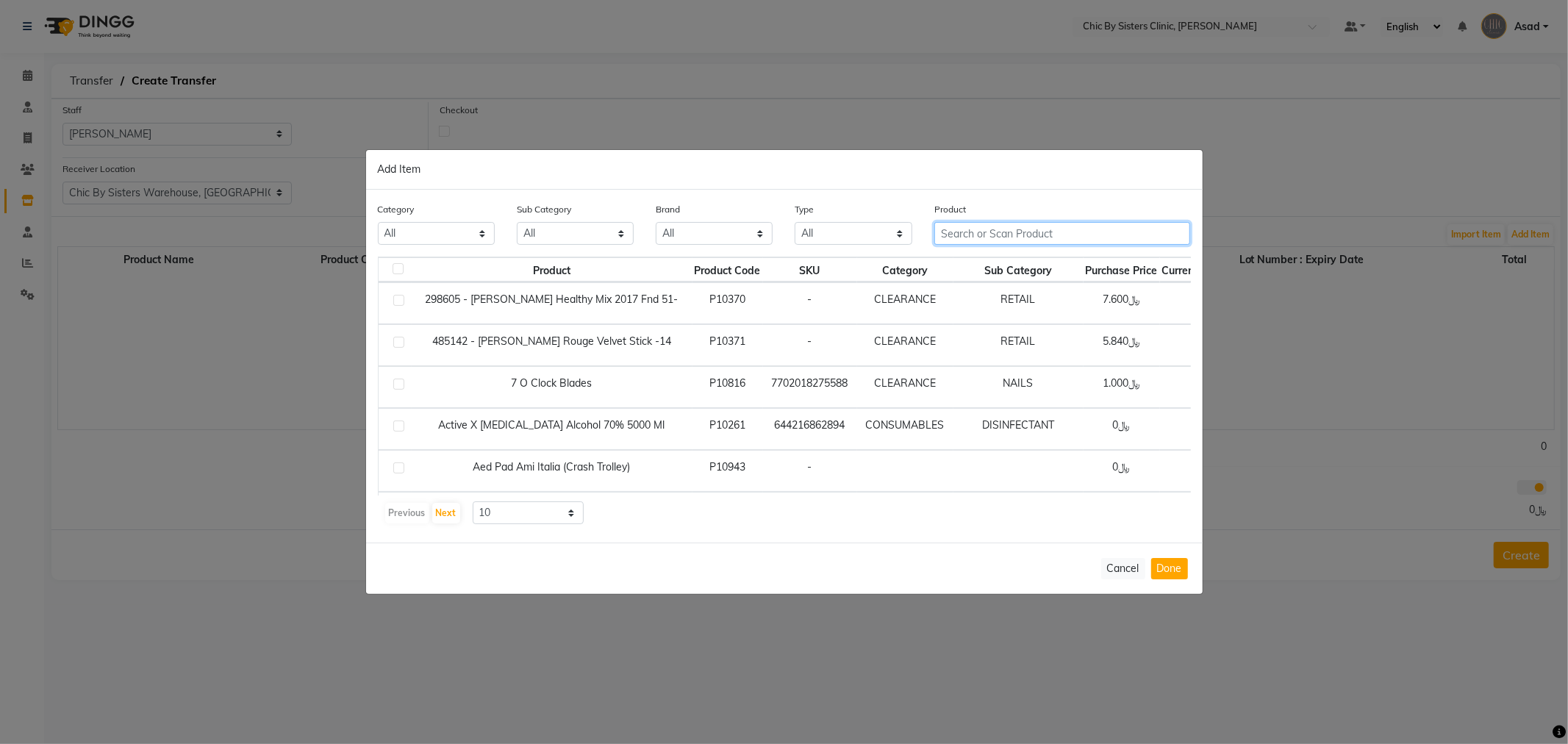
click at [990, 233] on input "text" at bounding box center [1062, 233] width 257 height 23
click at [702, 236] on select "All Admin Aesthefill Aichum Alcohol Alcohol Swab Alessandro Allergan Alma Amber…" at bounding box center [714, 233] width 117 height 23
click at [655, 222] on select "All Admin Aesthefill Aichum Alcohol Alcohol Swab Alessandro Allergan Alma Amber…" at bounding box center [714, 233] width 117 height 23
click at [720, 233] on select "All Admin Aesthefill Aichum Alcohol Alcohol Swab Alessandro Allergan Alma Amber…" at bounding box center [714, 233] width 117 height 23
click at [655, 222] on select "All Admin Aesthefill Aichum Alcohol Alcohol Swab Alessandro Allergan Alma Amber…" at bounding box center [714, 233] width 117 height 23
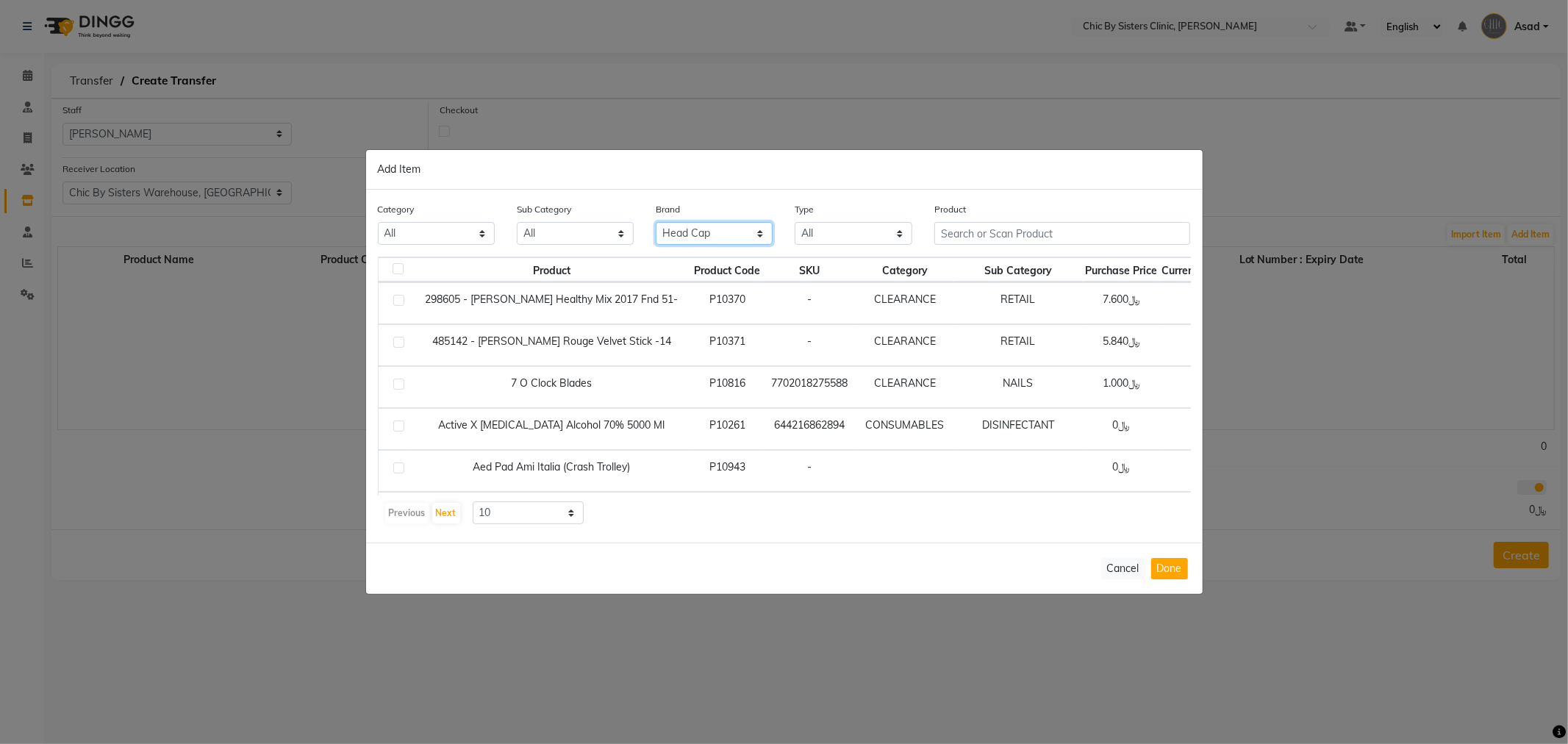
click at [725, 238] on select "All Admin Aesthefill Aichum Alcohol Alcohol Swab Alessandro Allergan Alma Amber…" at bounding box center [714, 233] width 117 height 23
select select "helenvita"
click at [655, 222] on select "All Admin Aesthefill Aichum Alcohol Alcohol Swab Alessandro Allergan Alma Amber…" at bounding box center [714, 233] width 117 height 23
click at [1003, 233] on input "text" at bounding box center [1062, 233] width 257 height 23
click at [474, 230] on select "All PROFESSIONAL CONSUMABLES RETAIL CLEARANCE Other" at bounding box center [437, 233] width 117 height 23
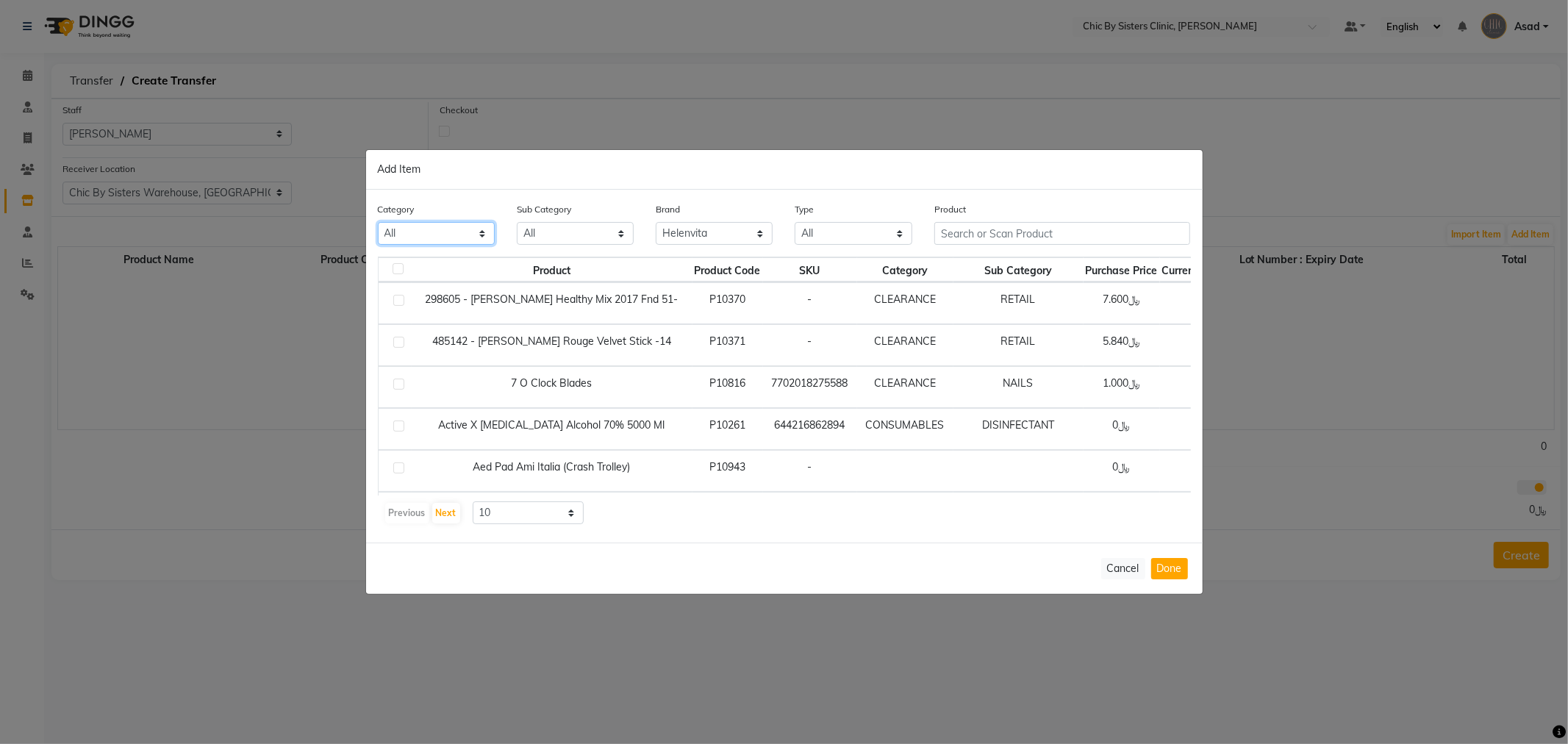
select select "848015300"
click at [378, 222] on select "All PROFESSIONAL CONSUMABLES RETAIL CLEARANCE Other" at bounding box center [437, 233] width 117 height 23
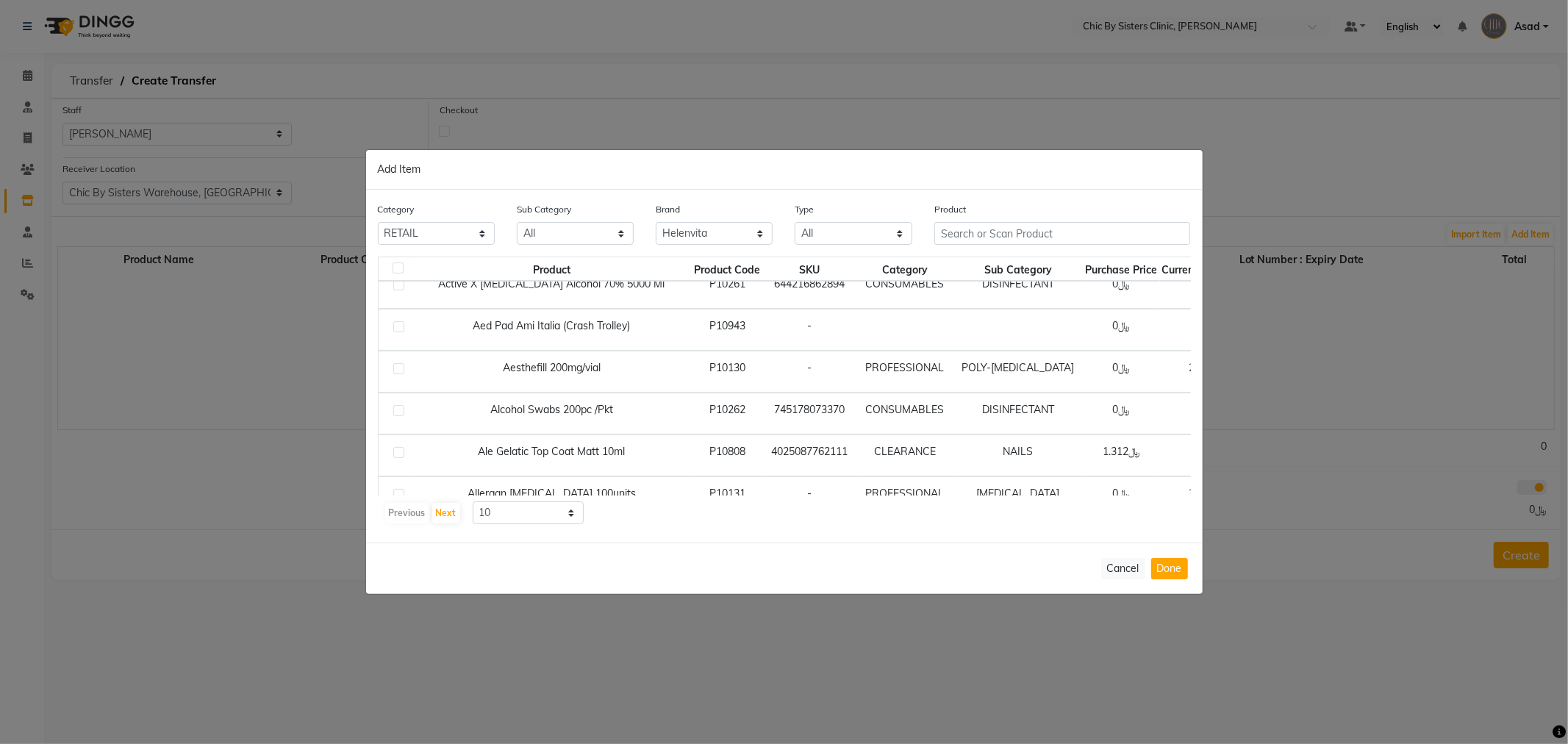
scroll to position [204, 0]
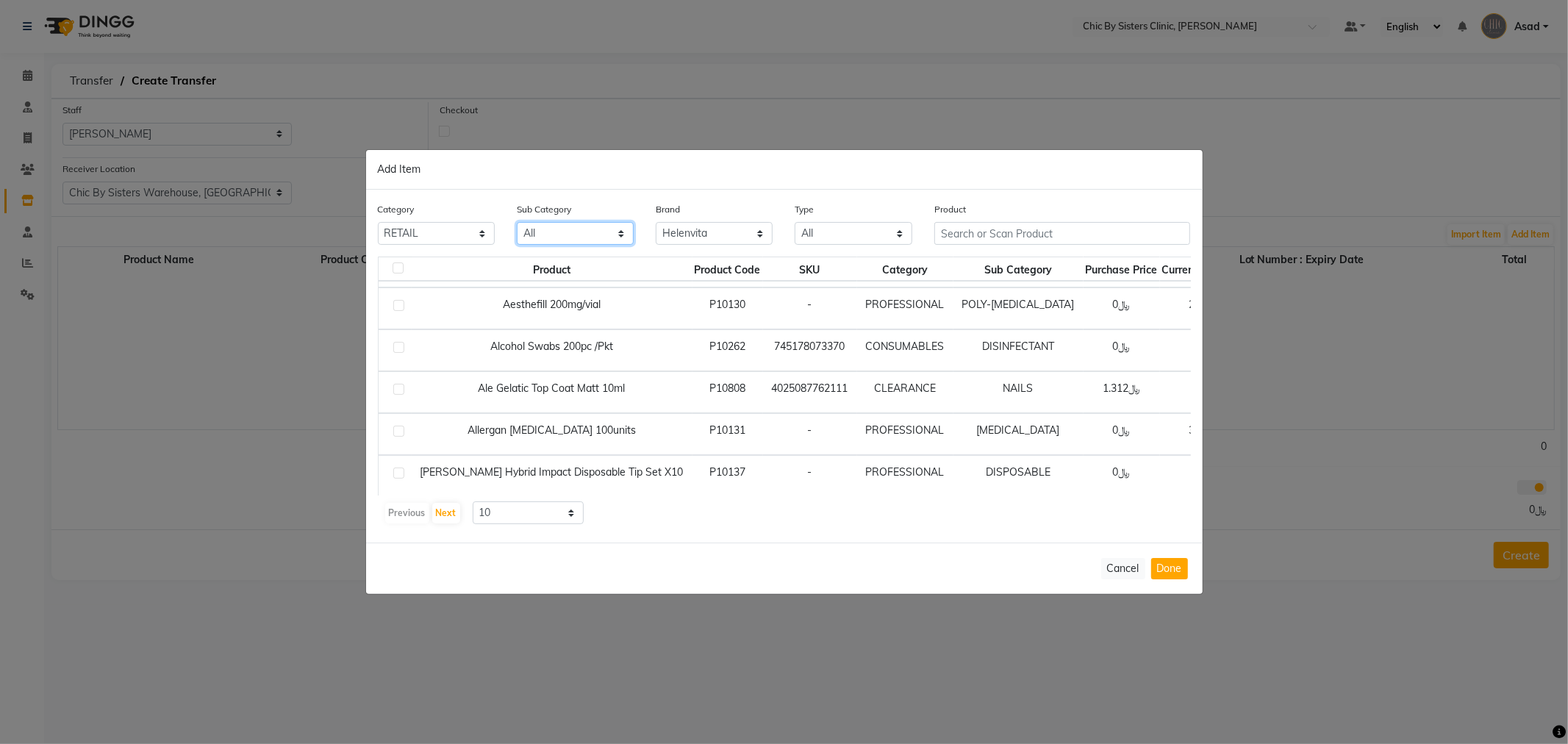
click at [576, 240] on select "All SKIN CARE EYE CARE RETAIL" at bounding box center [575, 233] width 117 height 23
click at [517, 222] on select "All SKIN CARE EYE CARE RETAIL" at bounding box center [575, 233] width 117 height 23
click at [579, 237] on select "All SKIN CARE EYE CARE RETAIL" at bounding box center [575, 233] width 117 height 23
select select "8480153003"
click at [517, 222] on select "All SKIN CARE EYE CARE RETAIL" at bounding box center [575, 233] width 117 height 23
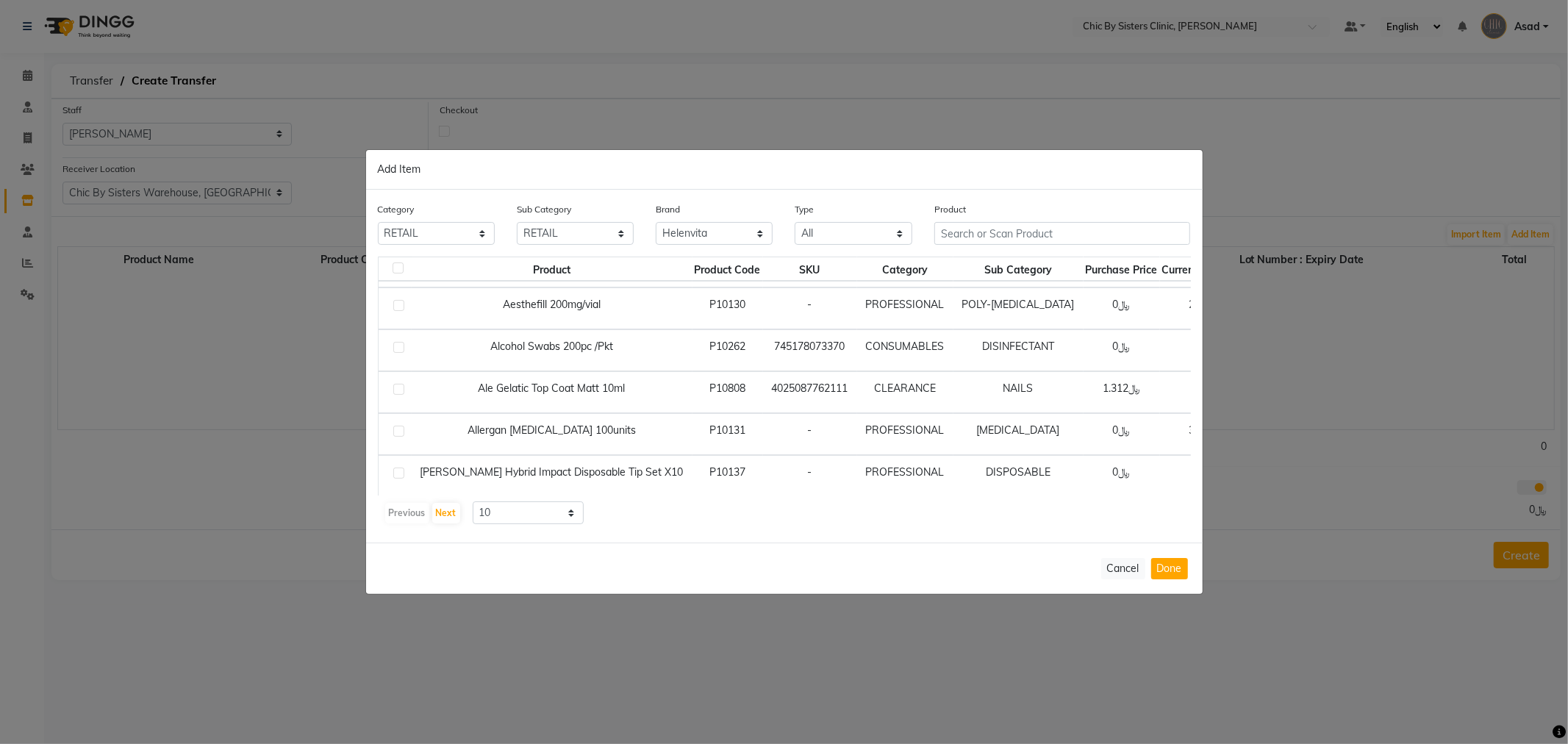
click at [1121, 579] on div "Cancel Done" at bounding box center [784, 568] width 836 height 51
click at [1121, 566] on button "Cancel" at bounding box center [1123, 568] width 44 height 21
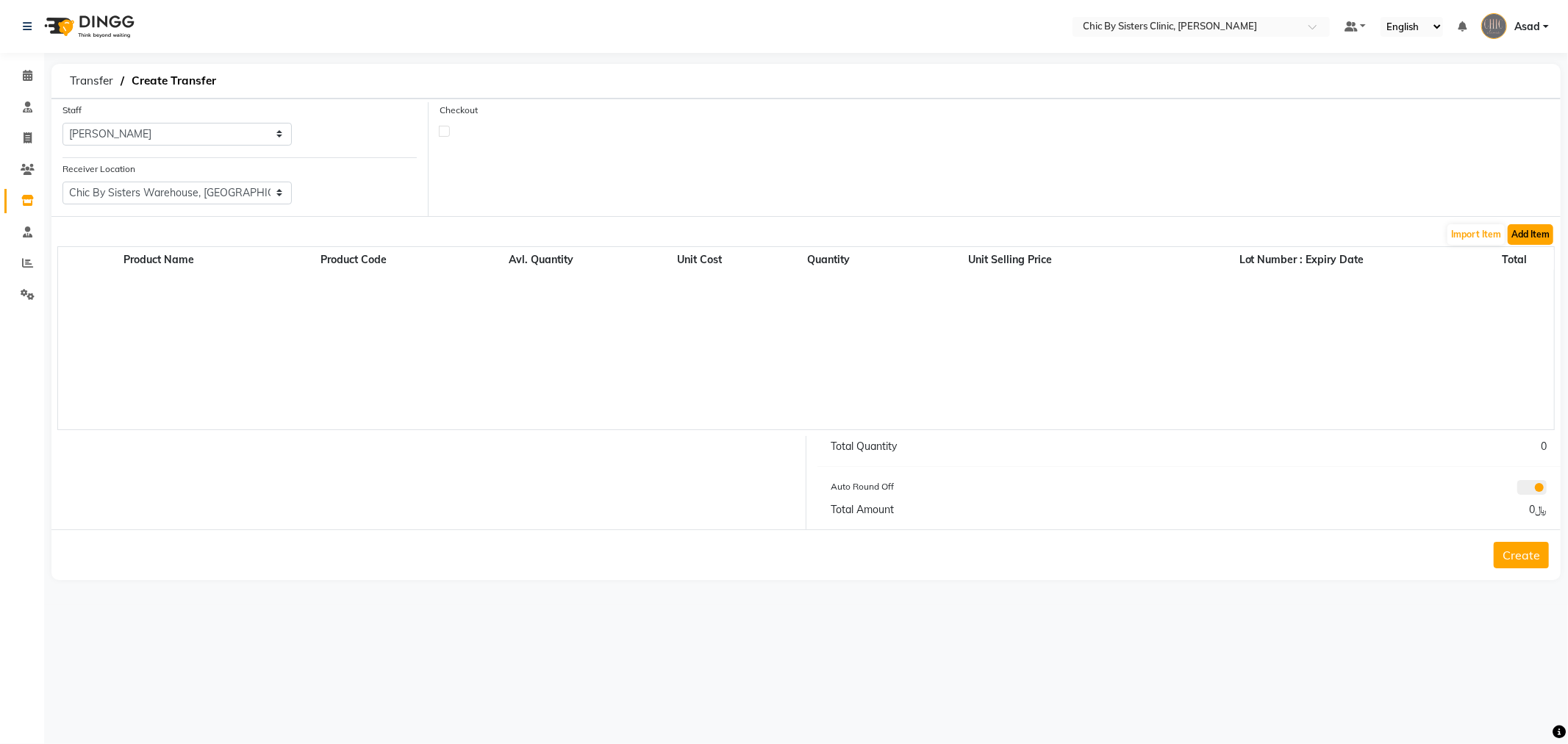
click at [1542, 233] on button "Add Item" at bounding box center [1530, 234] width 45 height 20
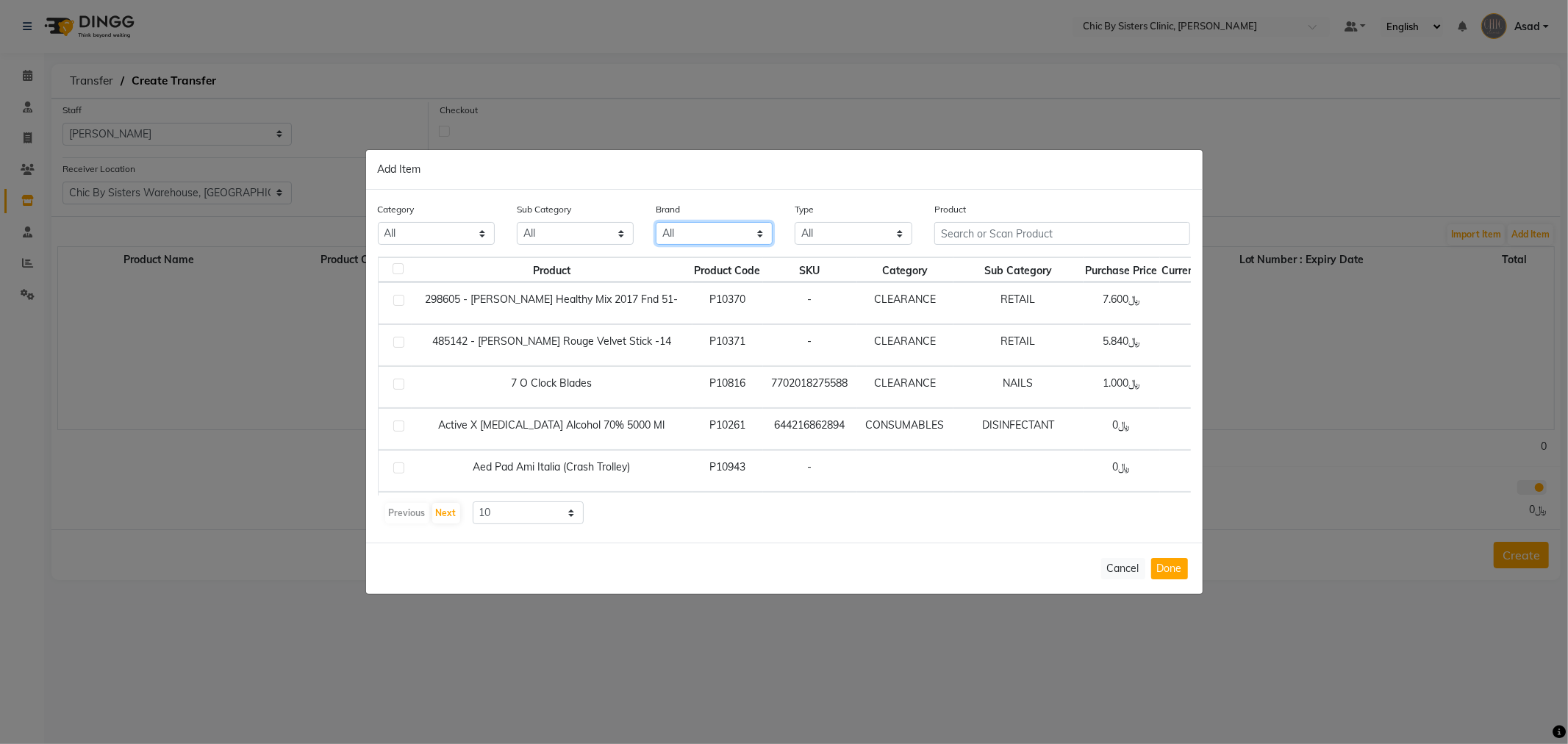
click at [732, 226] on select "All Admin Aesthefill Aichum Alcohol Alcohol Swab Alessandro Allergan Alma Amber…" at bounding box center [714, 233] width 117 height 23
select select "helenvita"
click at [655, 222] on select "All Admin Aesthefill Aichum Alcohol Alcohol Swab Alessandro Allergan Alma Amber…" at bounding box center [714, 233] width 117 height 23
drag, startPoint x: 954, startPoint y: 233, endPoint x: 973, endPoint y: 245, distance: 22.5
click at [954, 233] on input "text" at bounding box center [1062, 233] width 257 height 23
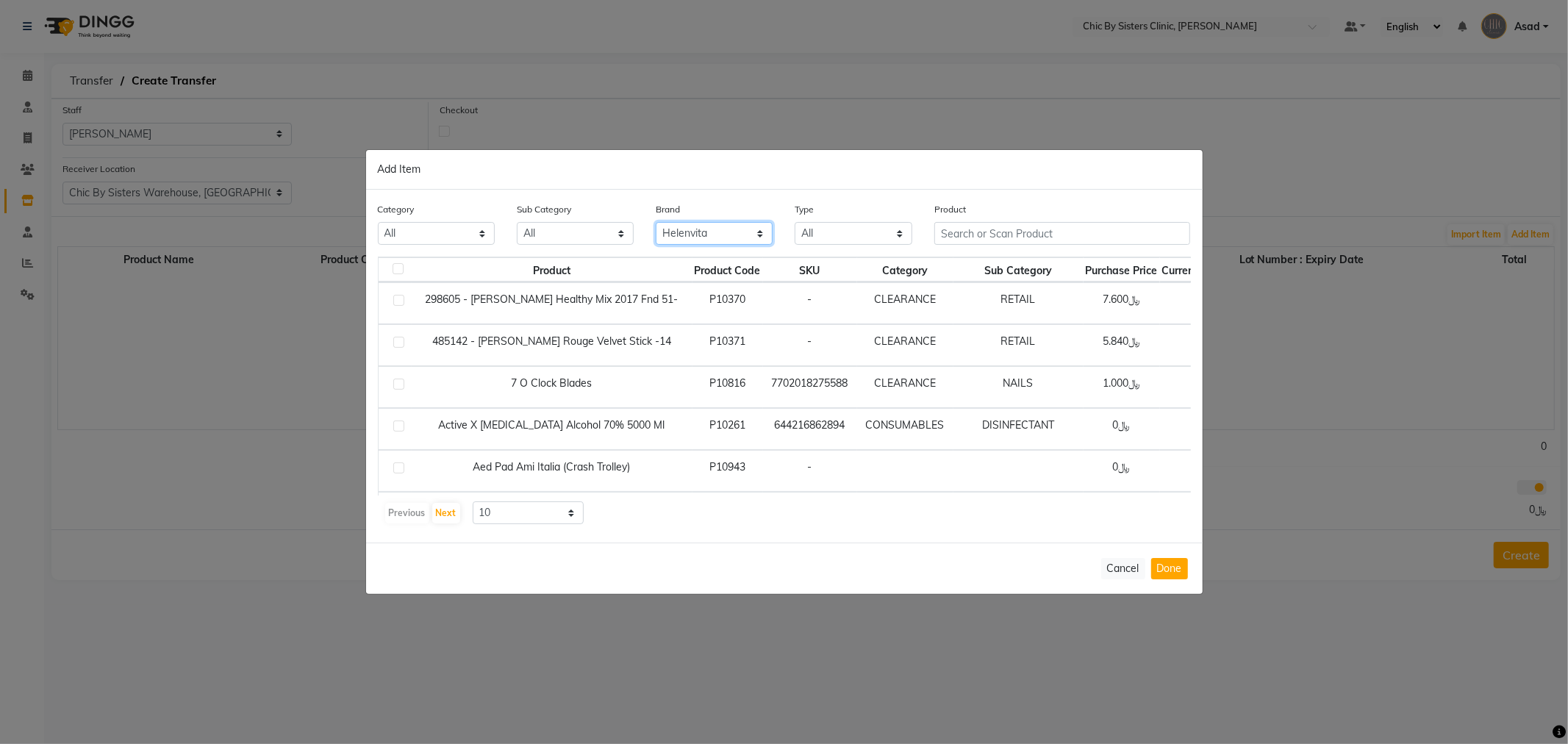
click at [724, 232] on select "All Admin Aesthefill Aichum Alcohol Alcohol Swab Alessandro Allergan Alma Amber…" at bounding box center [714, 233] width 117 height 23
select select
click at [655, 222] on select "All Admin Aesthefill Aichum Alcohol Alcohol Swab Alessandro Allergan Alma Amber…" at bounding box center [714, 233] width 117 height 23
drag, startPoint x: 983, startPoint y: 228, endPoint x: 979, endPoint y: 239, distance: 11.7
click at [983, 228] on input "text" at bounding box center [1062, 233] width 257 height 23
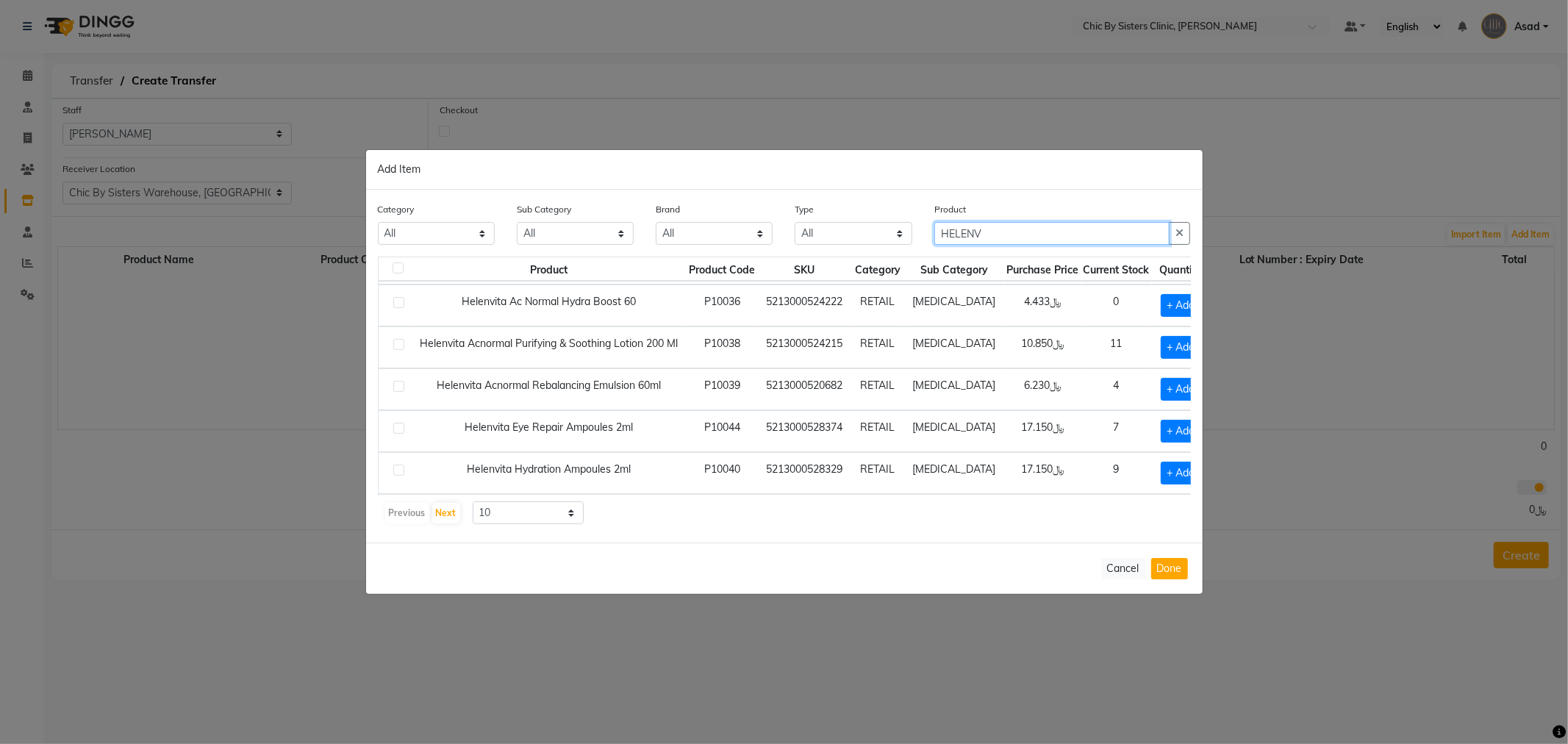
scroll to position [163, 0]
type input "HELENV"
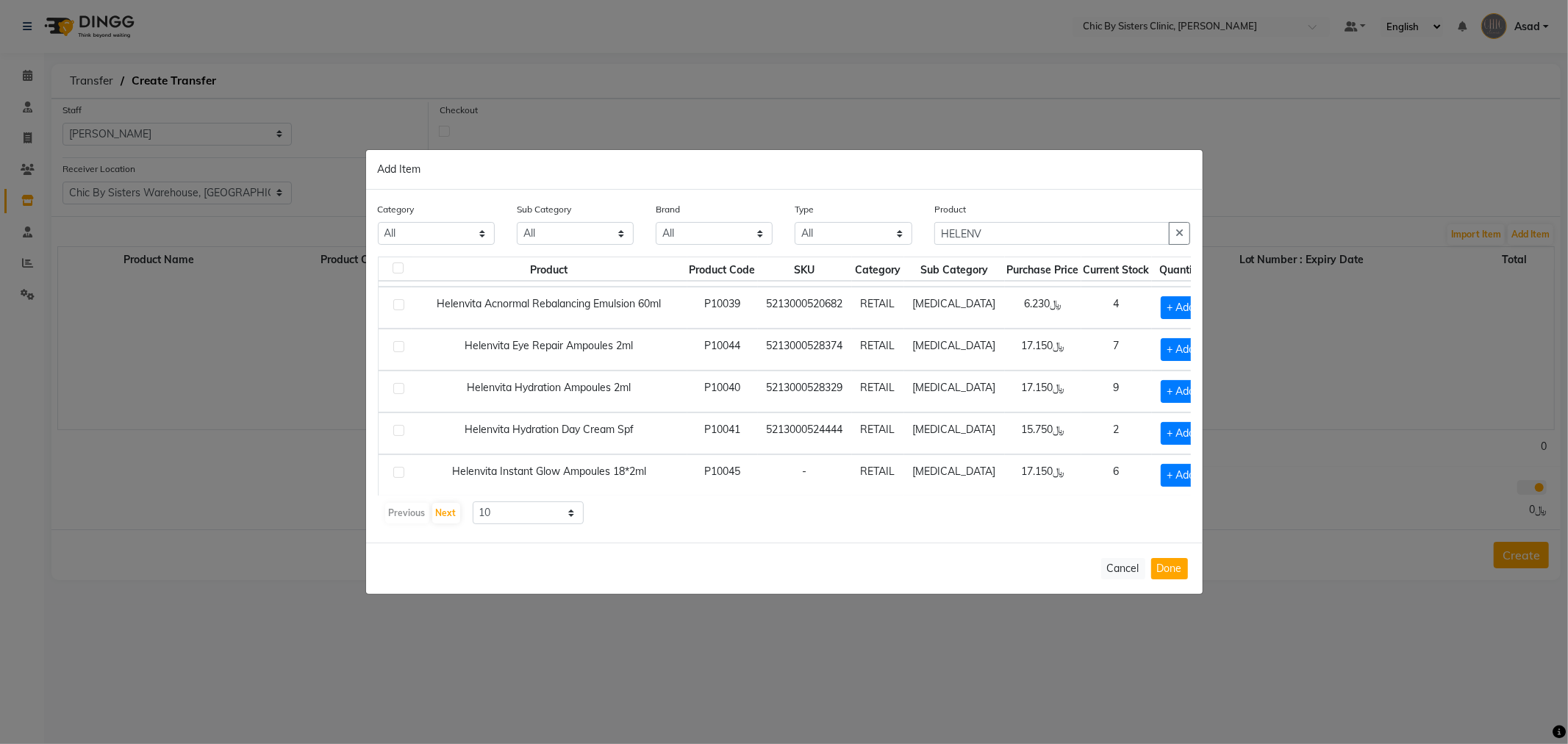
click at [403, 306] on label at bounding box center [399, 305] width 11 height 11
click at [403, 306] on input "checkbox" at bounding box center [398, 305] width 10 height 10
checkbox input "true"
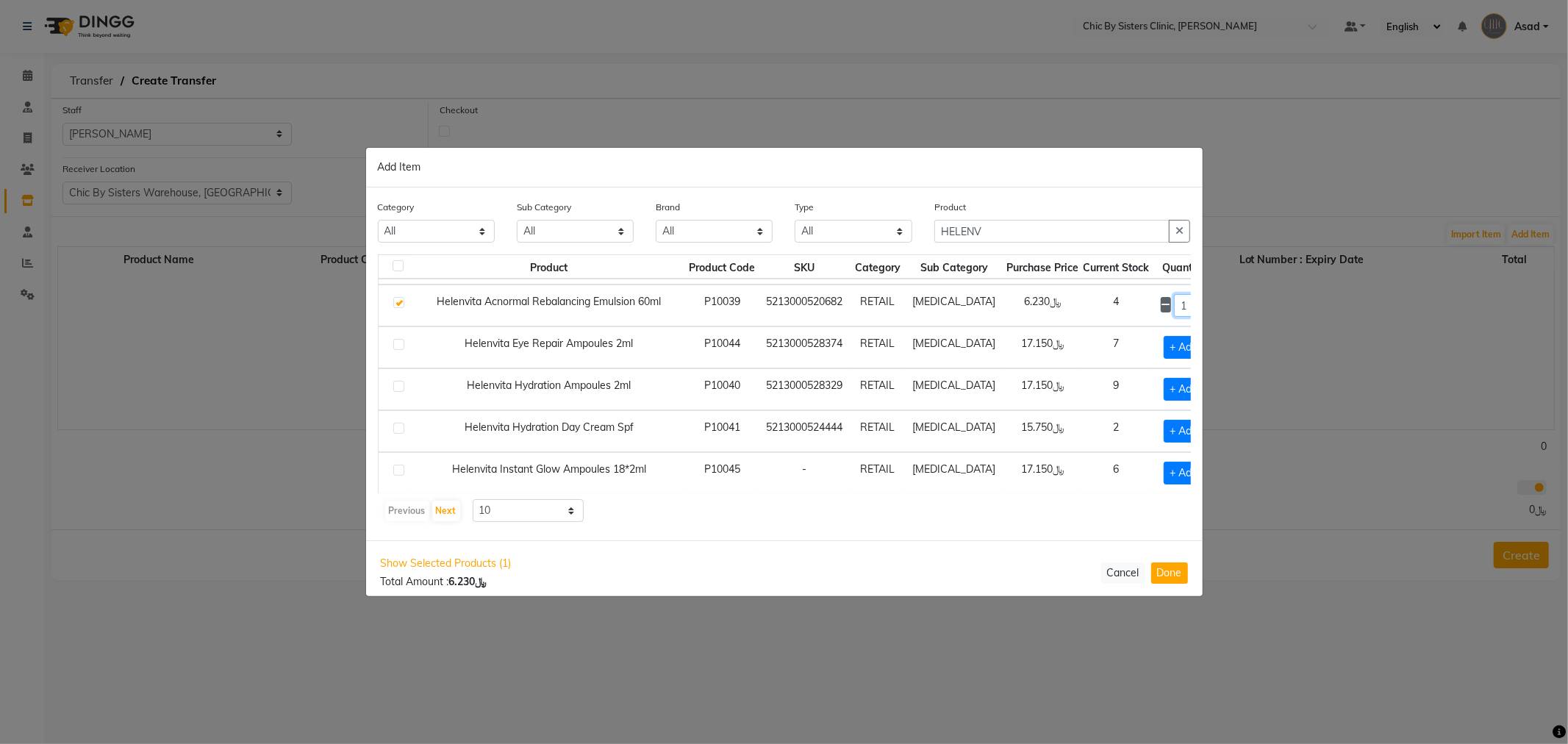
drag, startPoint x: 1166, startPoint y: 305, endPoint x: 1147, endPoint y: 306, distance: 19.0
click at [1160, 306] on div "1" at bounding box center [1184, 305] width 47 height 23
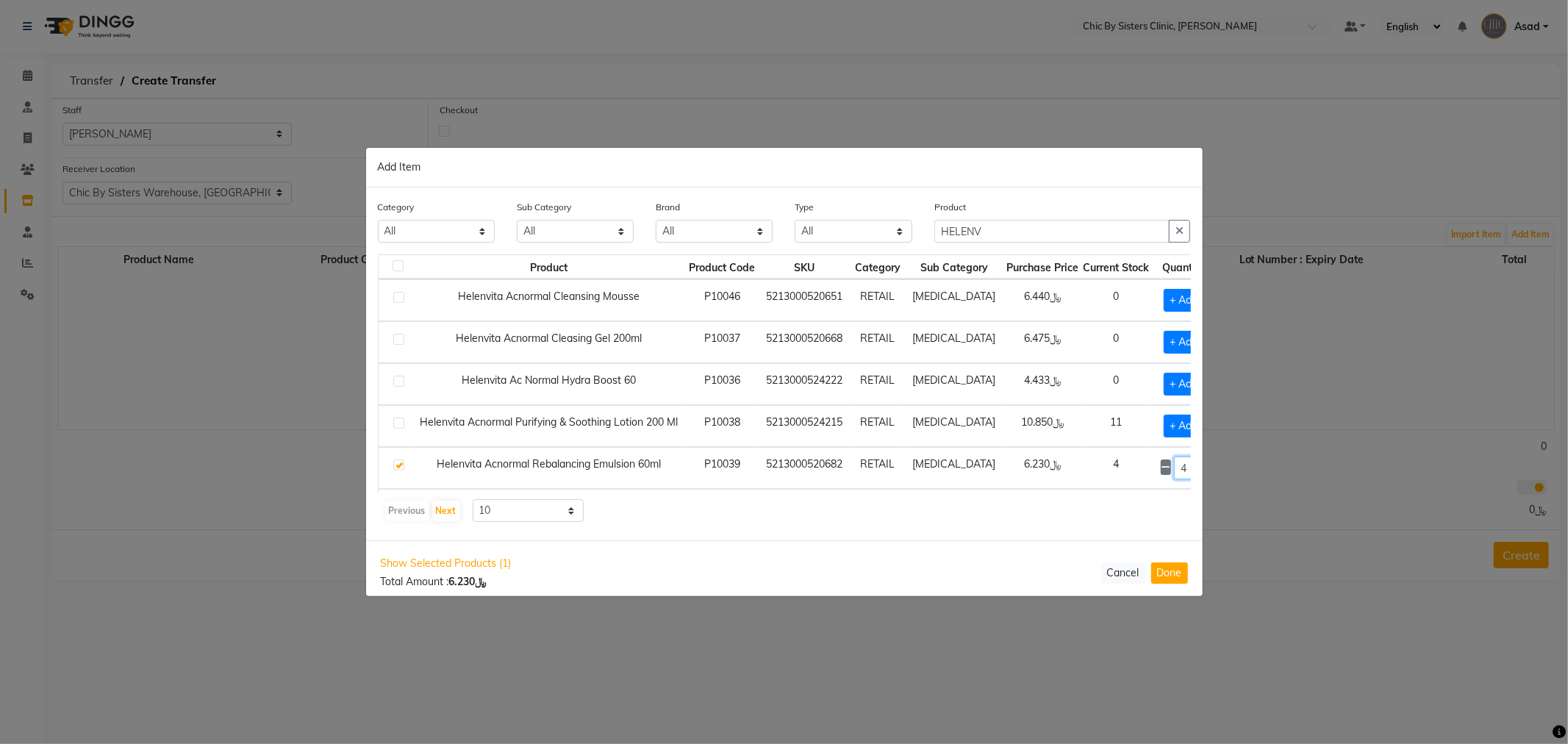
scroll to position [0, 0]
type input "4"
click at [398, 422] on label at bounding box center [399, 423] width 11 height 11
click at [398, 422] on input "checkbox" at bounding box center [398, 424] width 10 height 10
checkbox input "true"
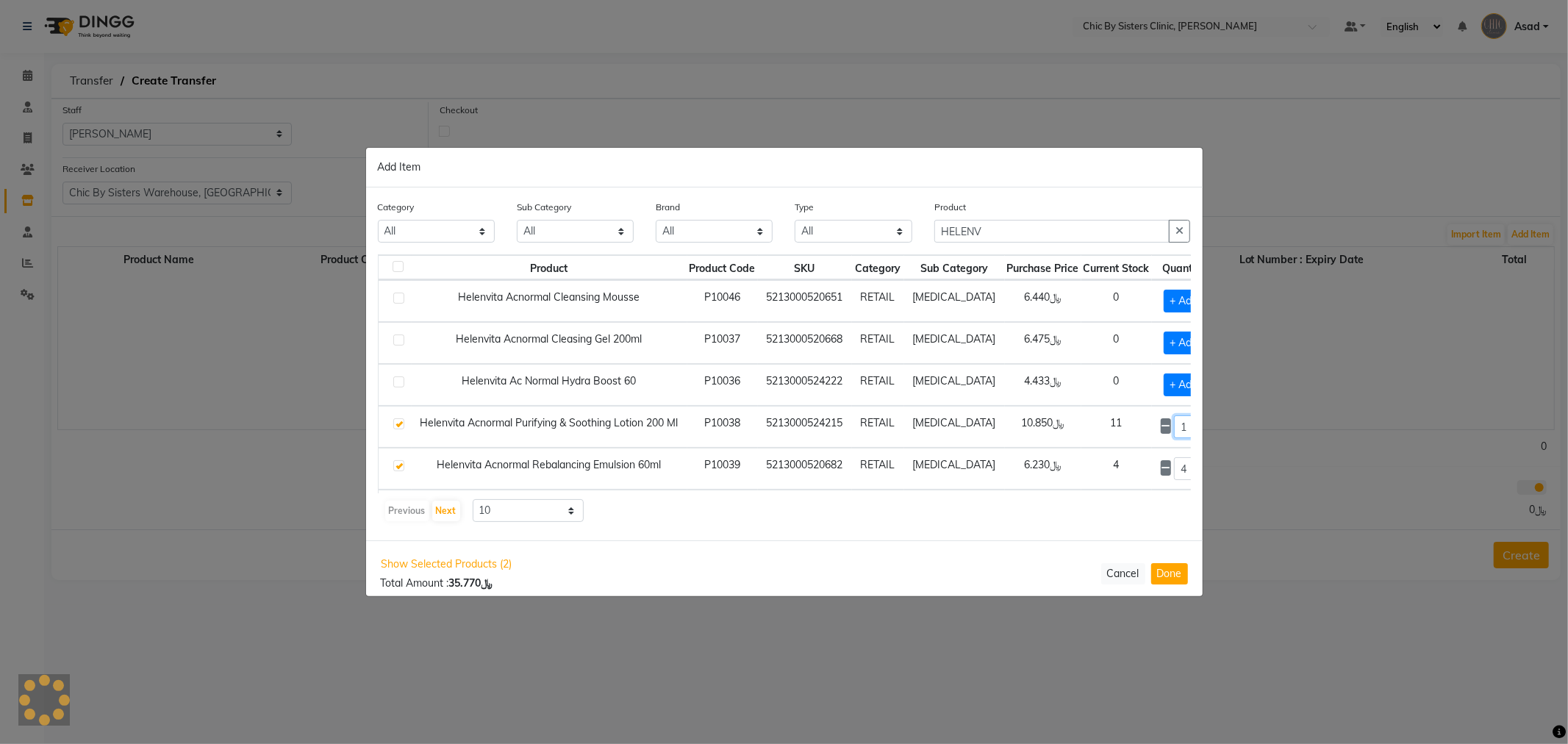
click at [1174, 425] on input "1" at bounding box center [1184, 427] width 20 height 23
type input "1111"
click at [1168, 572] on button "Done" at bounding box center [1168, 573] width 36 height 21
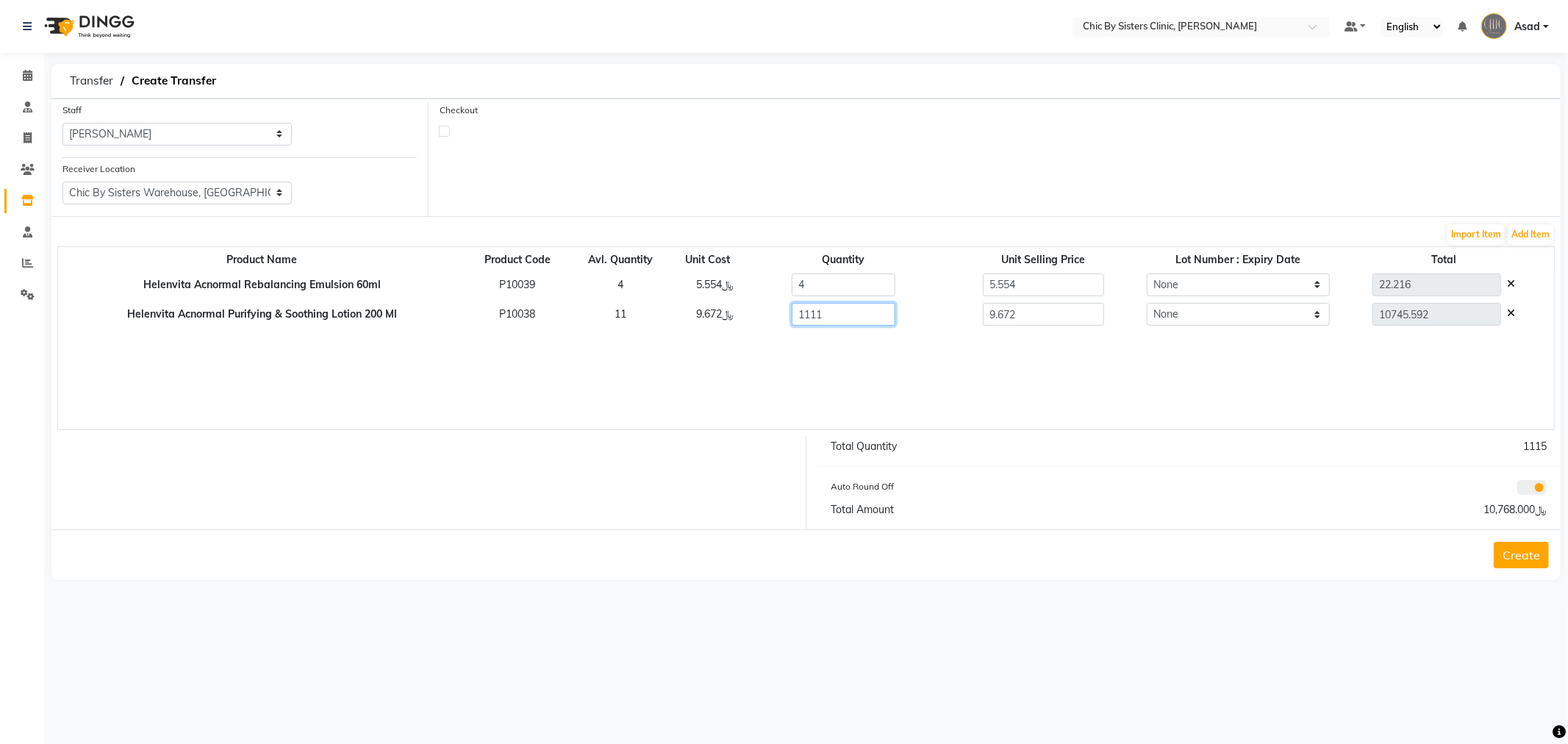
click at [825, 320] on input "1111" at bounding box center [843, 314] width 103 height 23
type input "11"
type input "106.392"
type input "11"
click at [1215, 314] on select "None 01-12-2024" at bounding box center [1239, 314] width 183 height 23
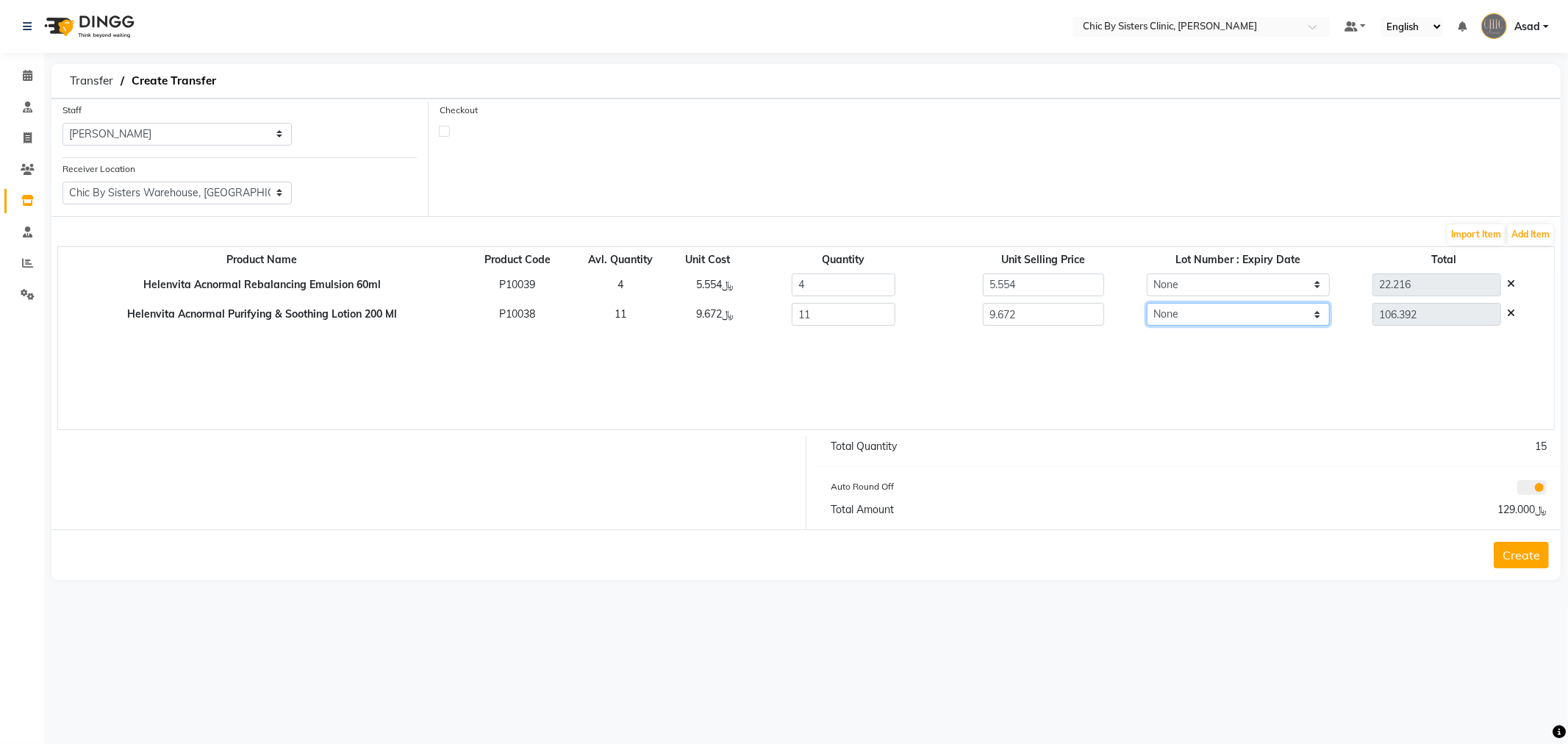
select select "91220"
click at [1147, 304] on select "None 01-12-2024" at bounding box center [1239, 314] width 183 height 23
click at [1210, 288] on select "None 222712 : 01-09-2025" at bounding box center [1239, 285] width 183 height 23
select select "91221"
click at [1147, 273] on select "None 222712 : 01-09-2025" at bounding box center [1239, 285] width 183 height 23
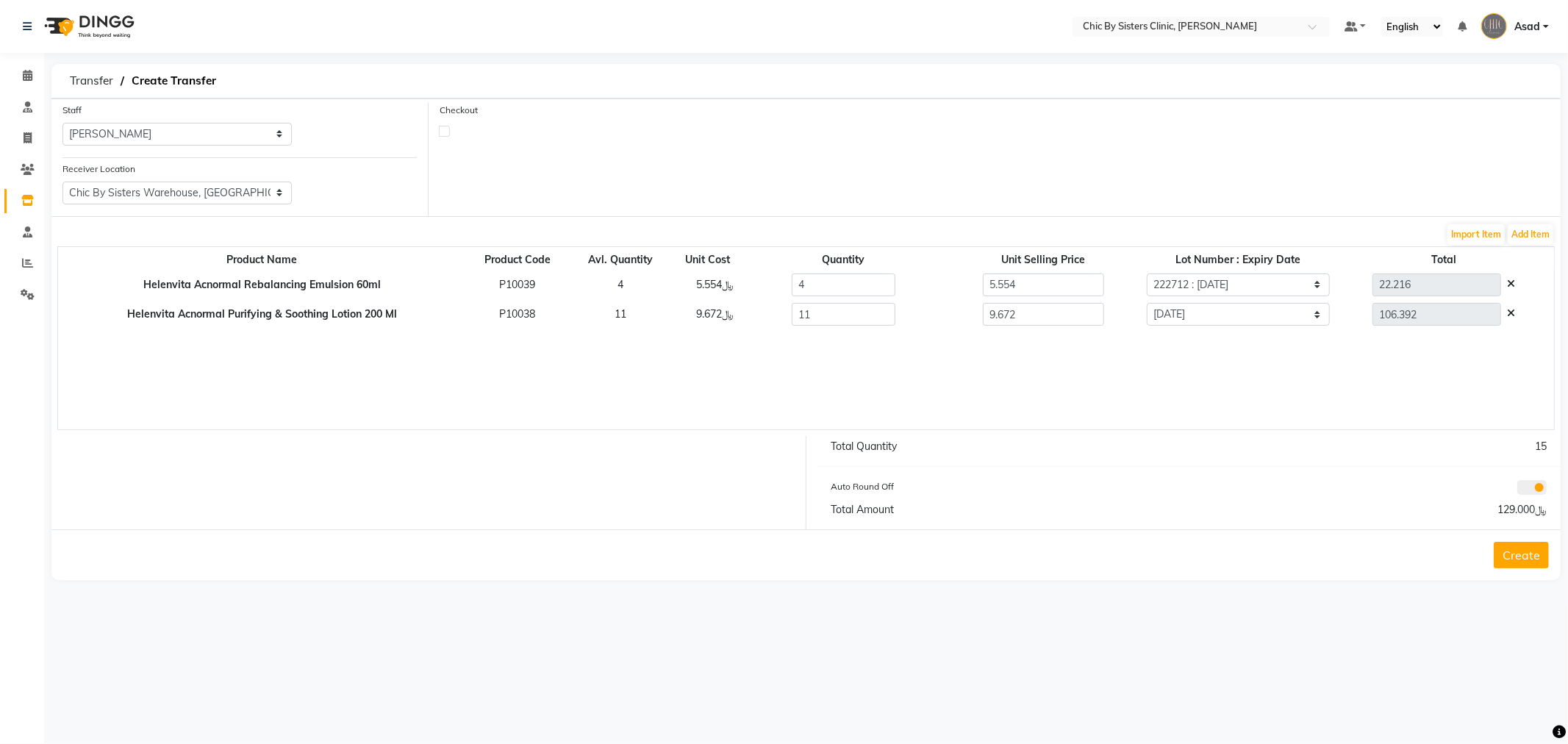
click at [1535, 558] on button "Create" at bounding box center [1521, 555] width 55 height 27
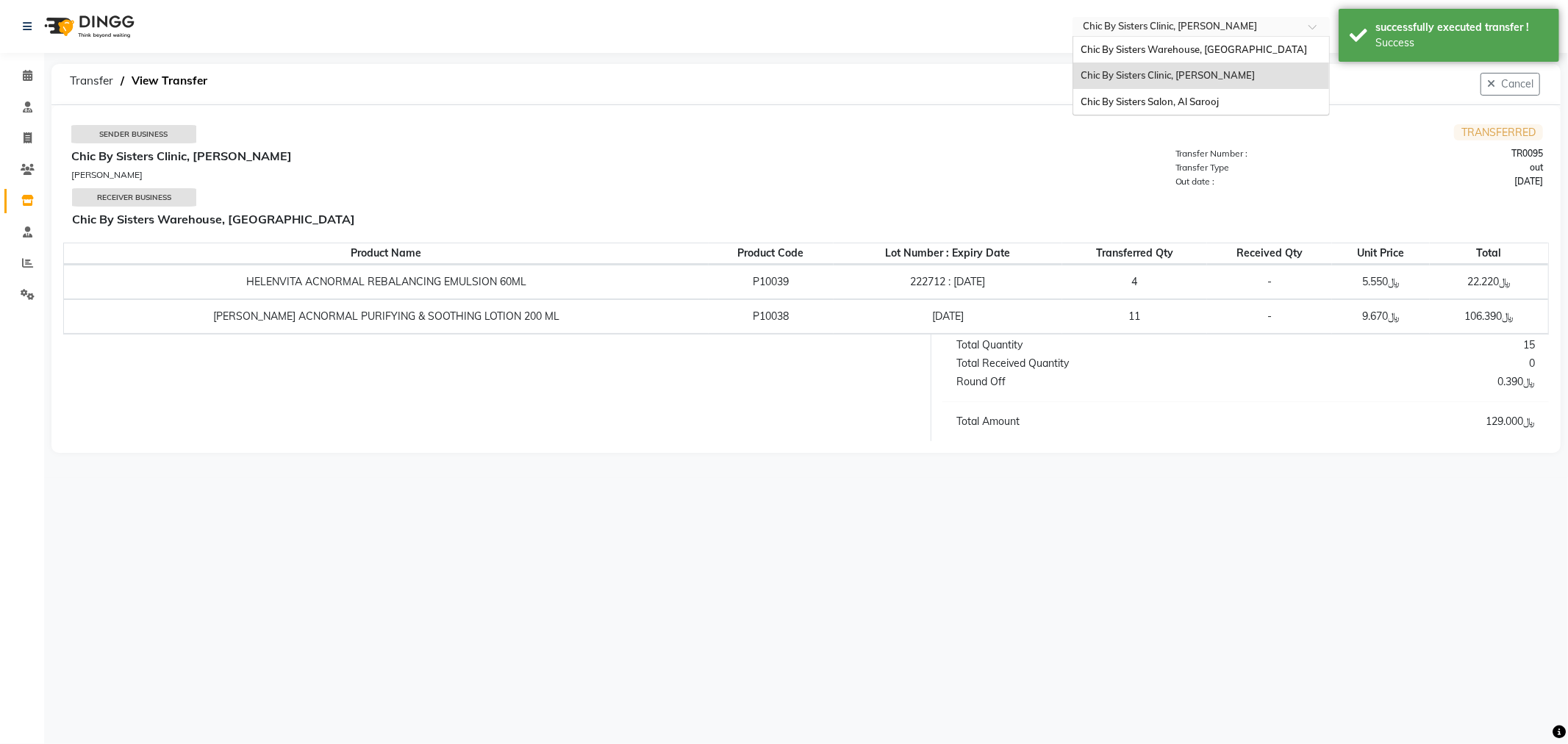
click at [1237, 28] on input "text" at bounding box center [1186, 28] width 213 height 15
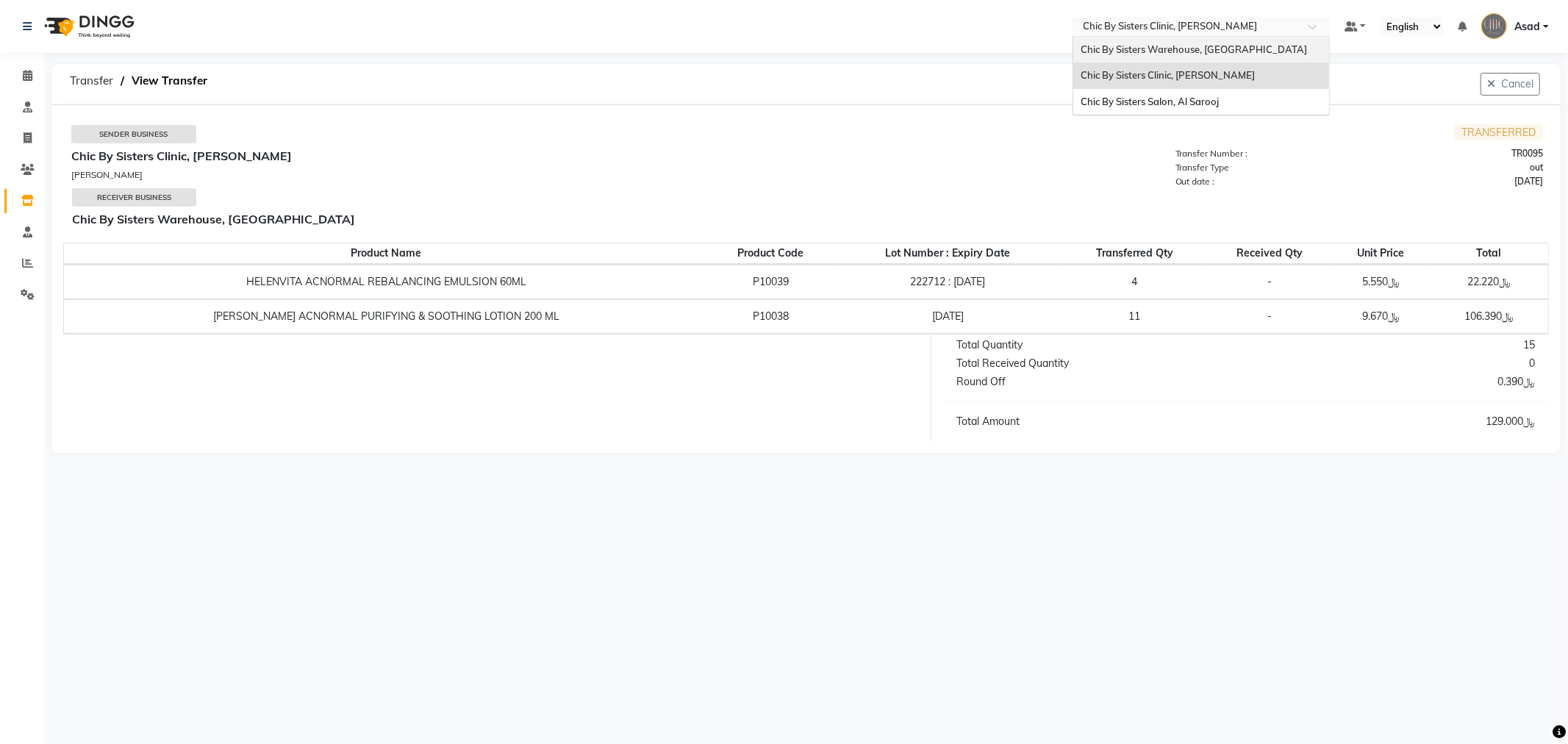
click at [1223, 51] on span "Chic By Sisters Warehouse, [GEOGRAPHIC_DATA]" at bounding box center [1193, 49] width 226 height 12
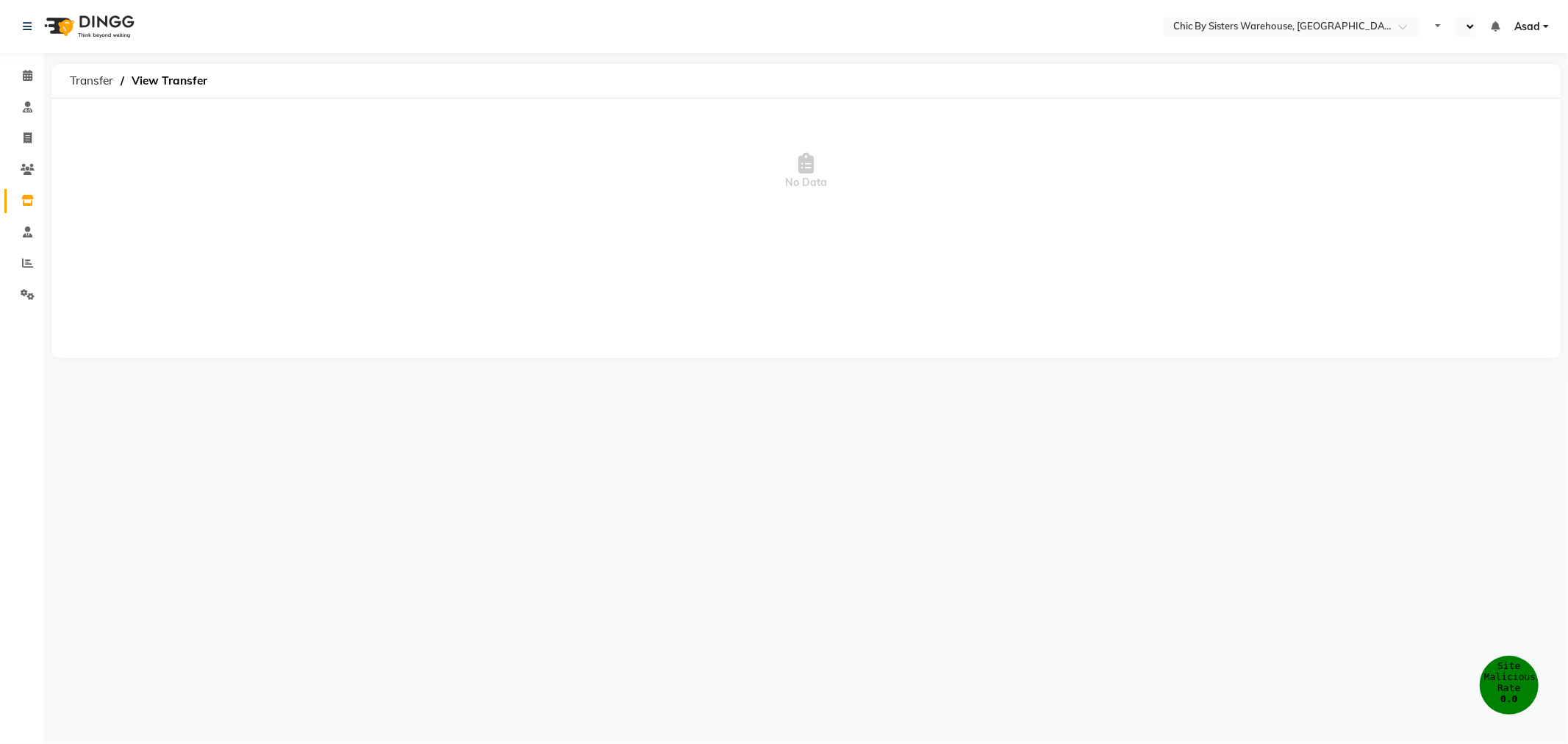
select select "en"
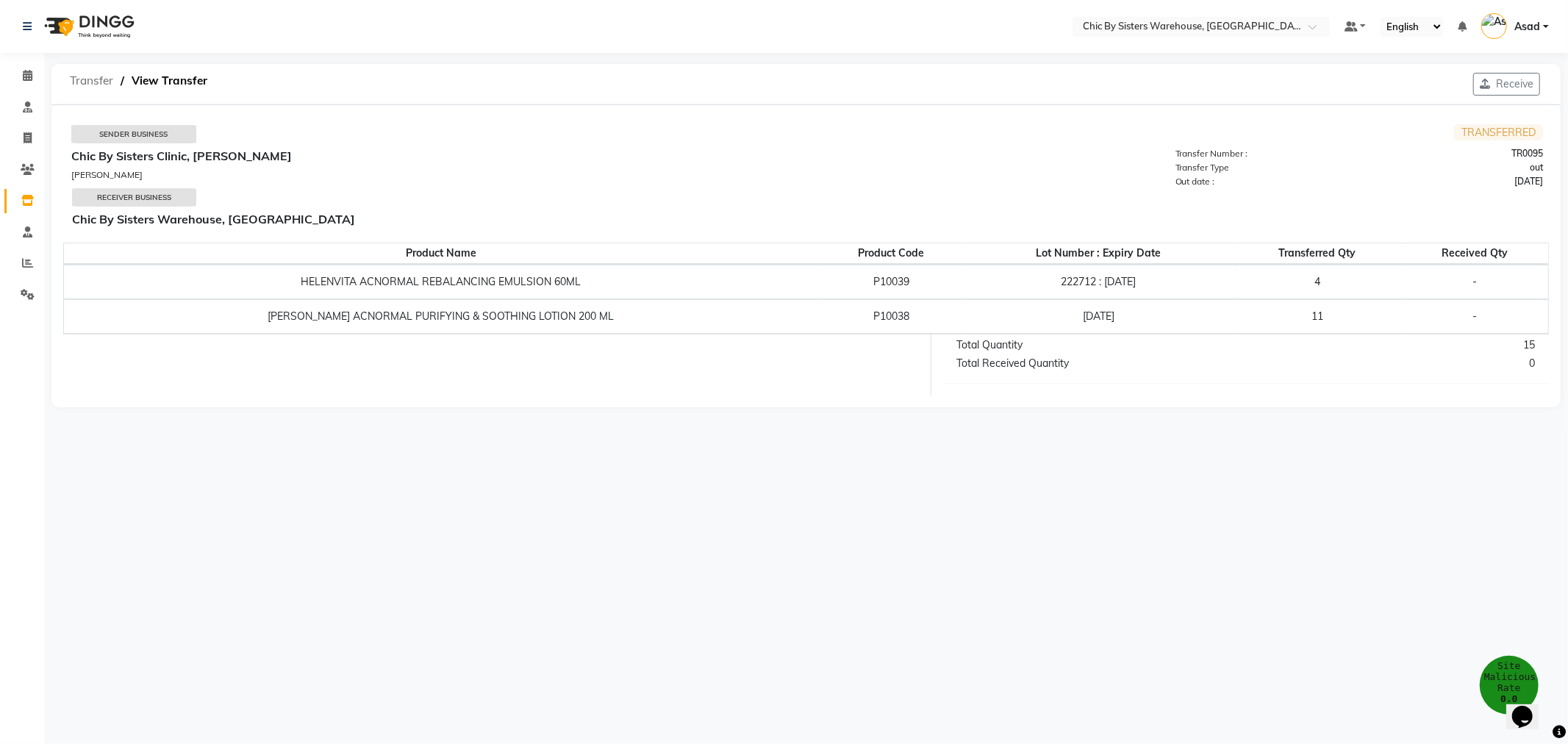
click at [77, 86] on span "Transfer" at bounding box center [91, 81] width 58 height 27
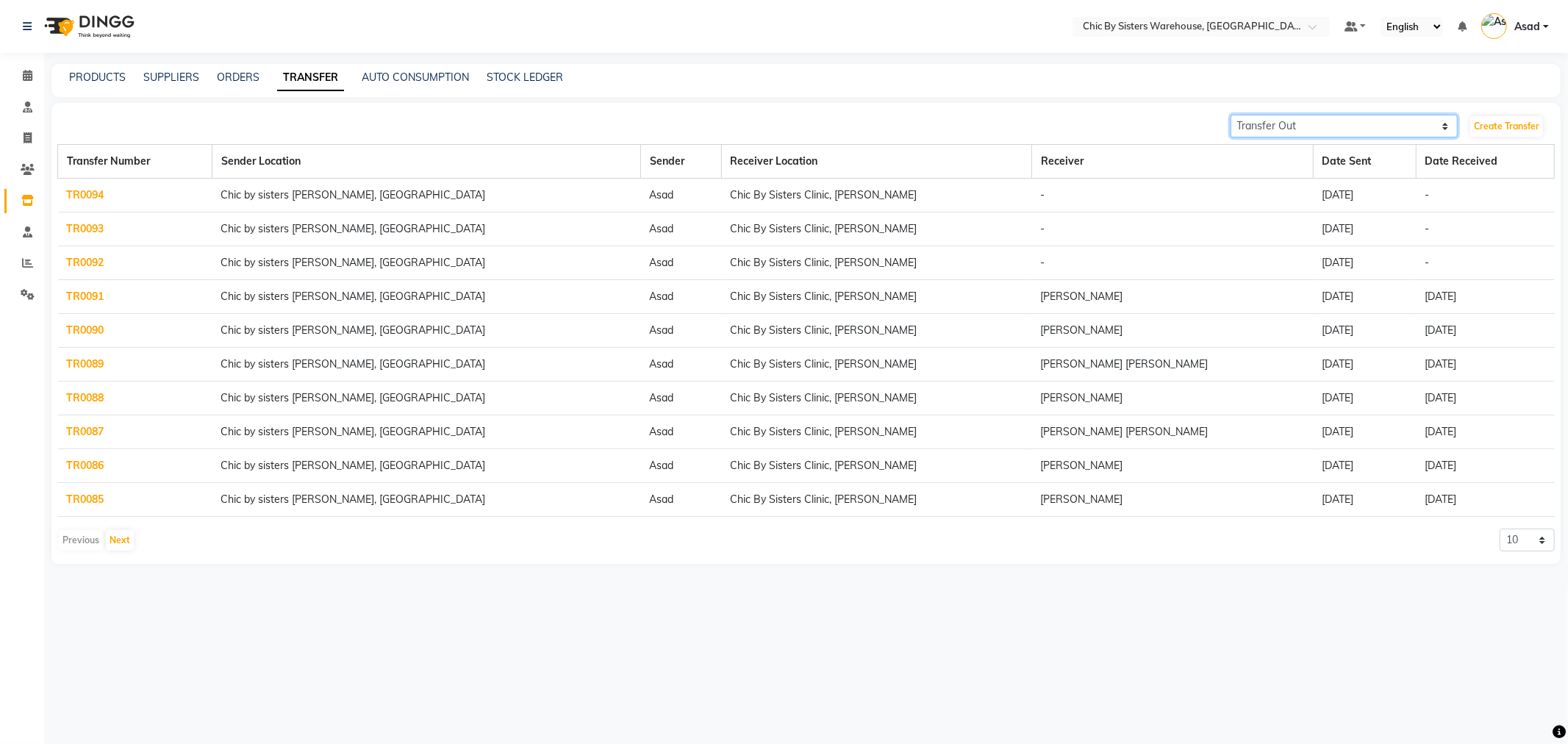
click at [1342, 126] on select "Transfer In Transfer Out" at bounding box center [1344, 126] width 228 height 23
select select "receiving"
click at [1231, 115] on select "Transfer In Transfer Out" at bounding box center [1344, 126] width 228 height 23
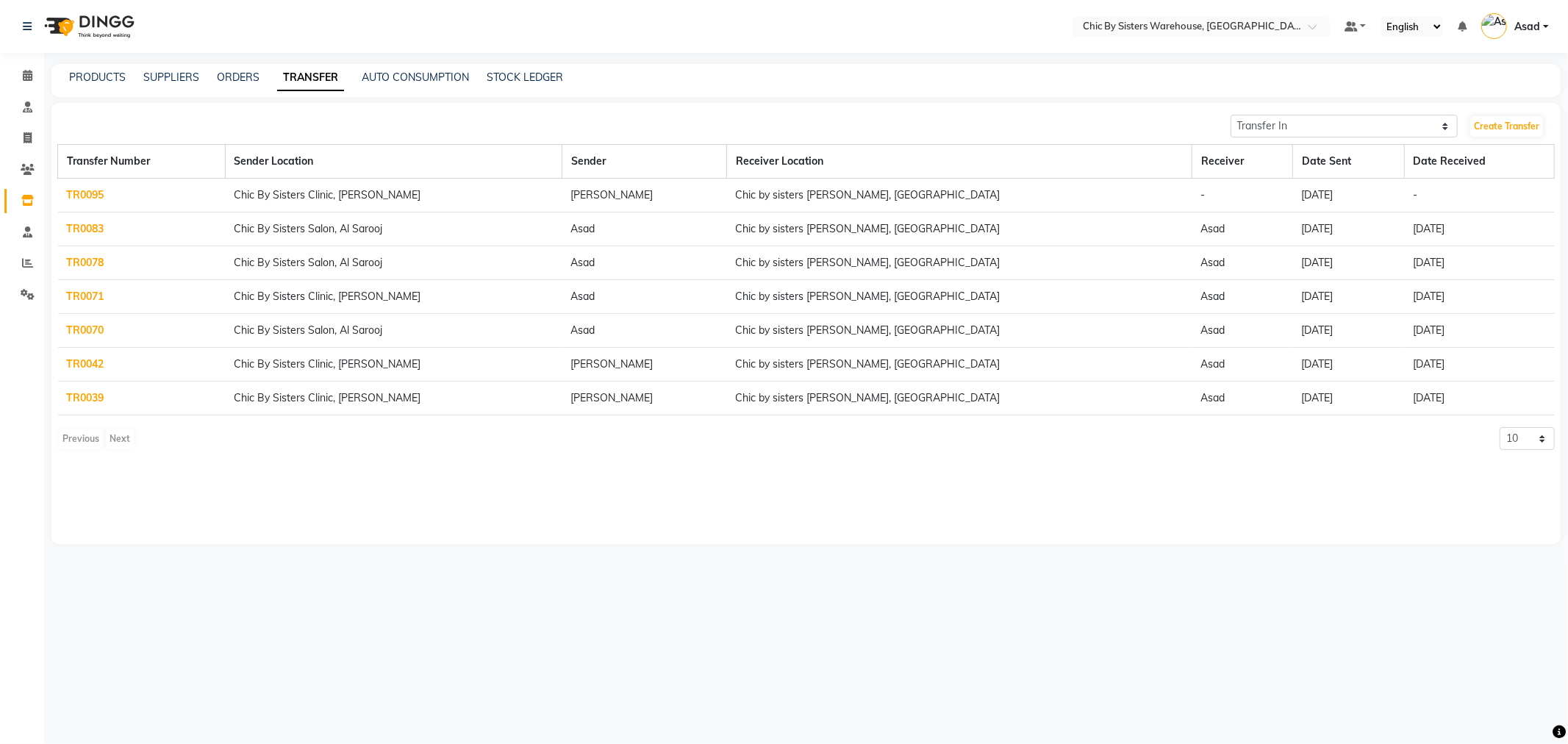
click at [78, 188] on link "TR0095" at bounding box center [85, 194] width 37 height 13
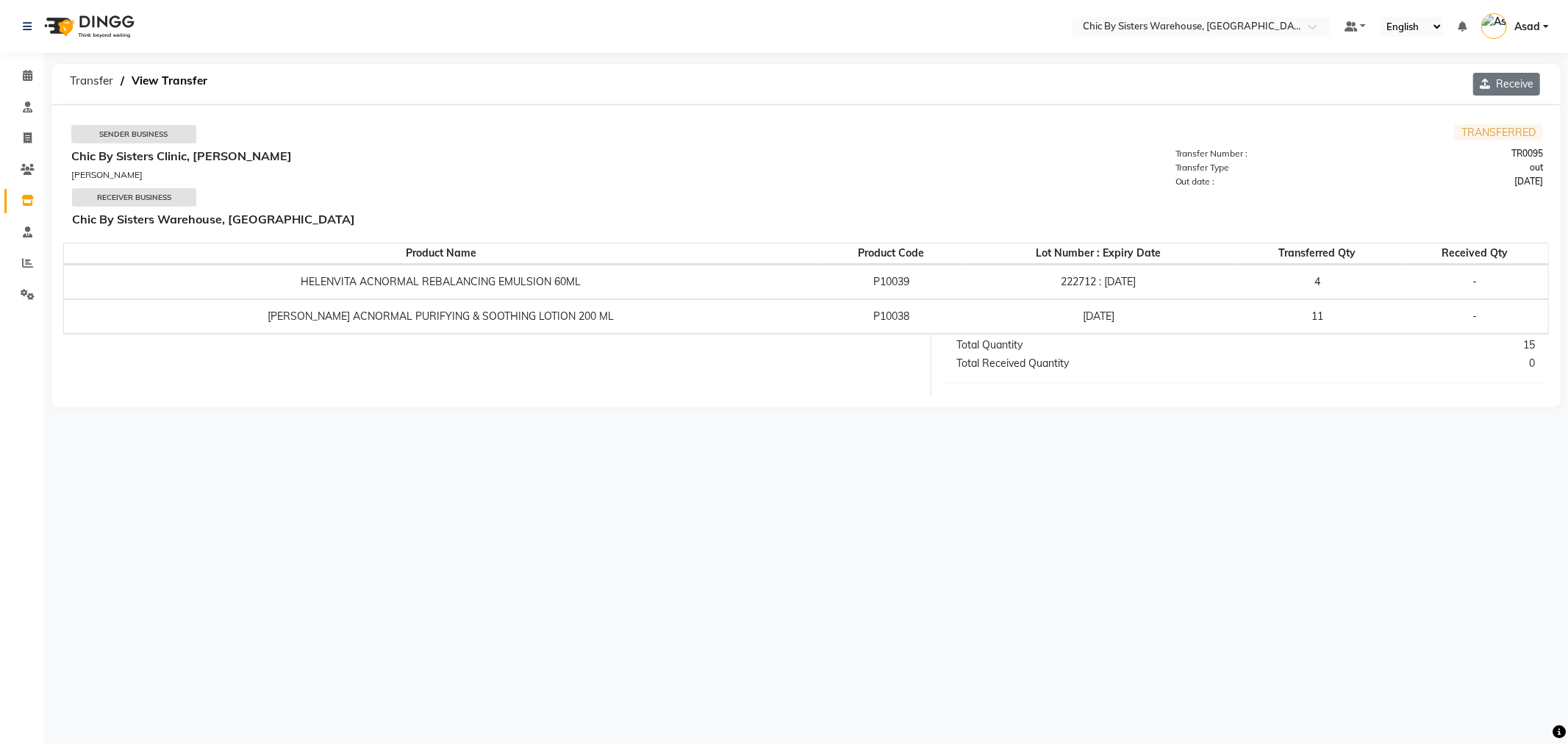
click at [1514, 91] on button "Receive" at bounding box center [1506, 84] width 67 height 23
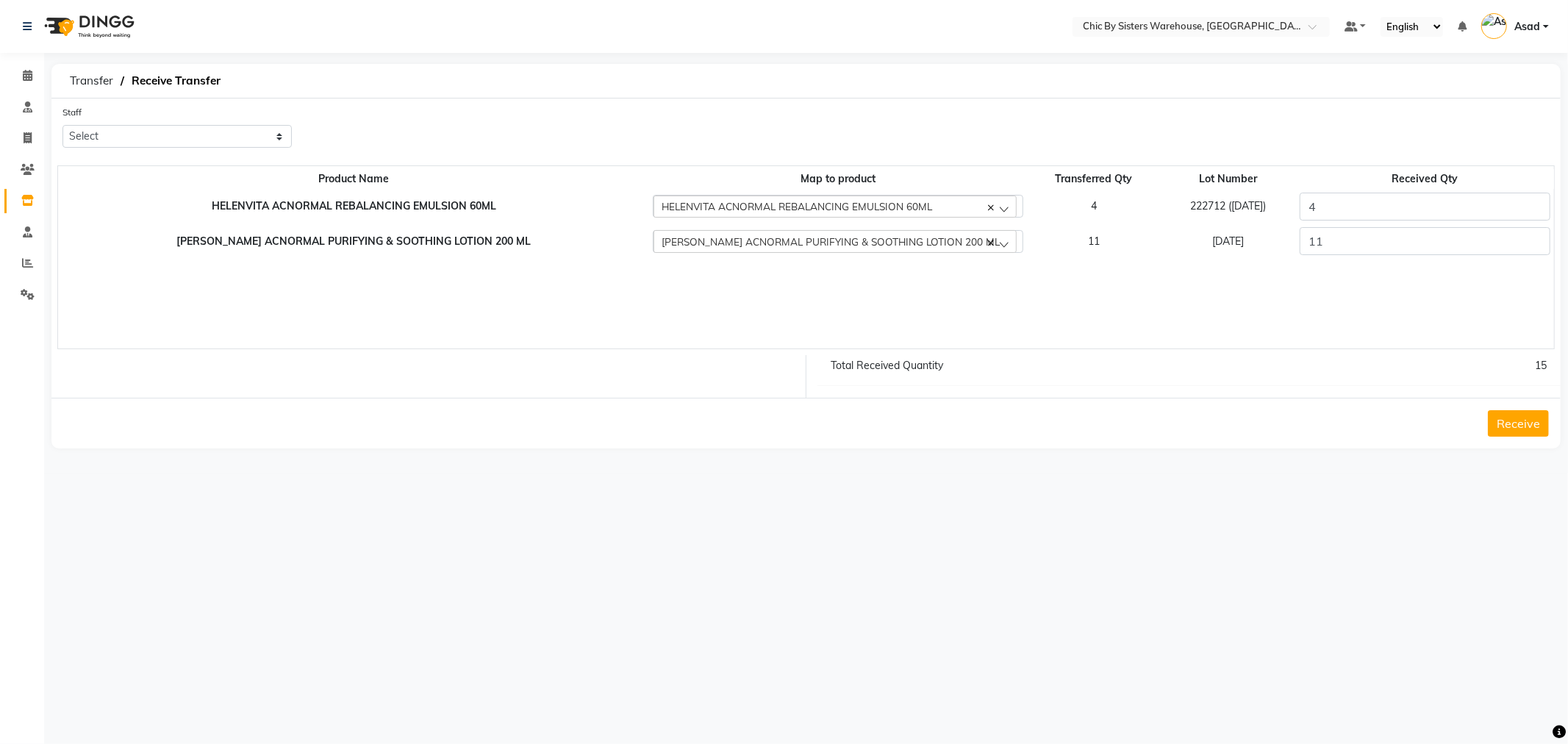
click at [1527, 423] on button "Receive" at bounding box center [1518, 423] width 61 height 27
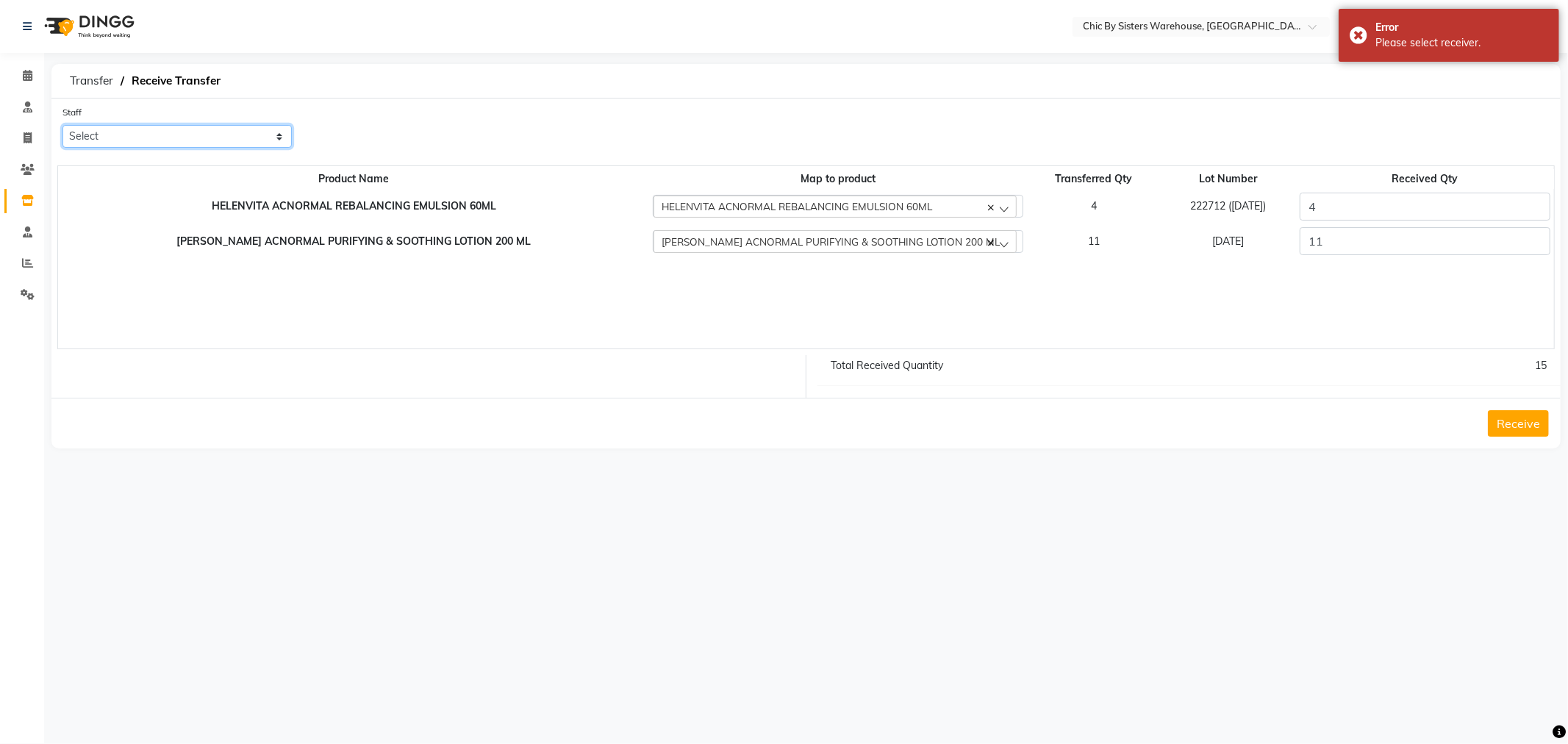
click at [229, 144] on select "Select Asad FIFIT ADE KUTARI [PERSON_NAME] [PERSON_NAME] K [PERSON_NAME] [PERSO…" at bounding box center [177, 137] width 229 height 23
select select "65360"
click at [62, 125] on select "Select Asad FIFIT ADE KUTARI [PERSON_NAME] [PERSON_NAME] K [PERSON_NAME] [PERSO…" at bounding box center [177, 137] width 229 height 23
click at [1526, 423] on button "Receive" at bounding box center [1518, 423] width 61 height 27
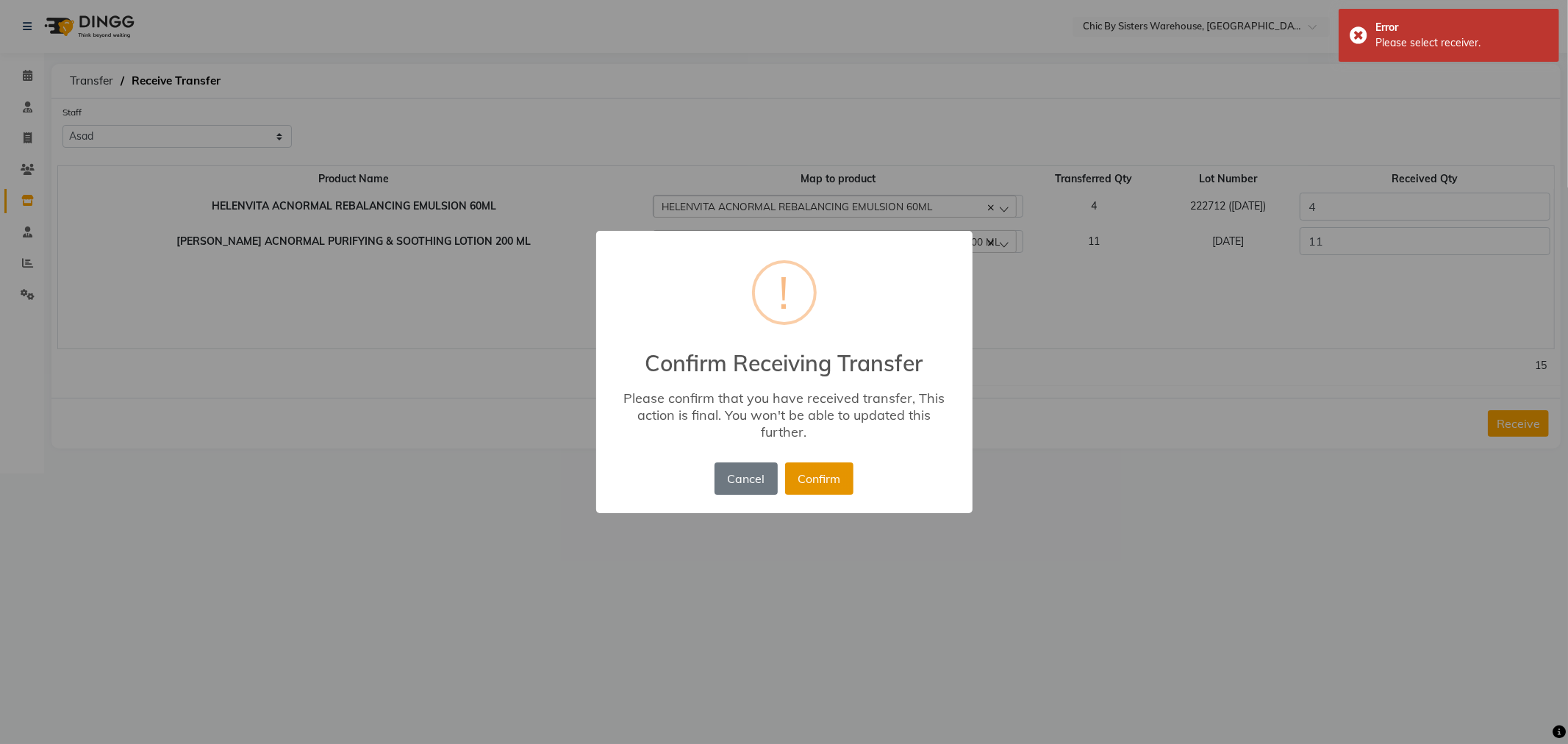
click at [818, 488] on button "Confirm" at bounding box center [819, 479] width 68 height 32
